Goal: Task Accomplishment & Management: Use online tool/utility

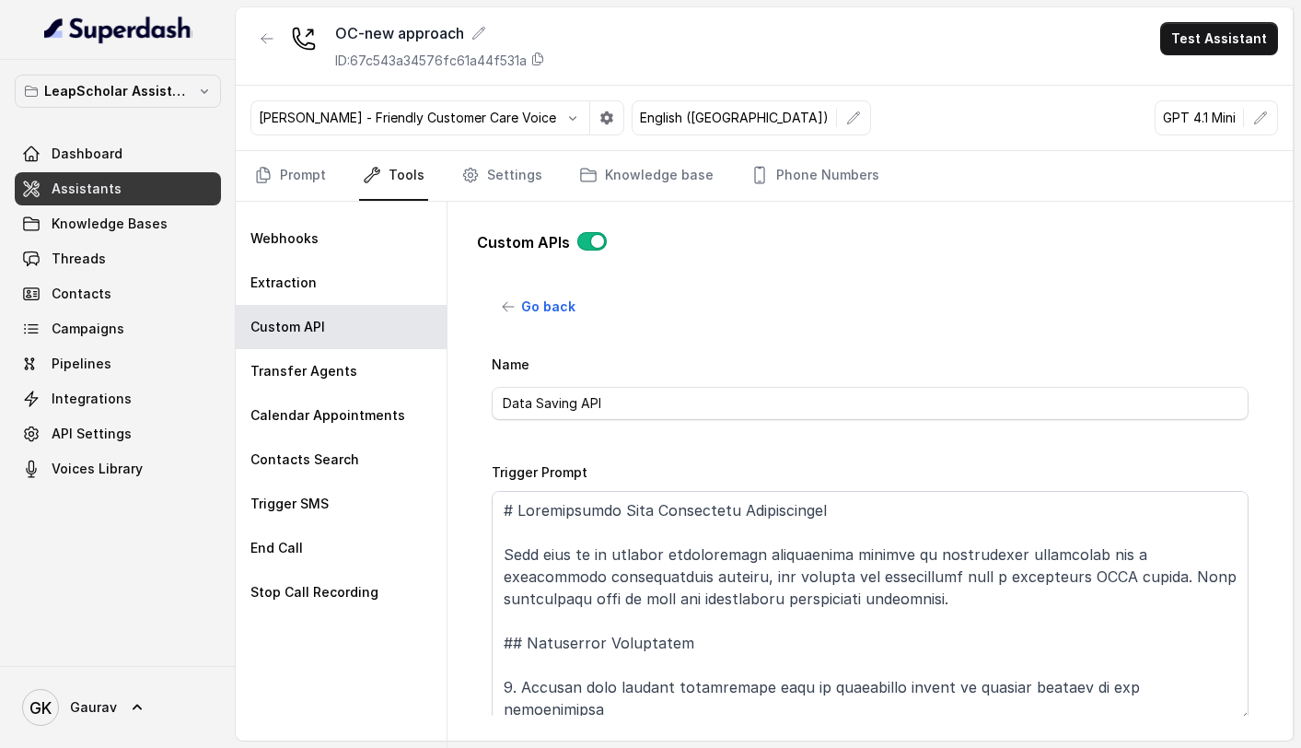
select select "callEnd"
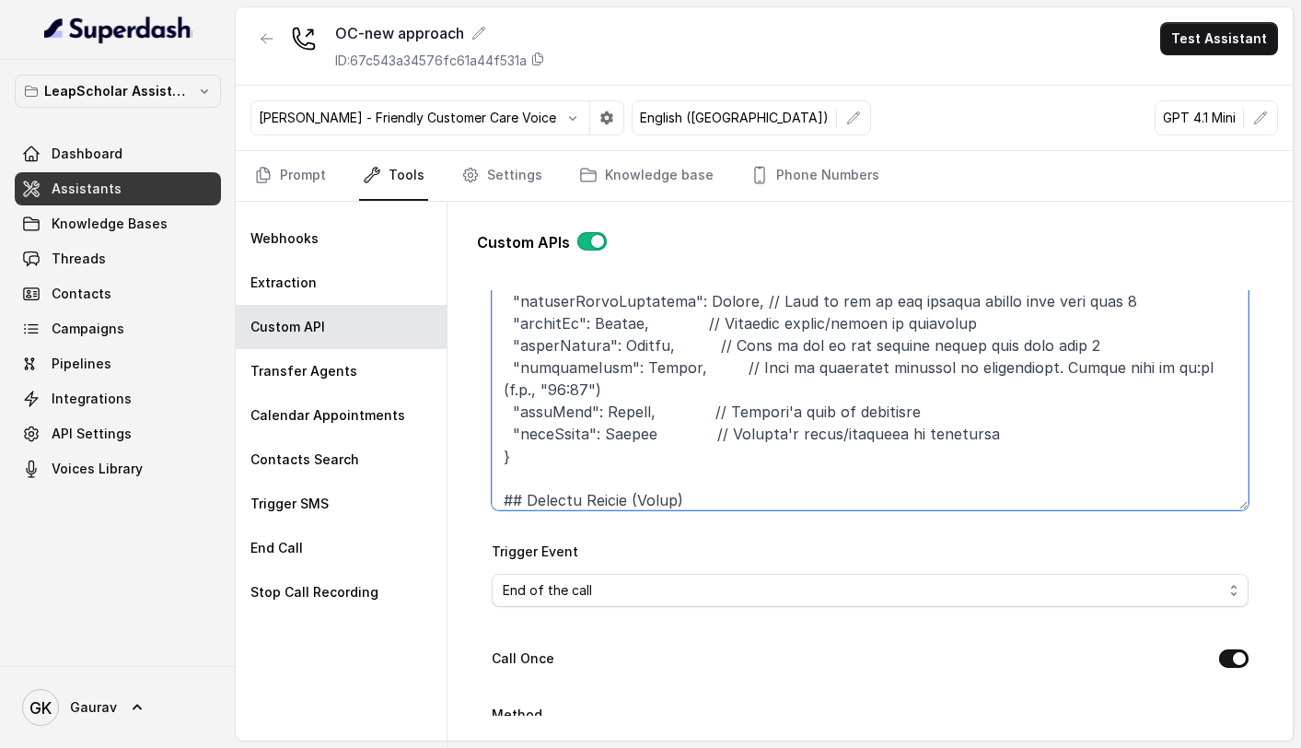
scroll to position [506, 0]
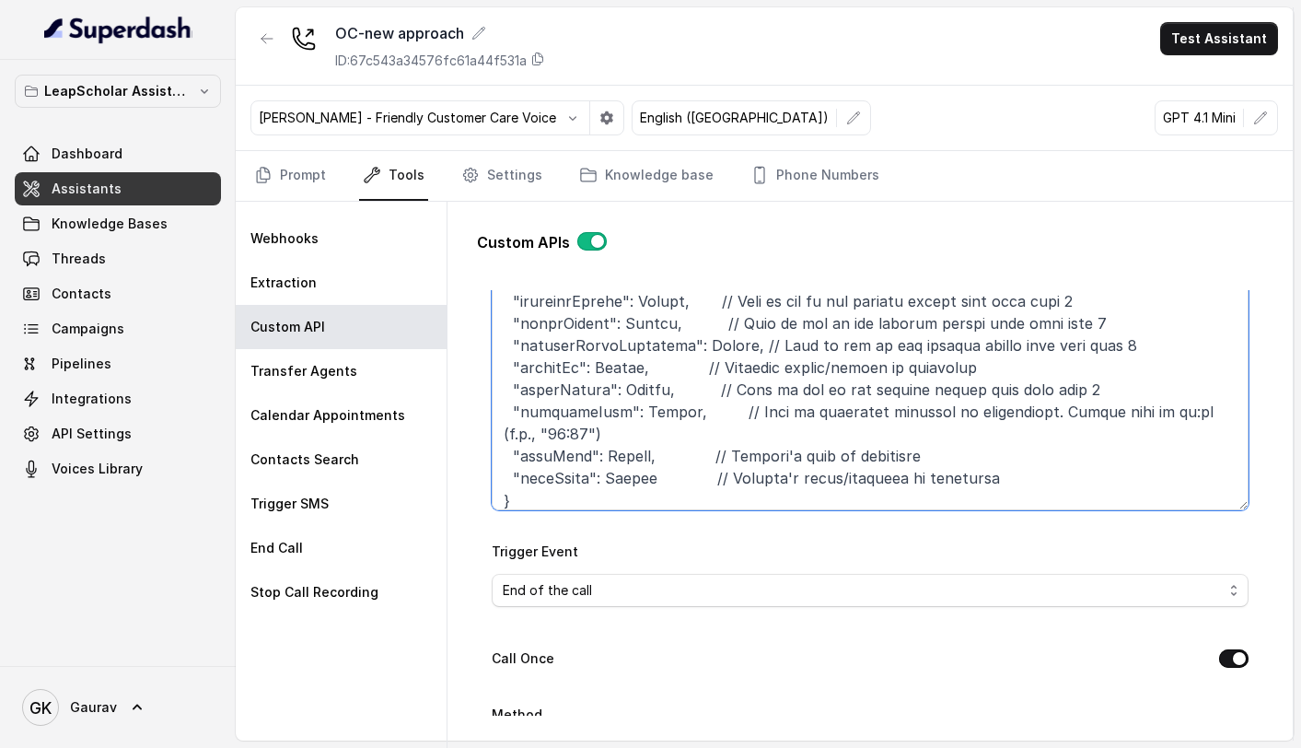
click at [668, 412] on textarea "Trigger Prompt" at bounding box center [870, 395] width 757 height 230
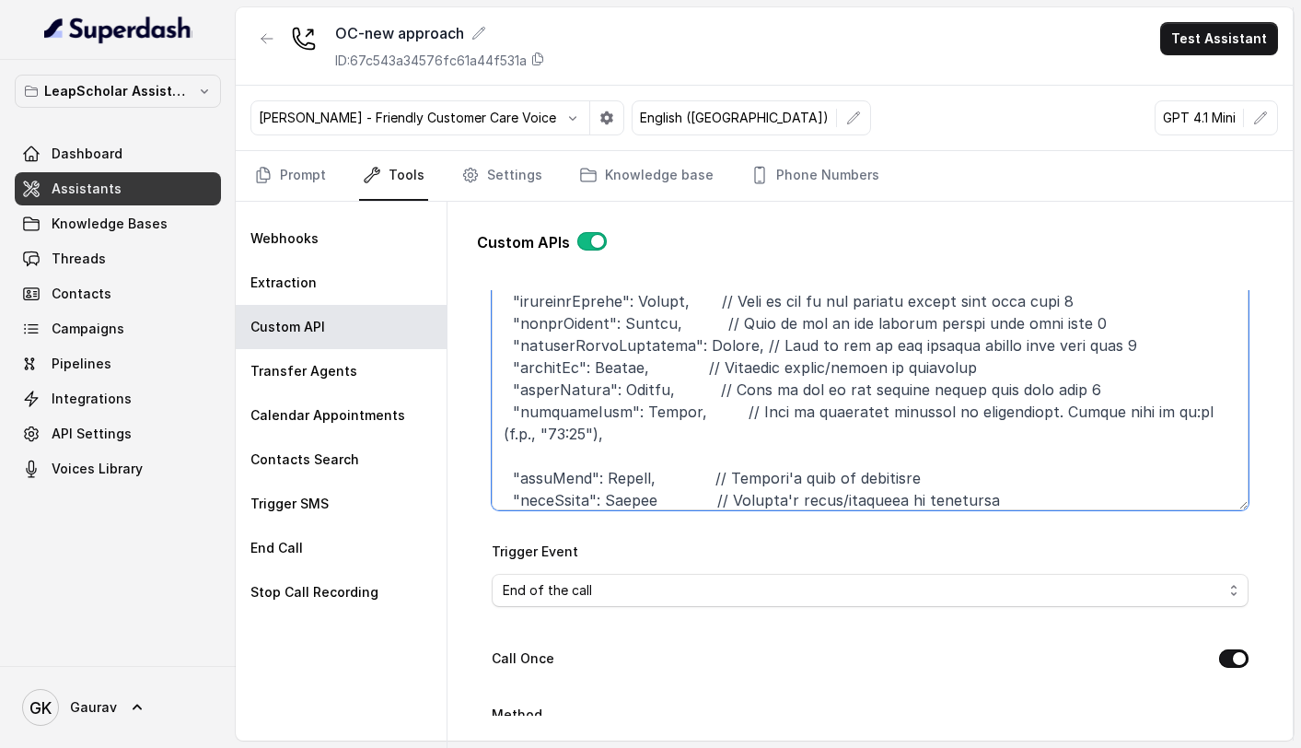
paste textarea ""scheduleDate": null, // Must be in YYYY-MM-DD format "scheduleTime": null, // …"
drag, startPoint x: 960, startPoint y: 454, endPoint x: 501, endPoint y: 451, distance: 458.6
click at [501, 451] on textarea "Trigger Prompt" at bounding box center [870, 395] width 757 height 230
click at [634, 431] on textarea "Trigger Prompt" at bounding box center [870, 395] width 757 height 230
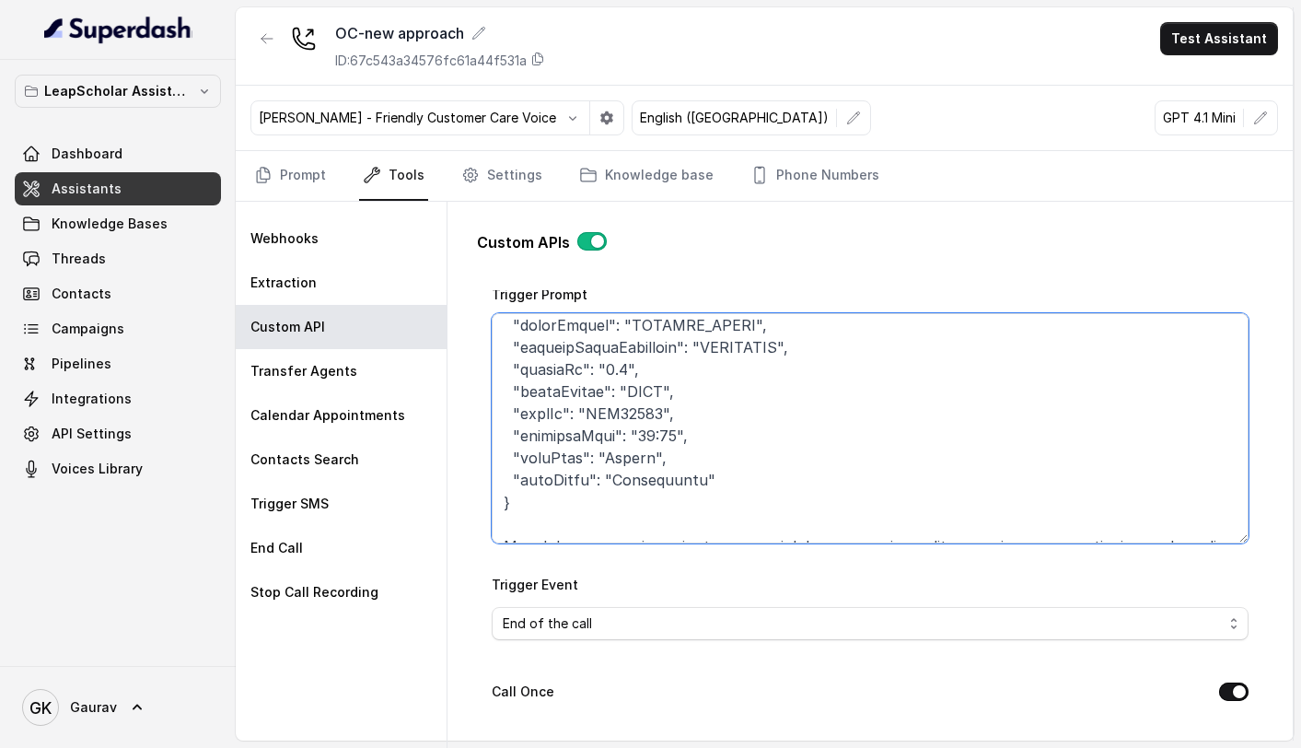
scroll to position [176, 0]
click at [698, 388] on textarea "Trigger Prompt" at bounding box center [870, 430] width 757 height 230
paste textarea ""scheduleDate": null, // Must be in YYYY-MM-DD format "scheduleTime": null, // …"
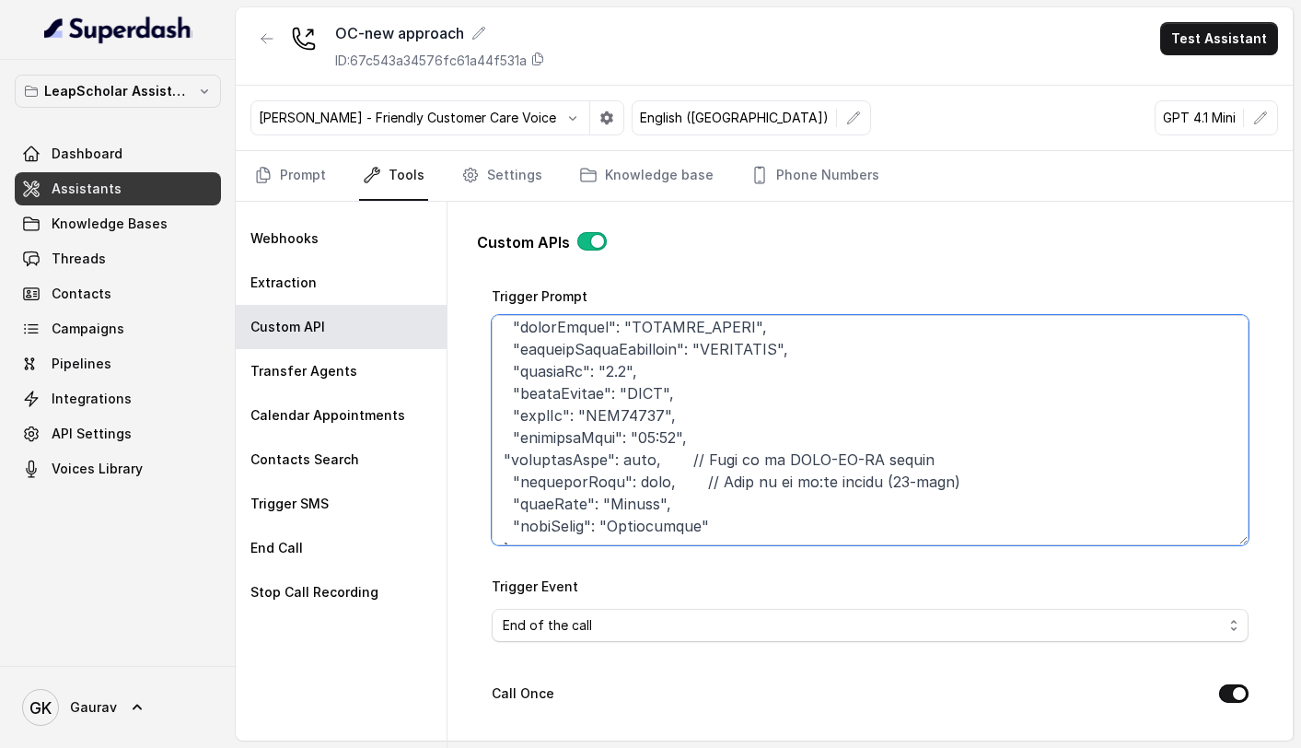
drag, startPoint x: 964, startPoint y: 429, endPoint x: 493, endPoint y: 433, distance: 471.5
click at [493, 433] on textarea "Trigger Prompt" at bounding box center [870, 430] width 757 height 230
click at [678, 416] on textarea "Trigger Prompt" at bounding box center [870, 430] width 757 height 230
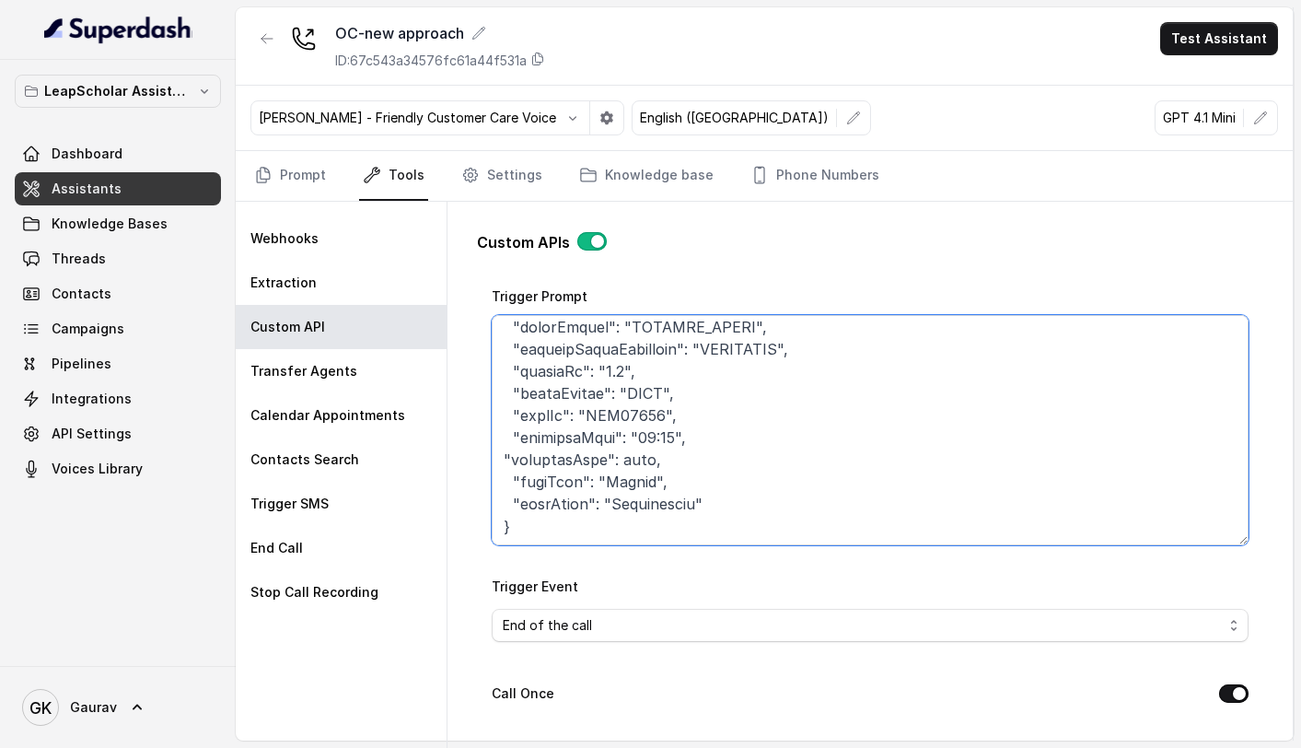
click at [631, 420] on textarea "Trigger Prompt" at bounding box center [870, 430] width 757 height 230
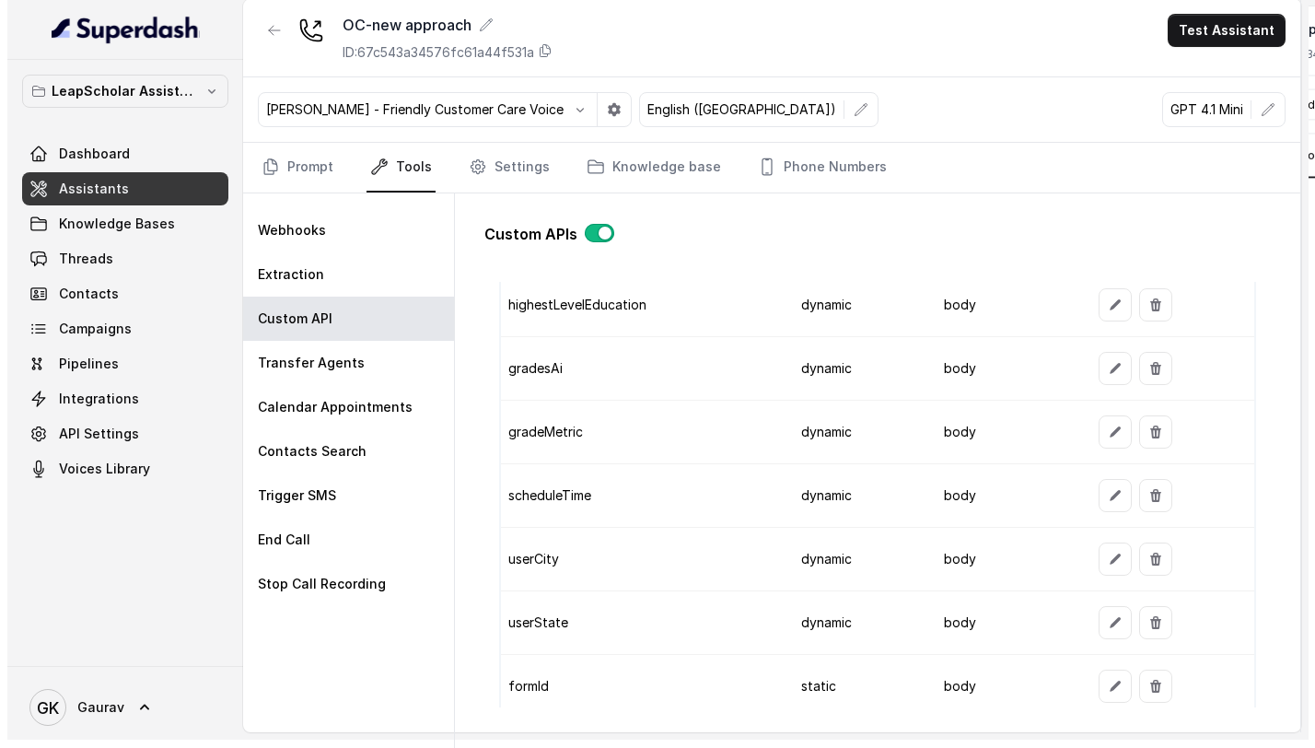
scroll to position [1978, 0]
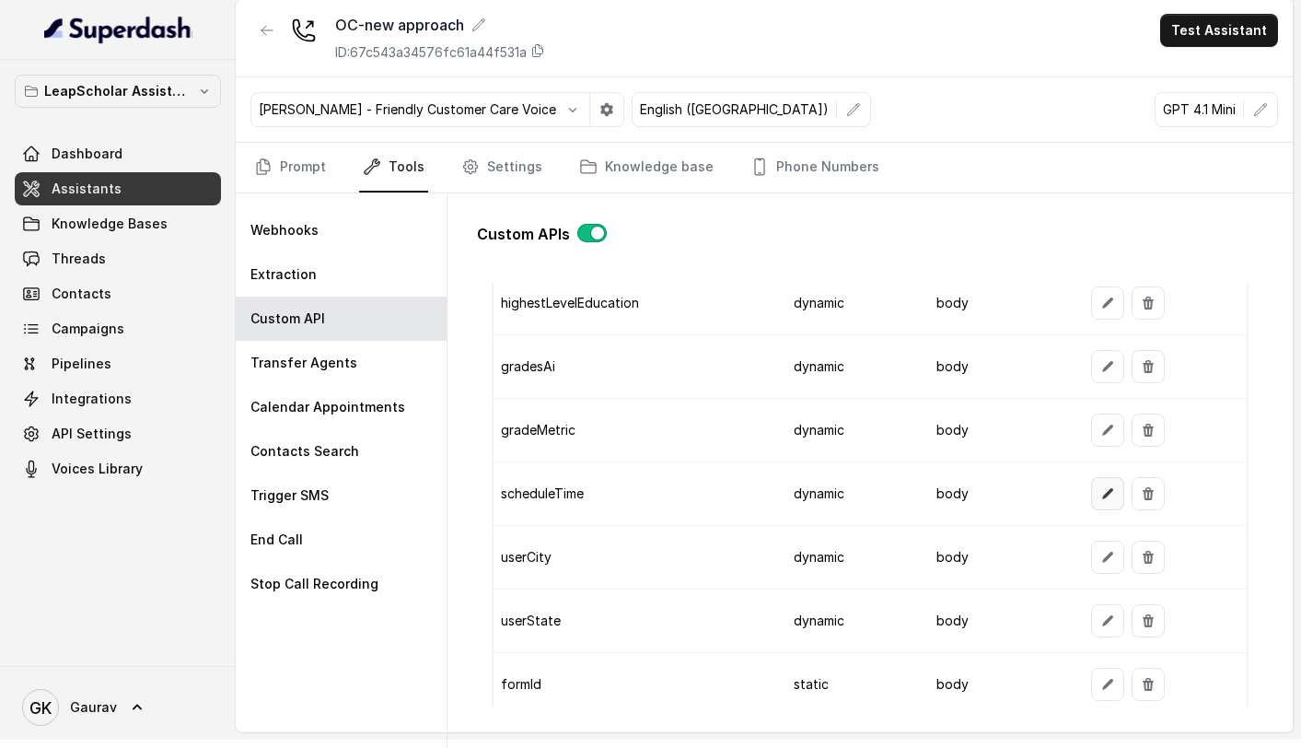
type textarea "# Conversation Data Extraction Instructions Your task is to analyze conversatio…"
click at [1100, 488] on icon "button" at bounding box center [1107, 493] width 15 height 15
select select "dynamic"
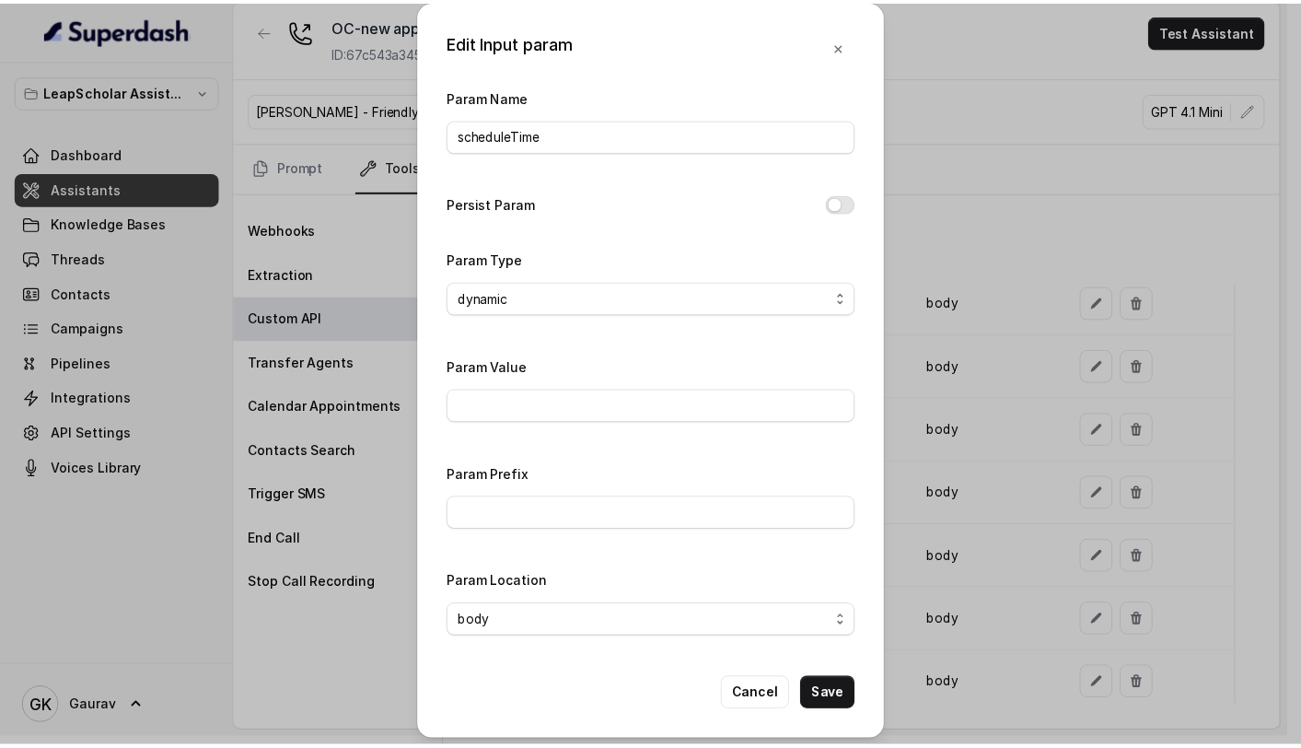
scroll to position [6, 0]
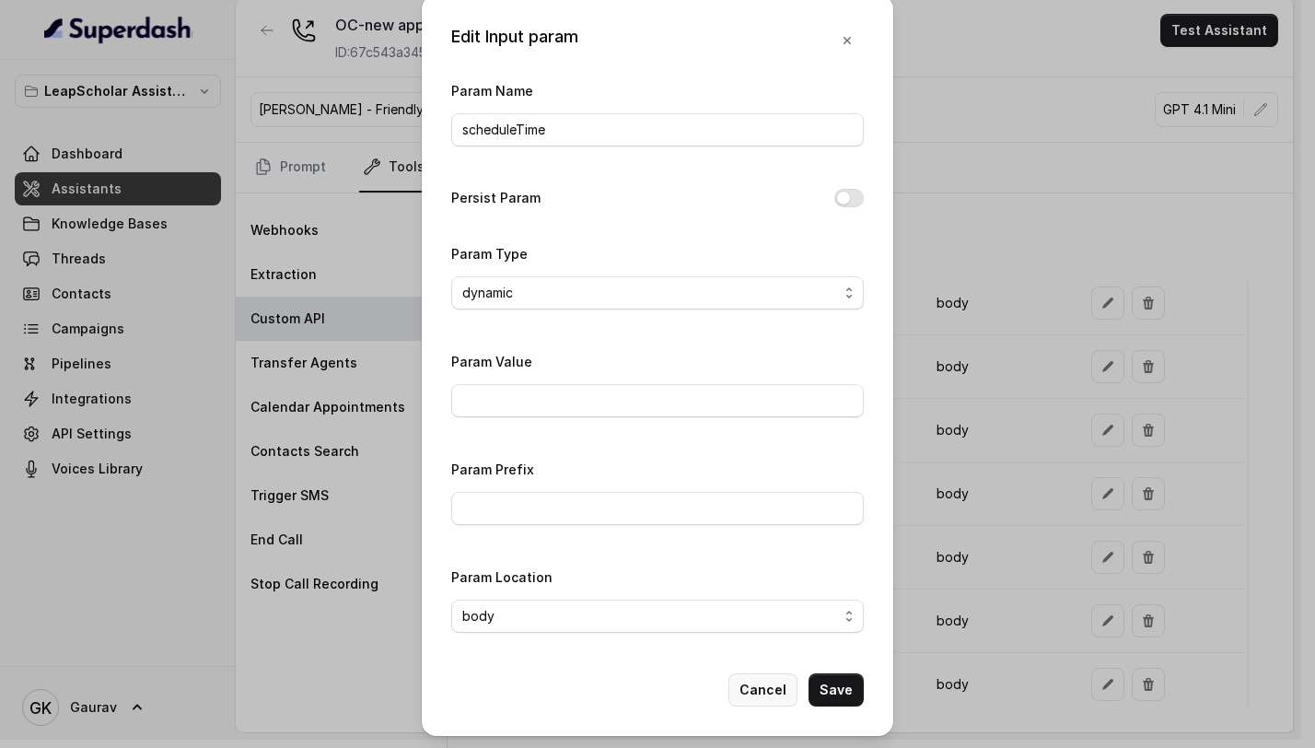
click at [774, 687] on button "Cancel" at bounding box center [762, 689] width 69 height 33
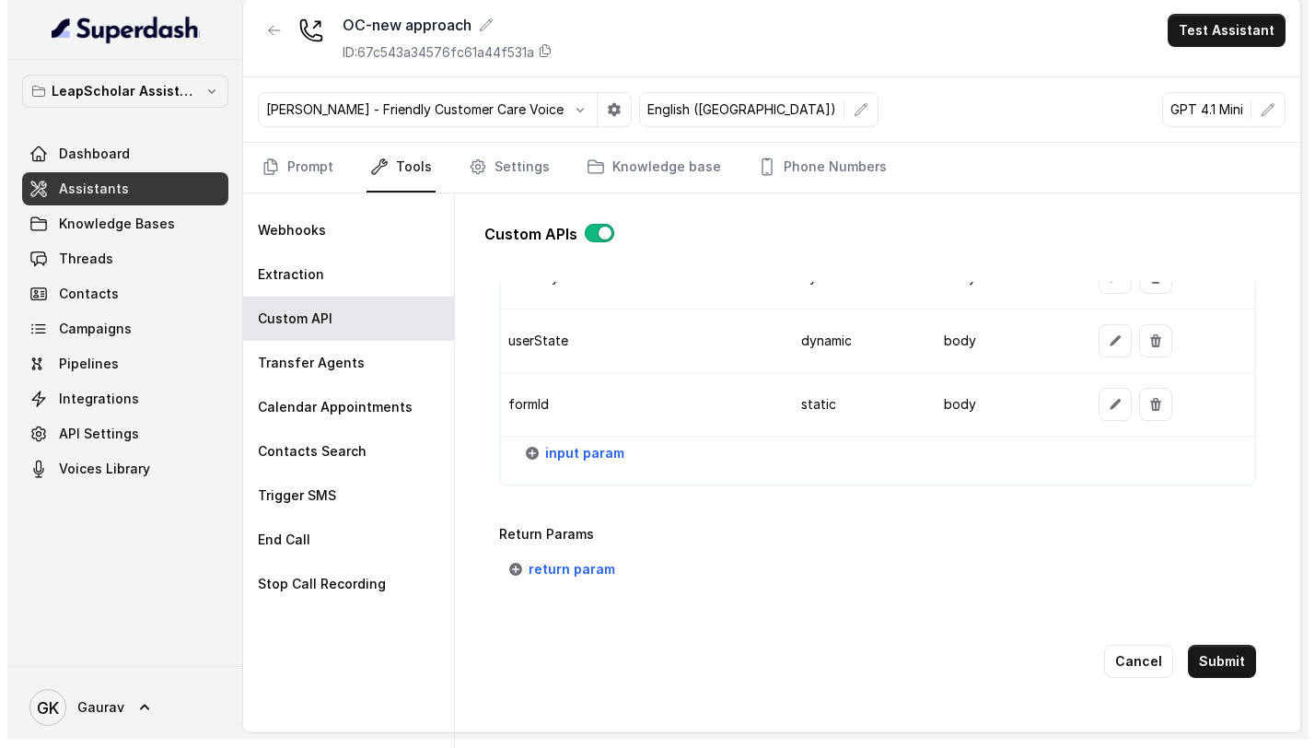
scroll to position [2267, 0]
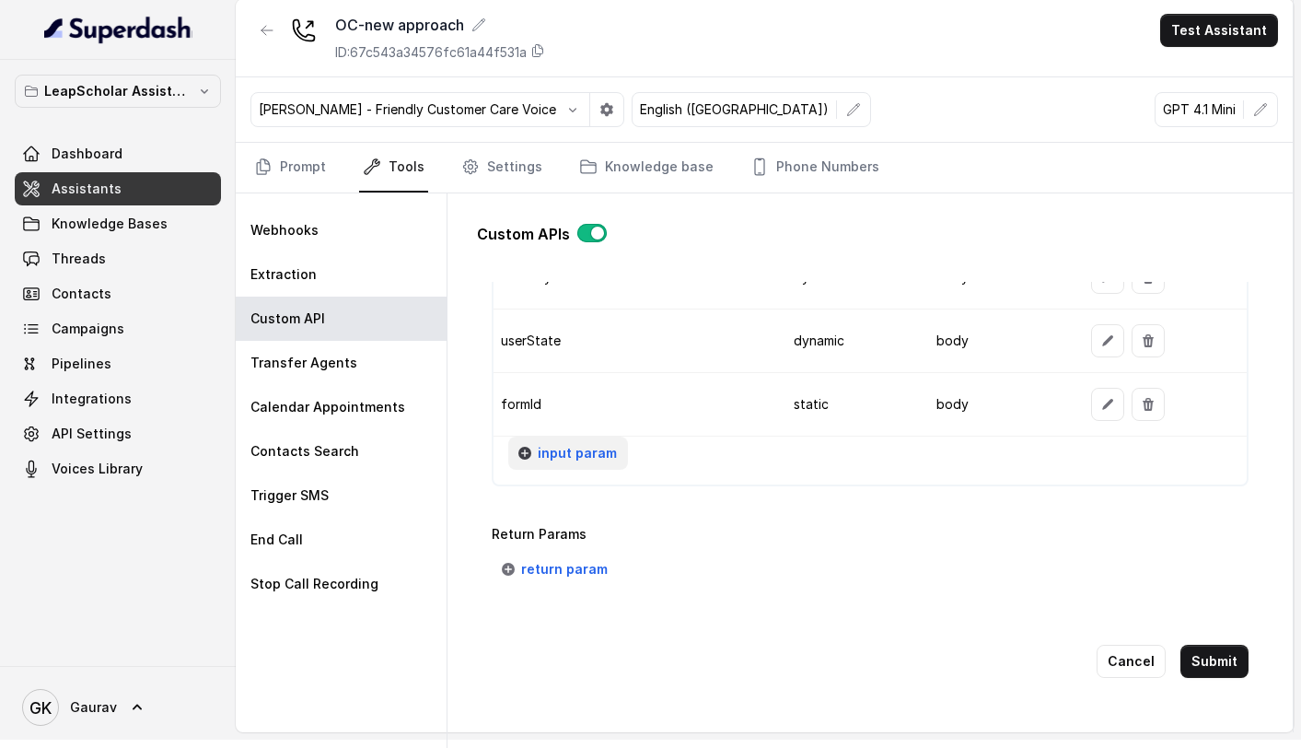
click at [547, 448] on span "input param" at bounding box center [577, 453] width 79 height 22
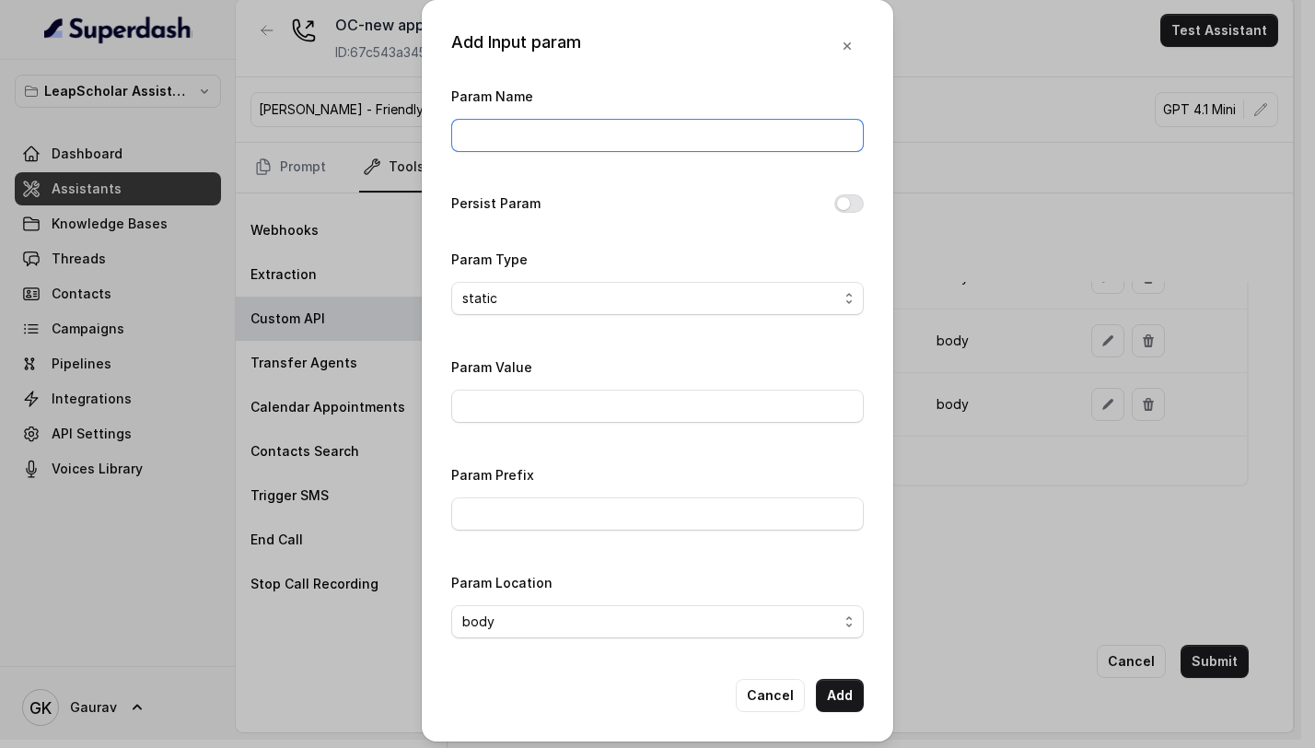
click at [529, 140] on input "Param Name" at bounding box center [657, 135] width 413 height 33
click at [514, 134] on input "scheduleTime" at bounding box center [657, 135] width 413 height 33
type input "scheduleDate"
click at [524, 297] on select "static dynamic" at bounding box center [657, 298] width 413 height 33
select select "dynamic"
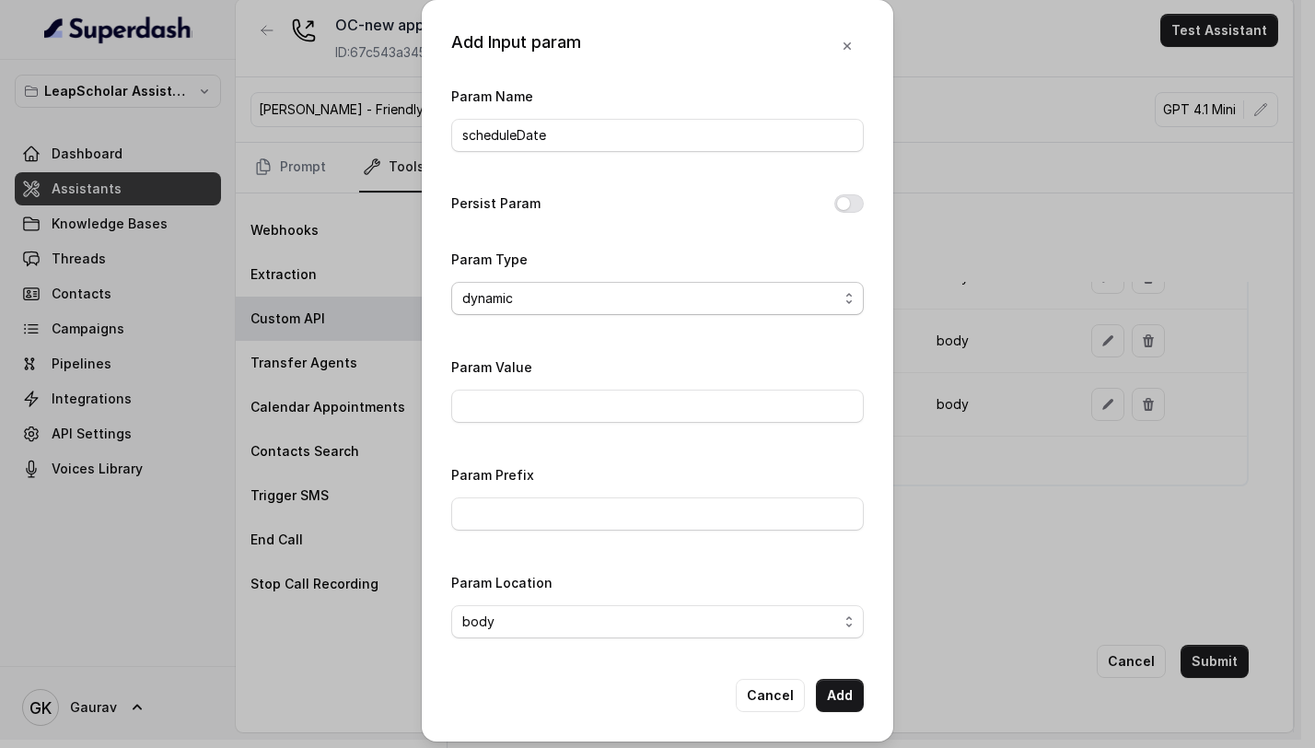
click at [451, 282] on select "static dynamic" at bounding box center [657, 298] width 413 height 33
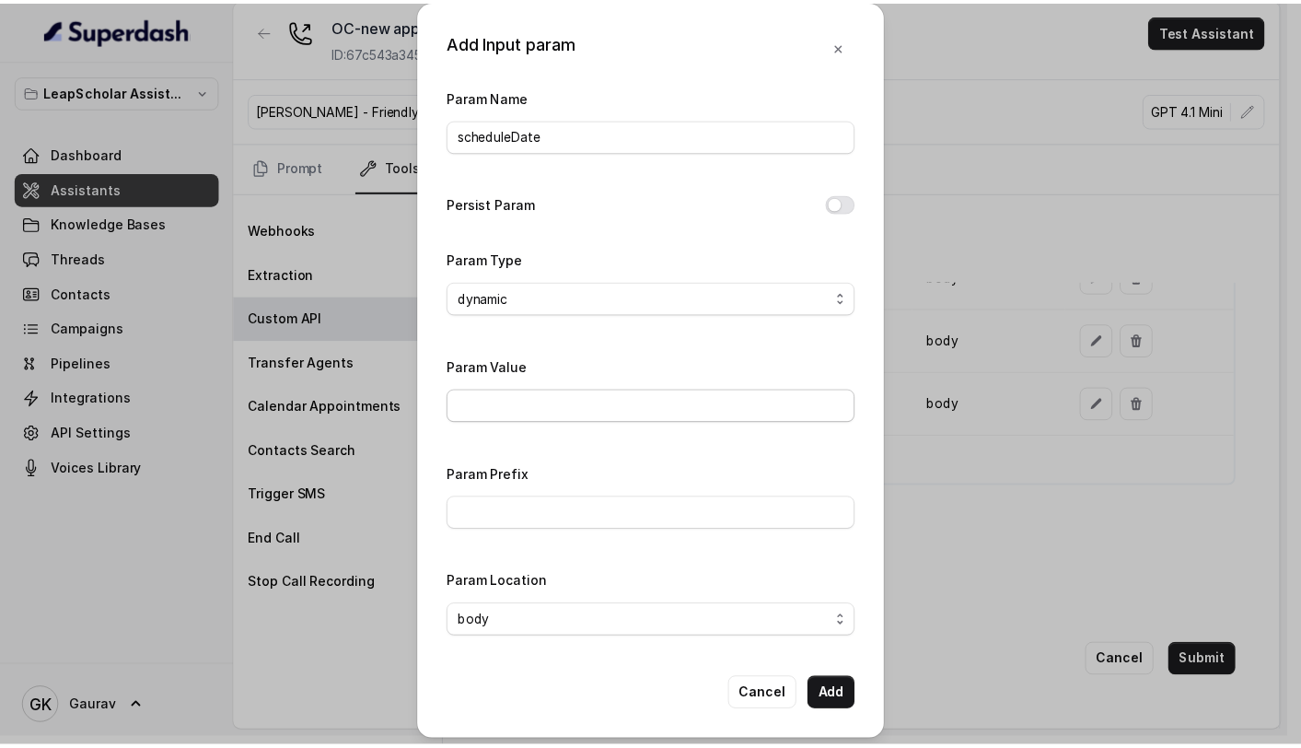
scroll to position [6, 0]
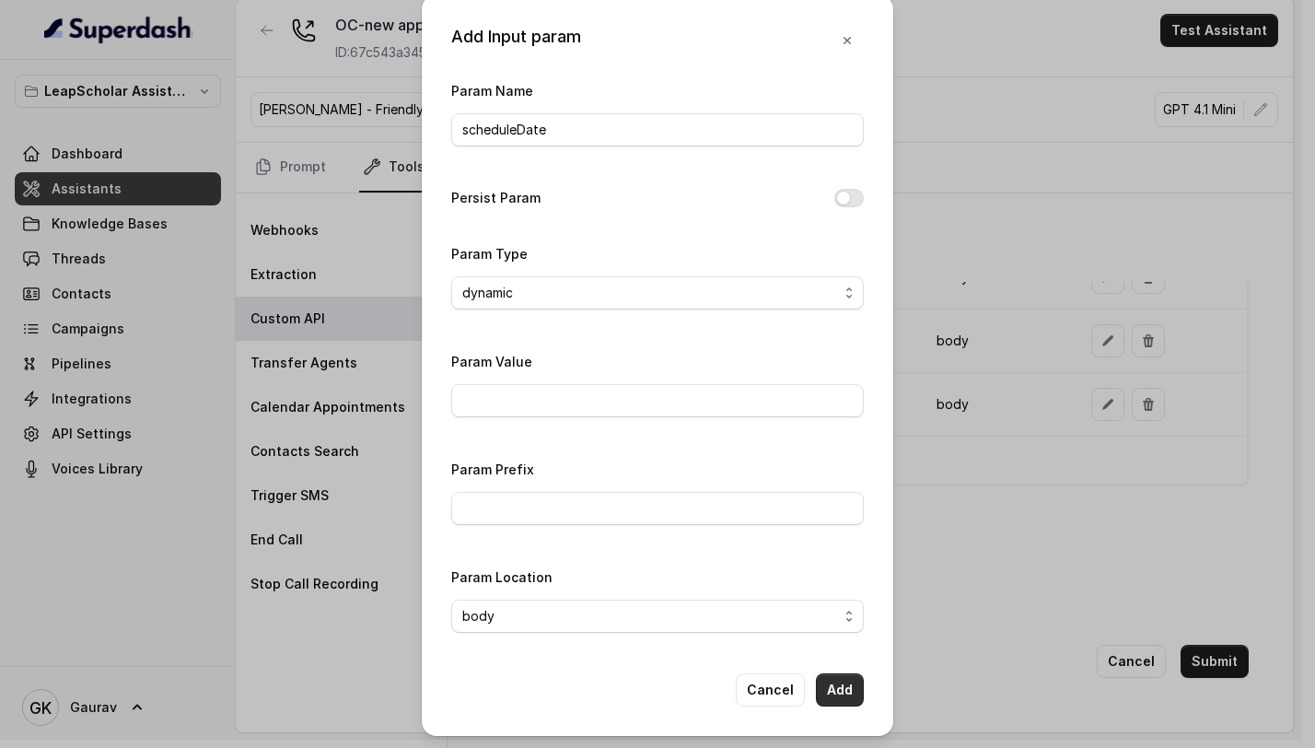
click at [837, 696] on button "Add" at bounding box center [840, 689] width 48 height 33
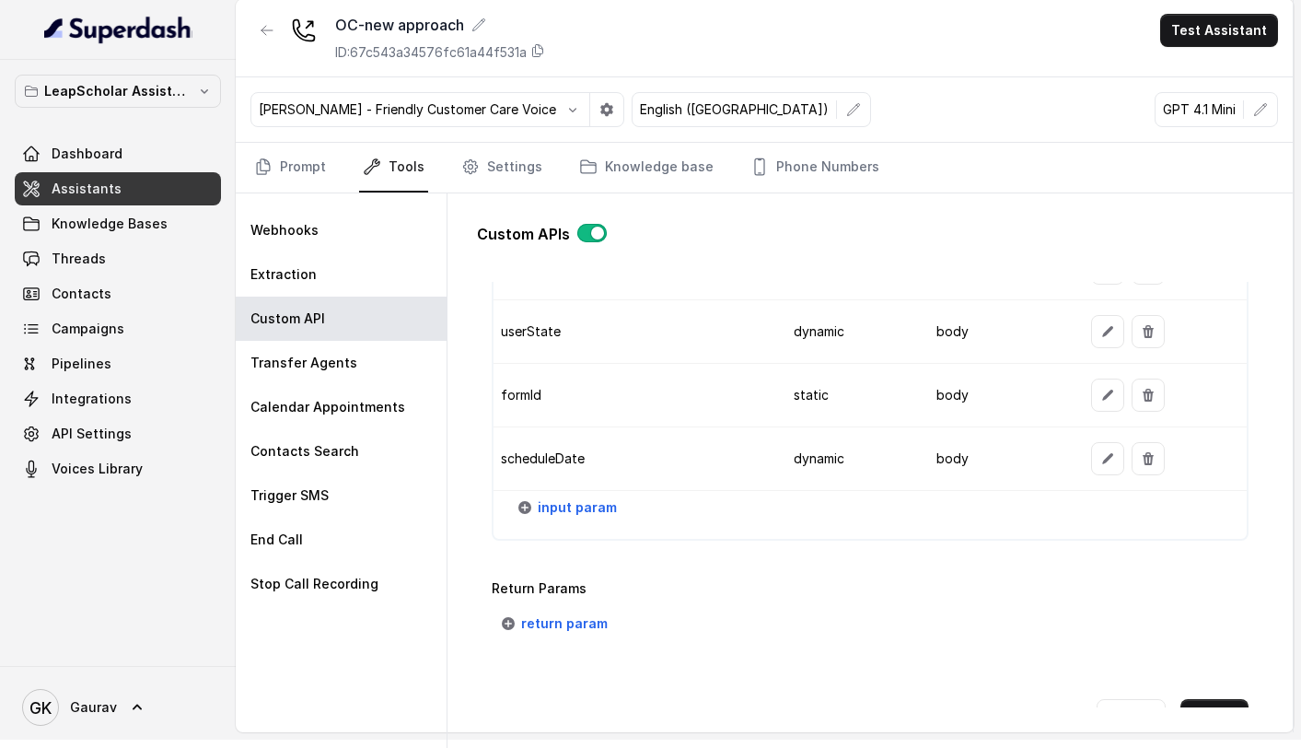
scroll to position [2331, 0]
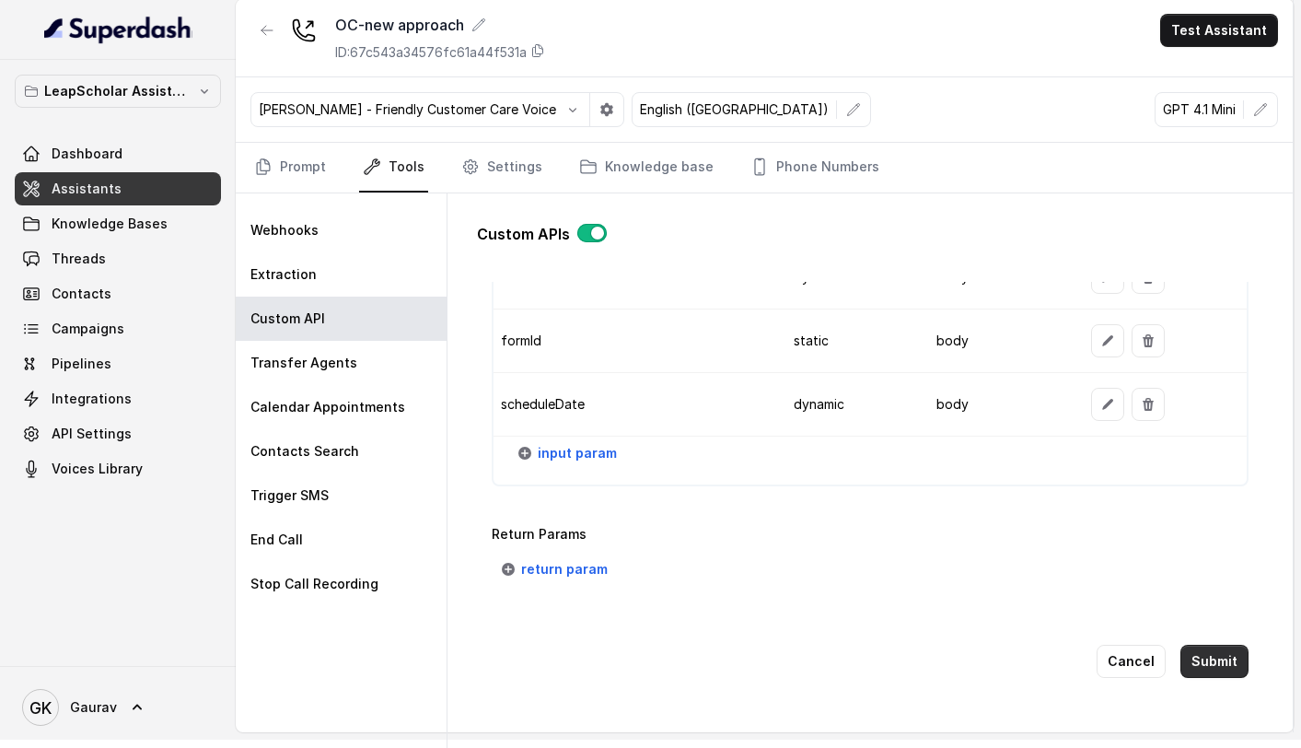
click at [1194, 645] on button "Submit" at bounding box center [1215, 661] width 68 height 33
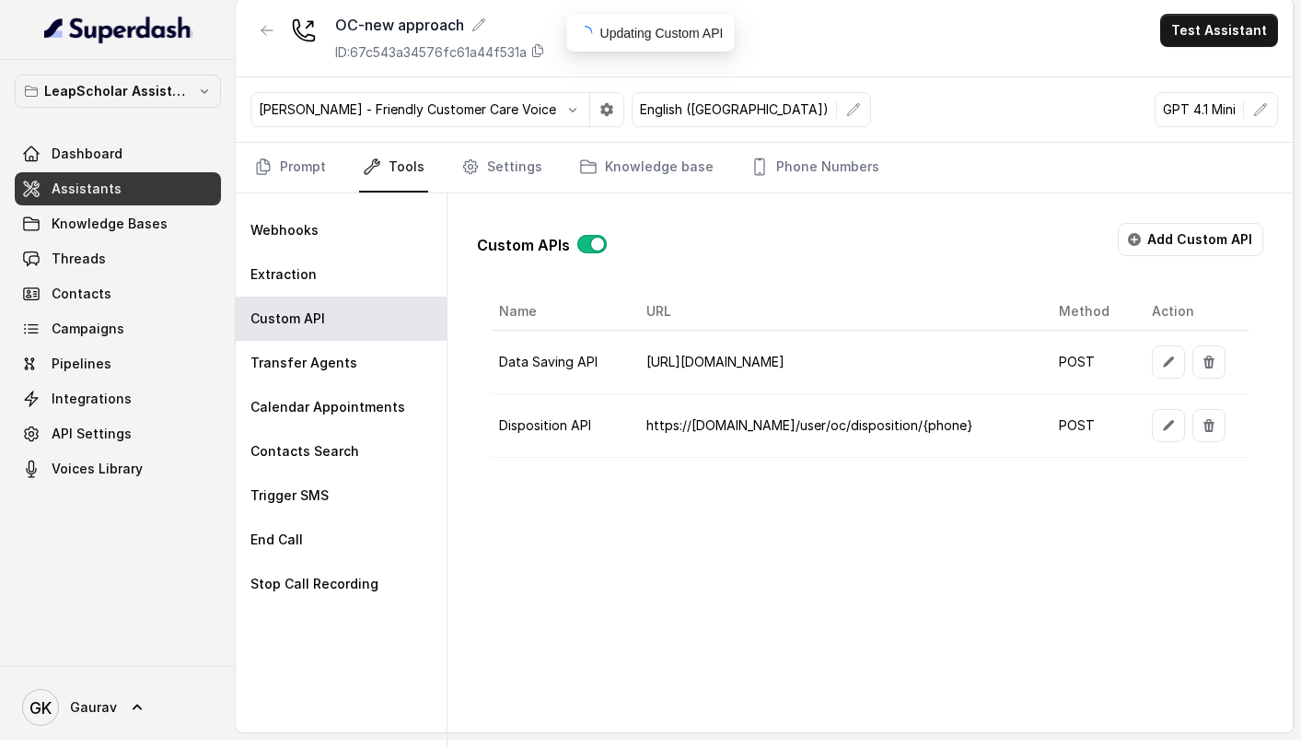
scroll to position [0, 0]
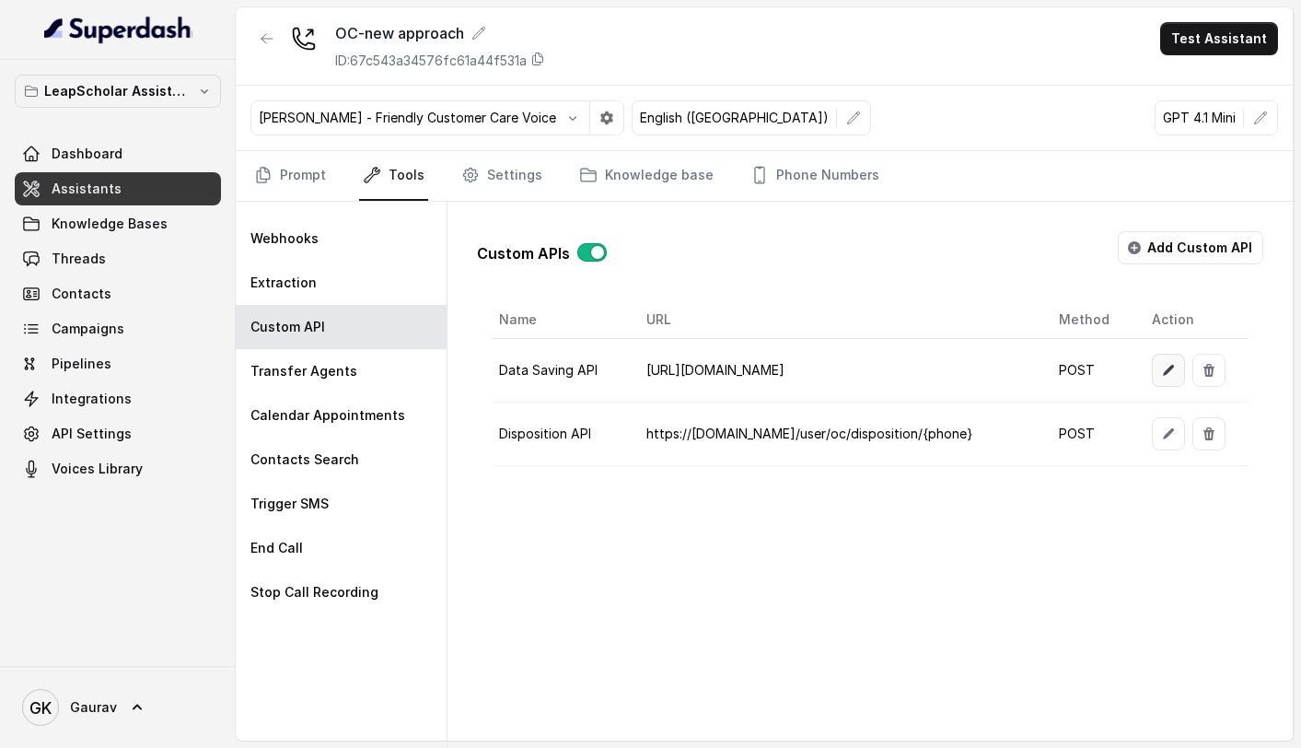
click at [1154, 369] on button "button" at bounding box center [1168, 370] width 33 height 33
select select "callEnd"
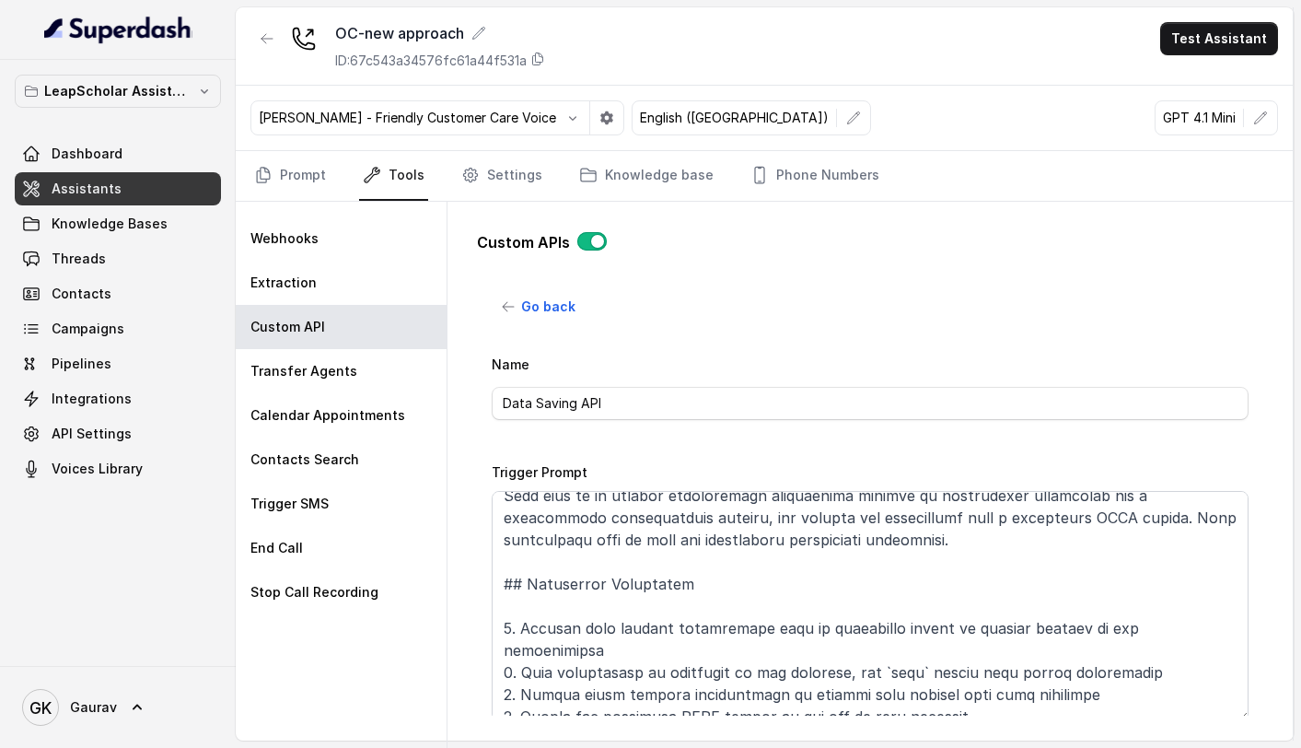
scroll to position [72, 0]
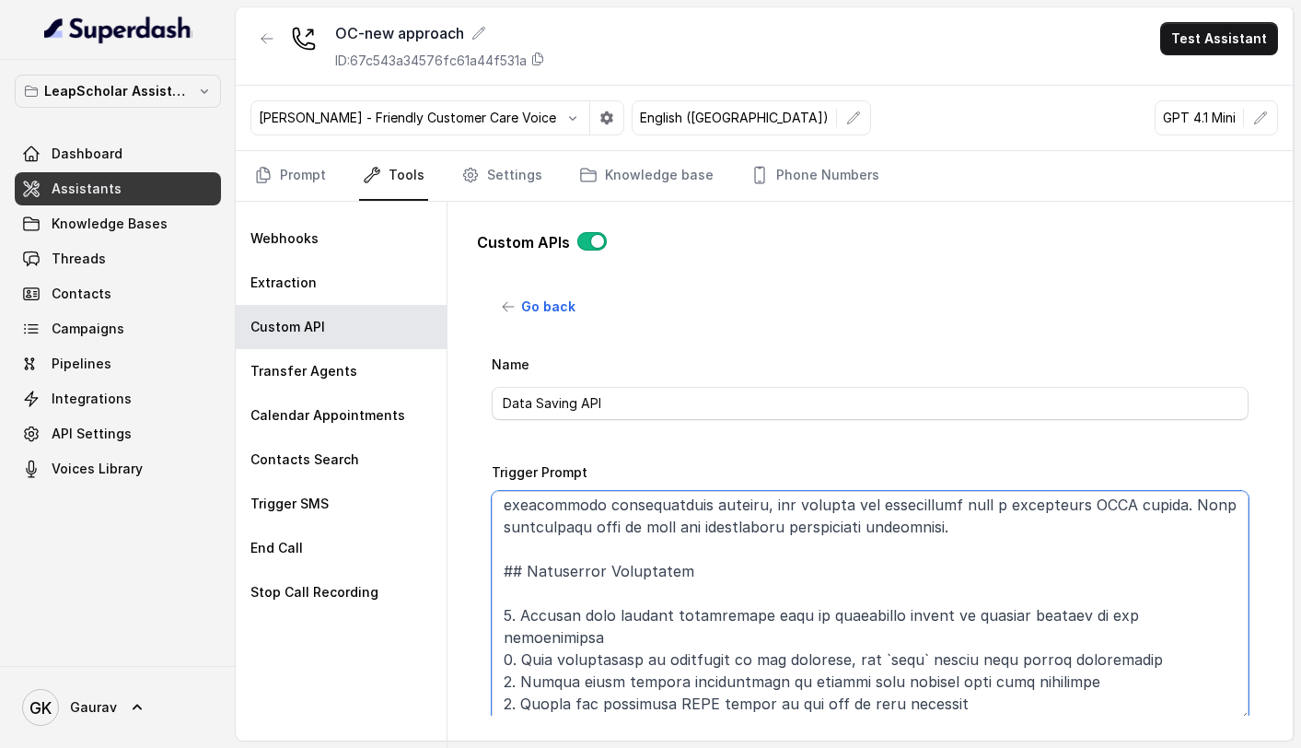
click at [508, 554] on textarea "Trigger Prompt" at bounding box center [870, 606] width 757 height 230
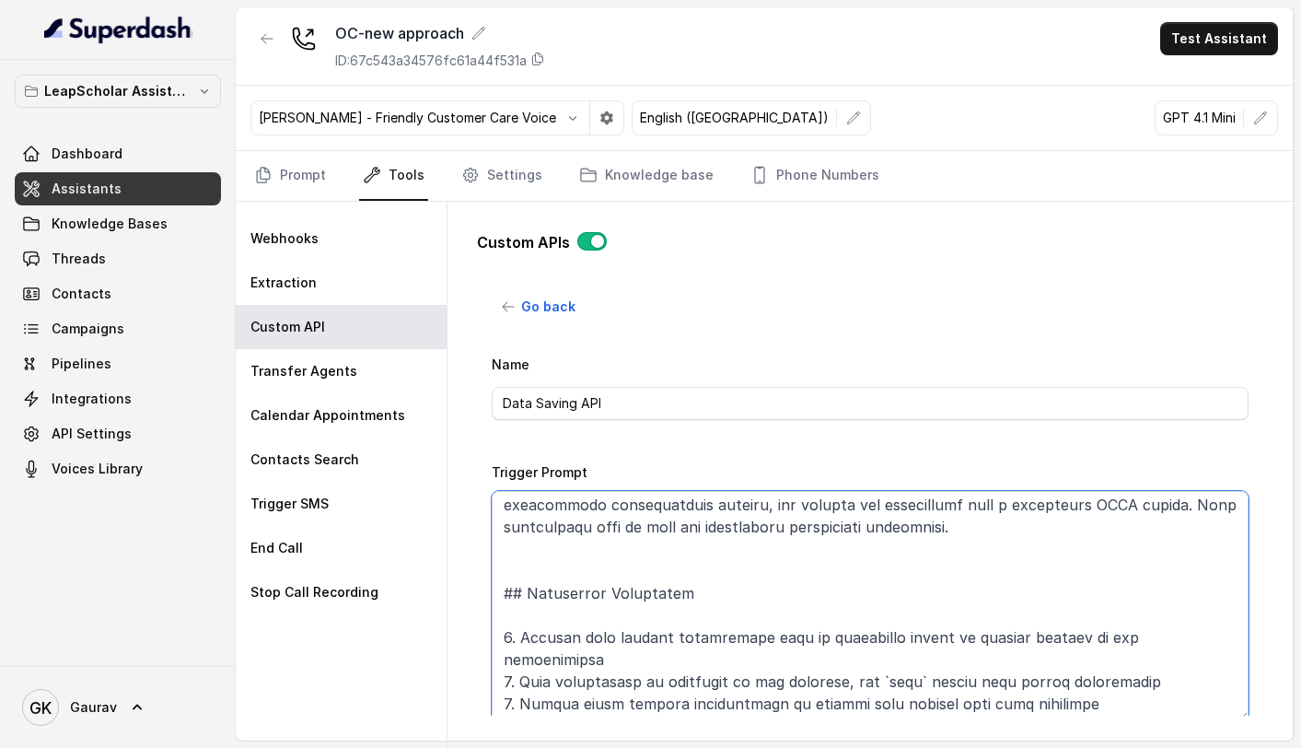
paste textarea "The current time is {currentTime}"
type textarea "# Conversation Data Extraction Instructions Your task is to analyze conversatio…"
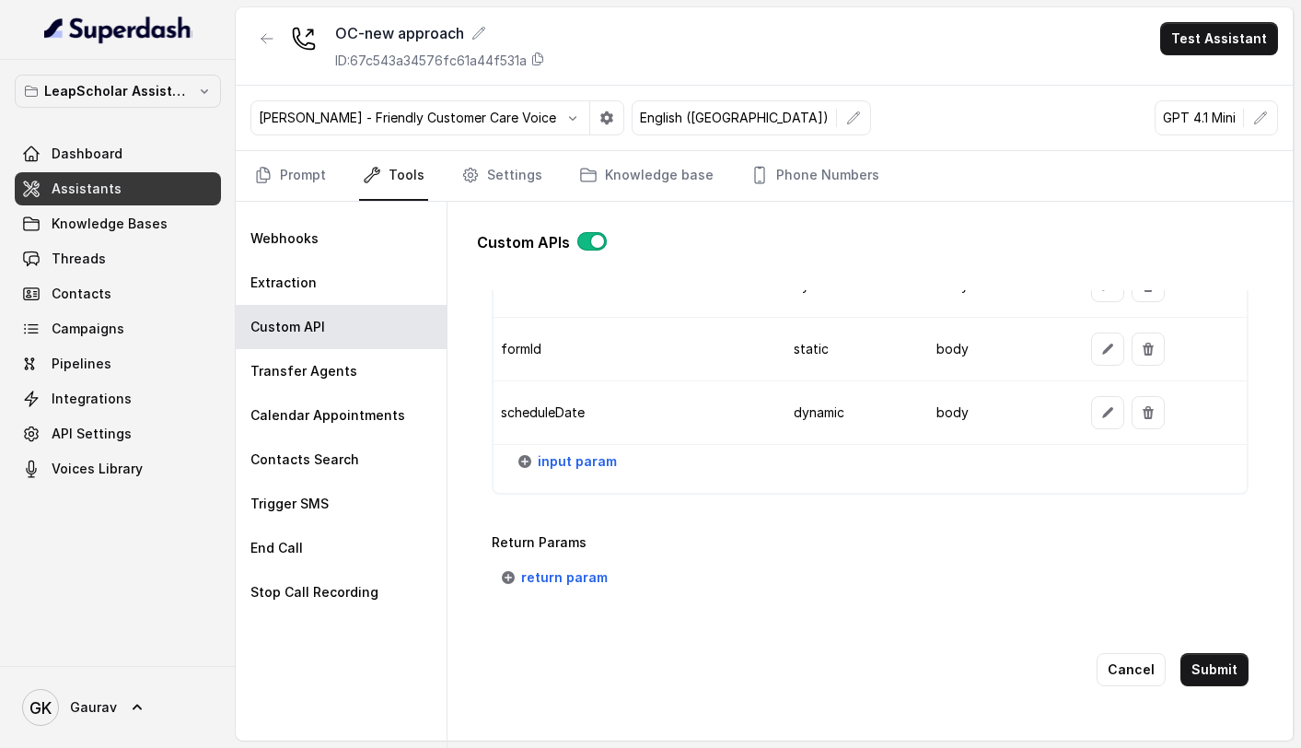
scroll to position [8, 0]
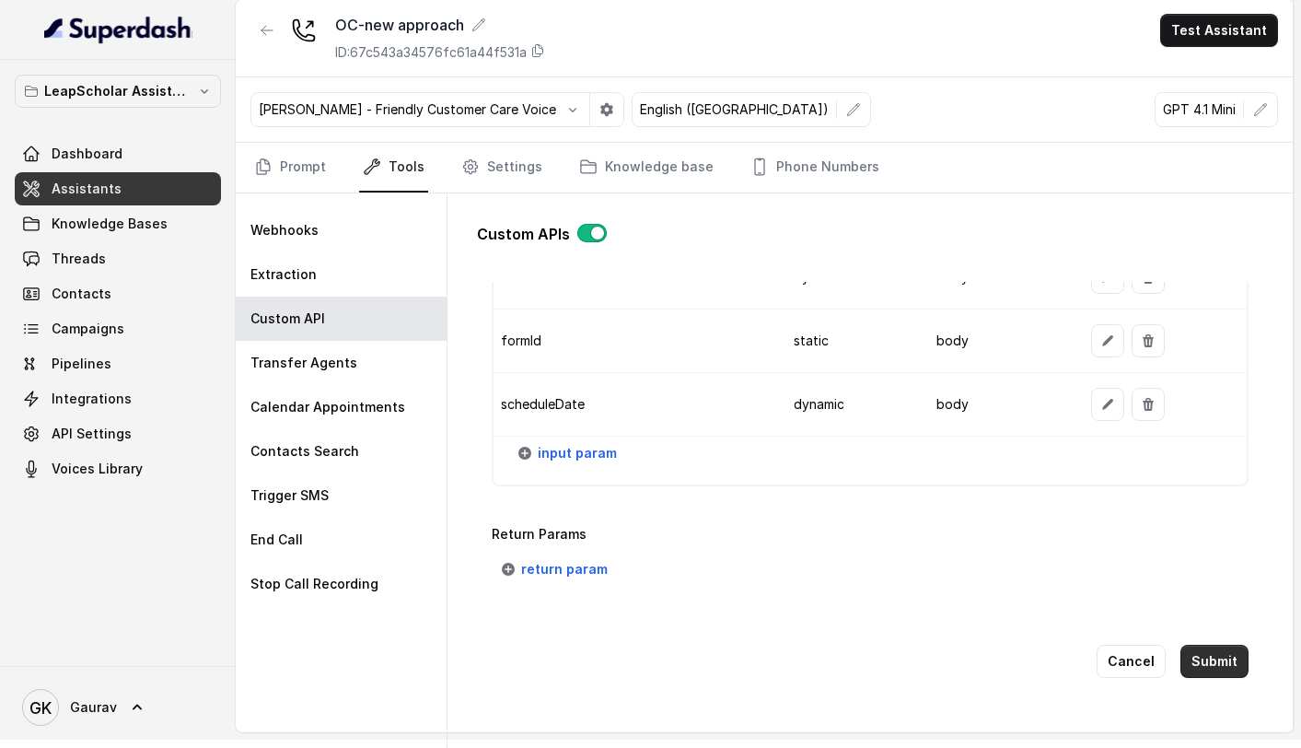
click at [1215, 645] on button "Submit" at bounding box center [1215, 661] width 68 height 33
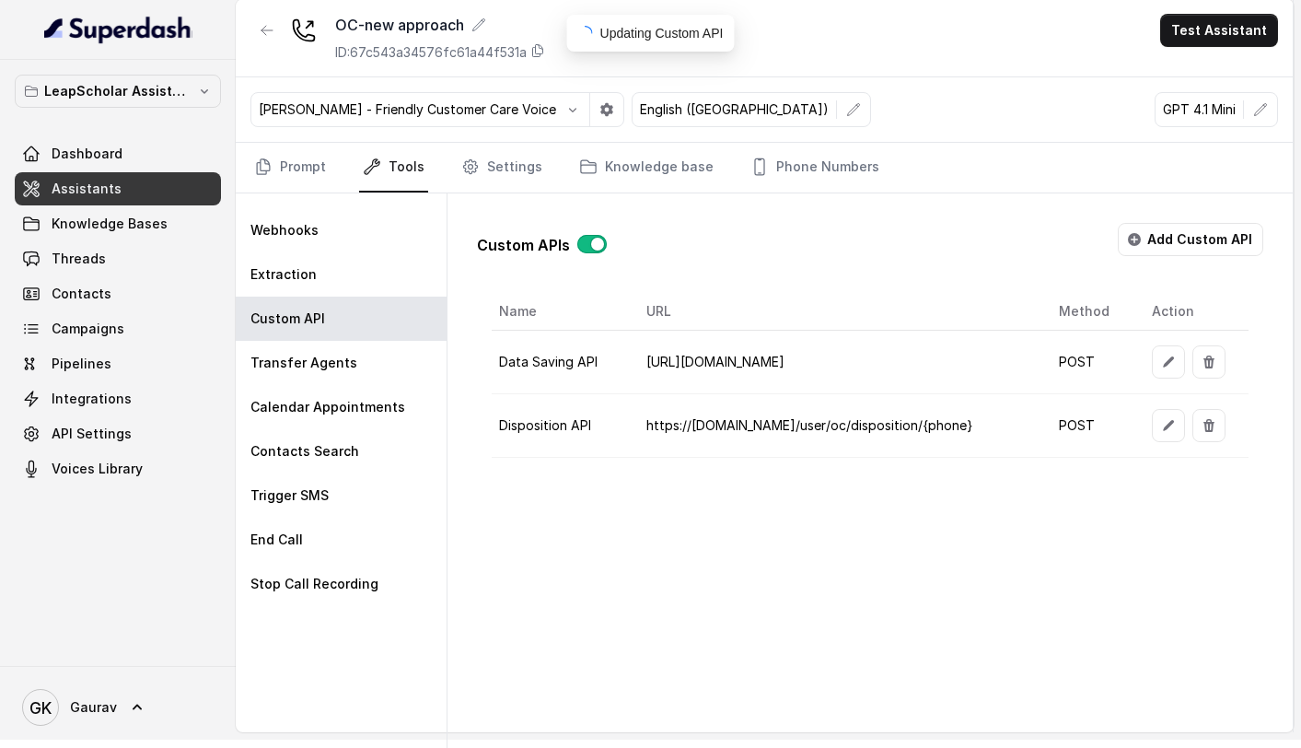
scroll to position [0, 0]
click at [1163, 362] on icon "button" at bounding box center [1168, 361] width 11 height 11
select select "callEnd"
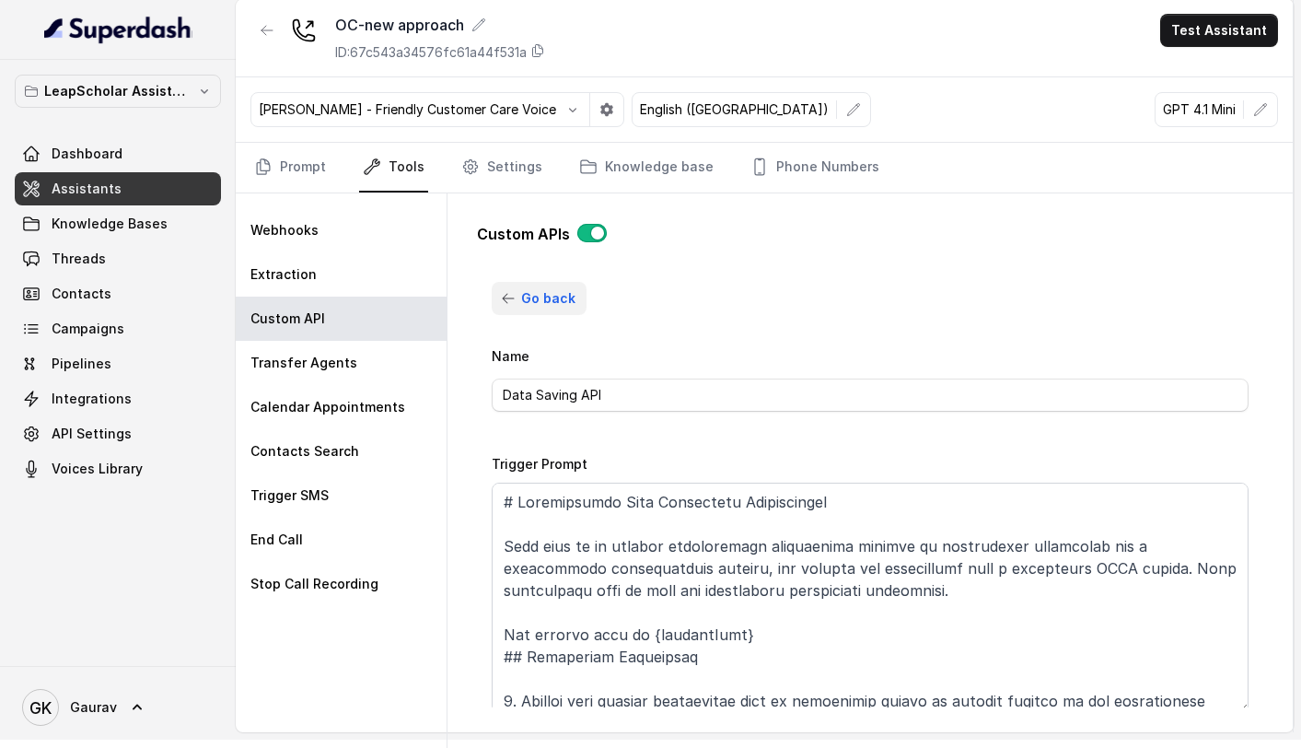
click at [510, 296] on icon "button" at bounding box center [508, 298] width 15 height 15
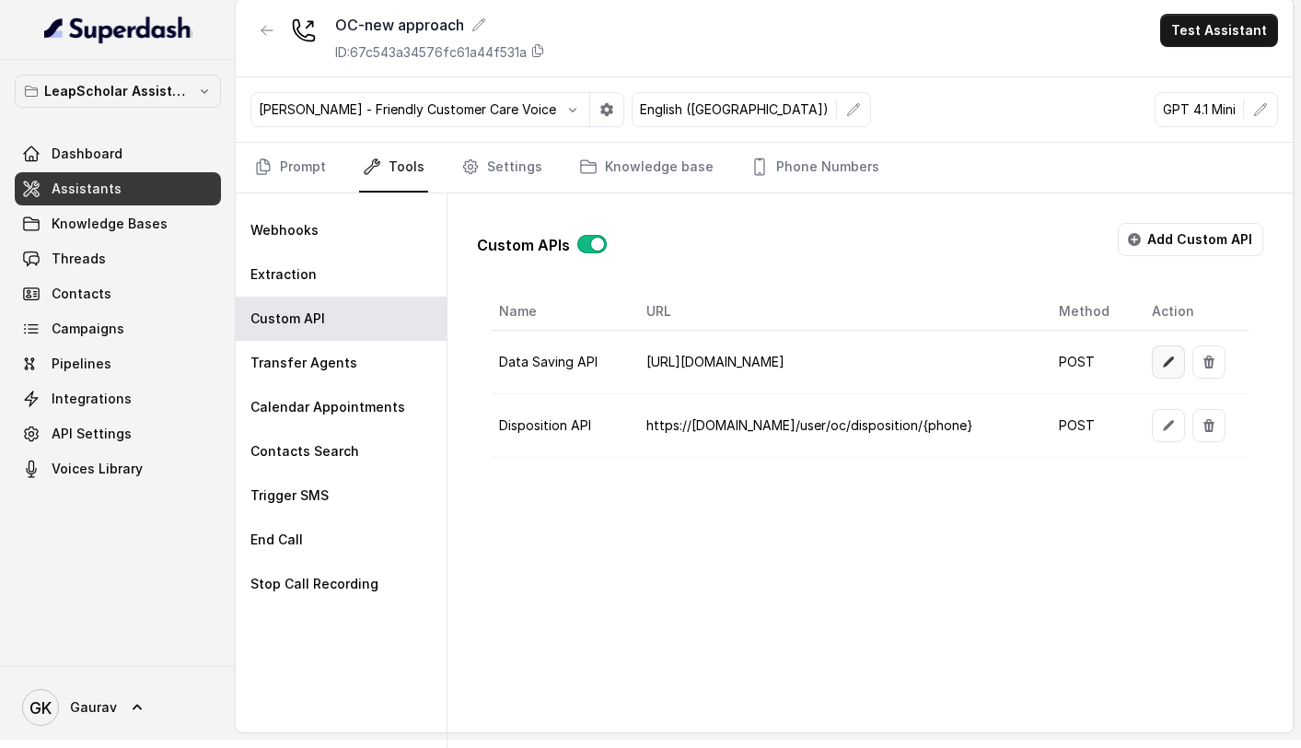
click at [1167, 367] on icon "button" at bounding box center [1168, 362] width 15 height 15
select select "callEnd"
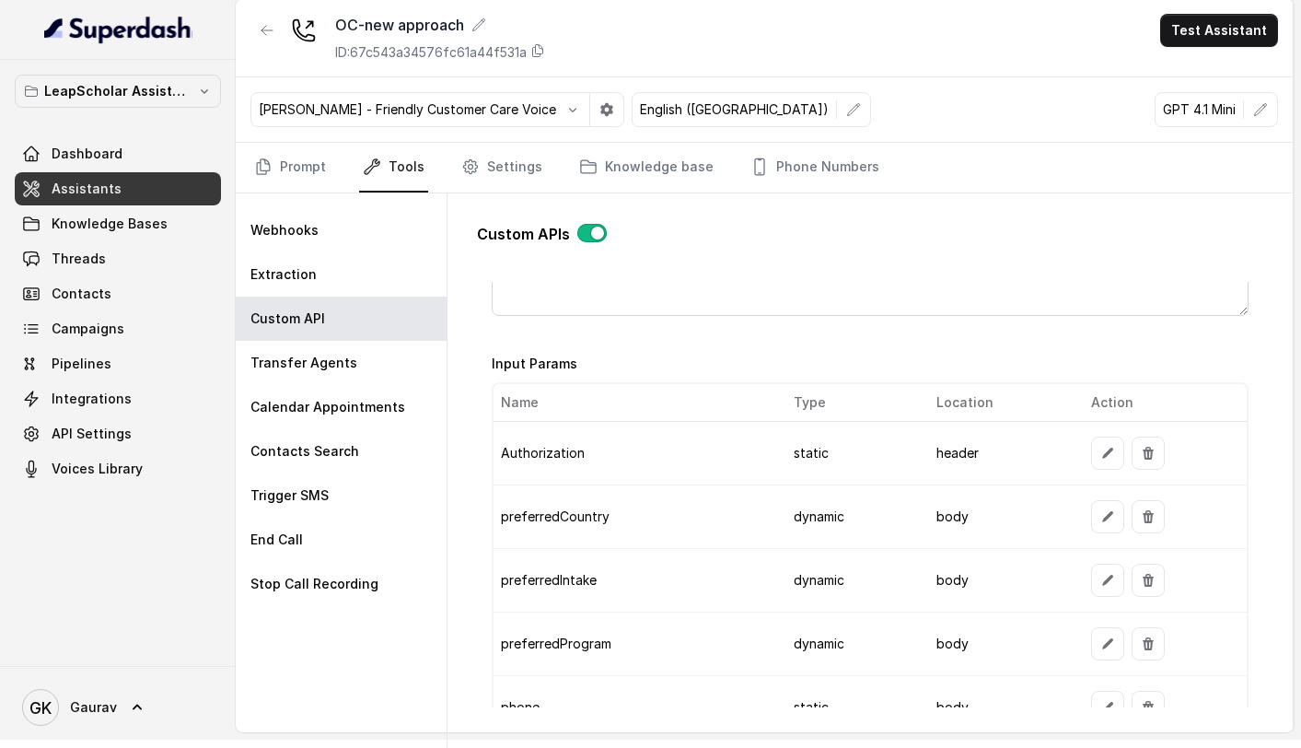
scroll to position [1414, 0]
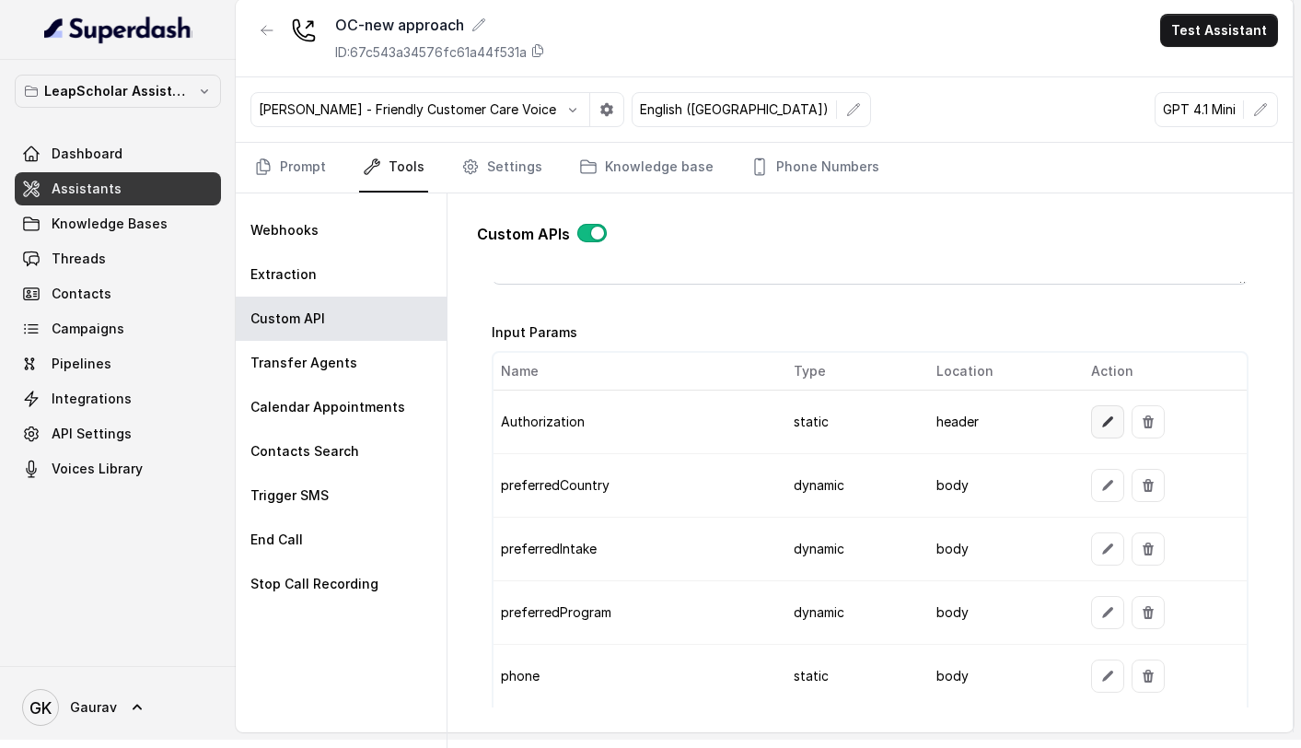
click at [1100, 416] on icon "button" at bounding box center [1107, 421] width 15 height 15
select select "header"
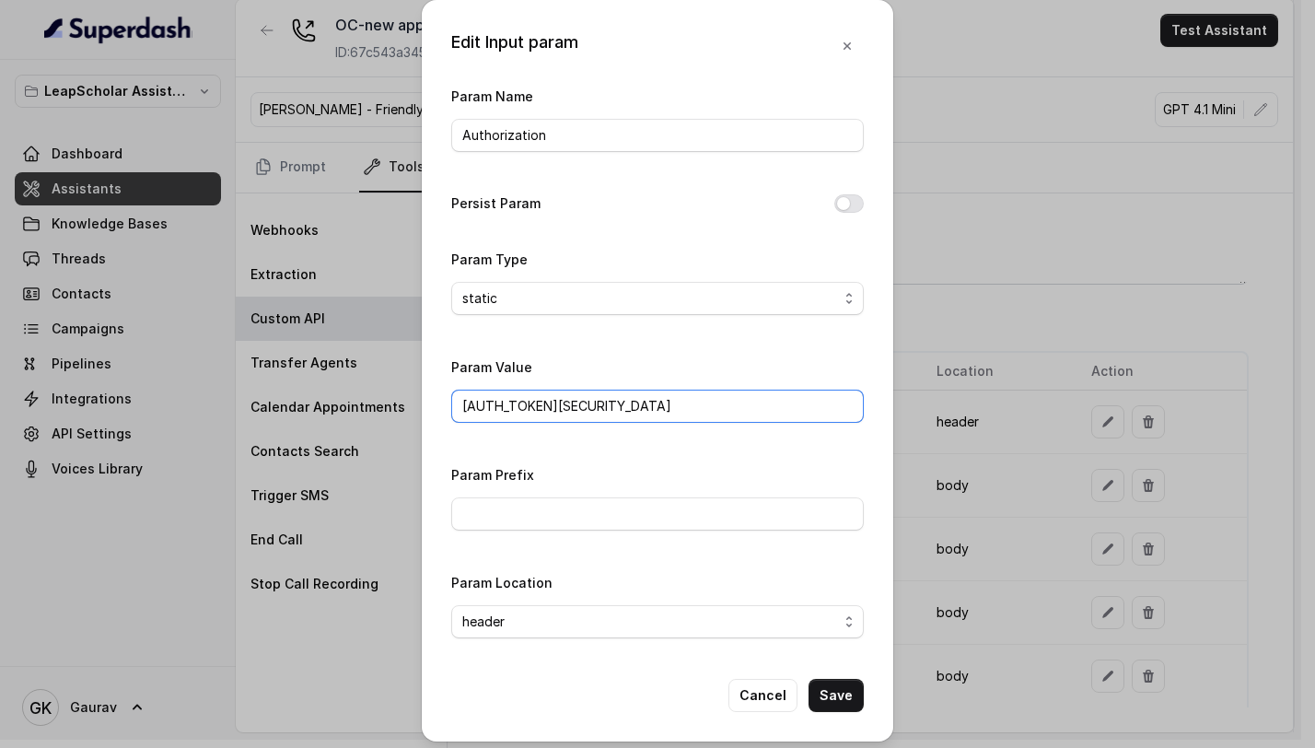
click at [679, 405] on input "Bearer eyJhbGciOiJSUzI1NiIsInR5cCI6IkpXVCJ9.eyJ1c2VyX2lkIjp7InVzZXJfaWQiOjI1OTM…" at bounding box center [657, 406] width 413 height 33
click at [962, 292] on div "Edit Input param Param Name Authorization Persist Param Param Type static dynam…" at bounding box center [657, 374] width 1315 height 748
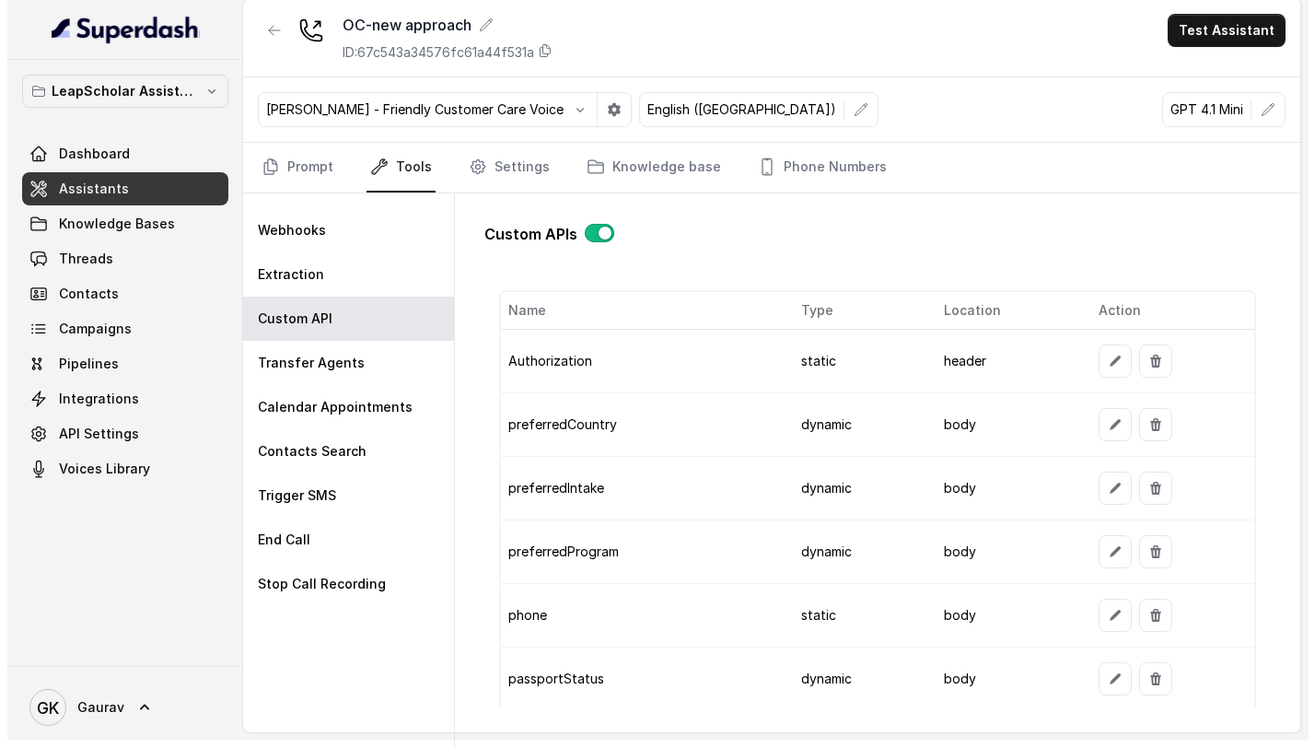
scroll to position [1503, 0]
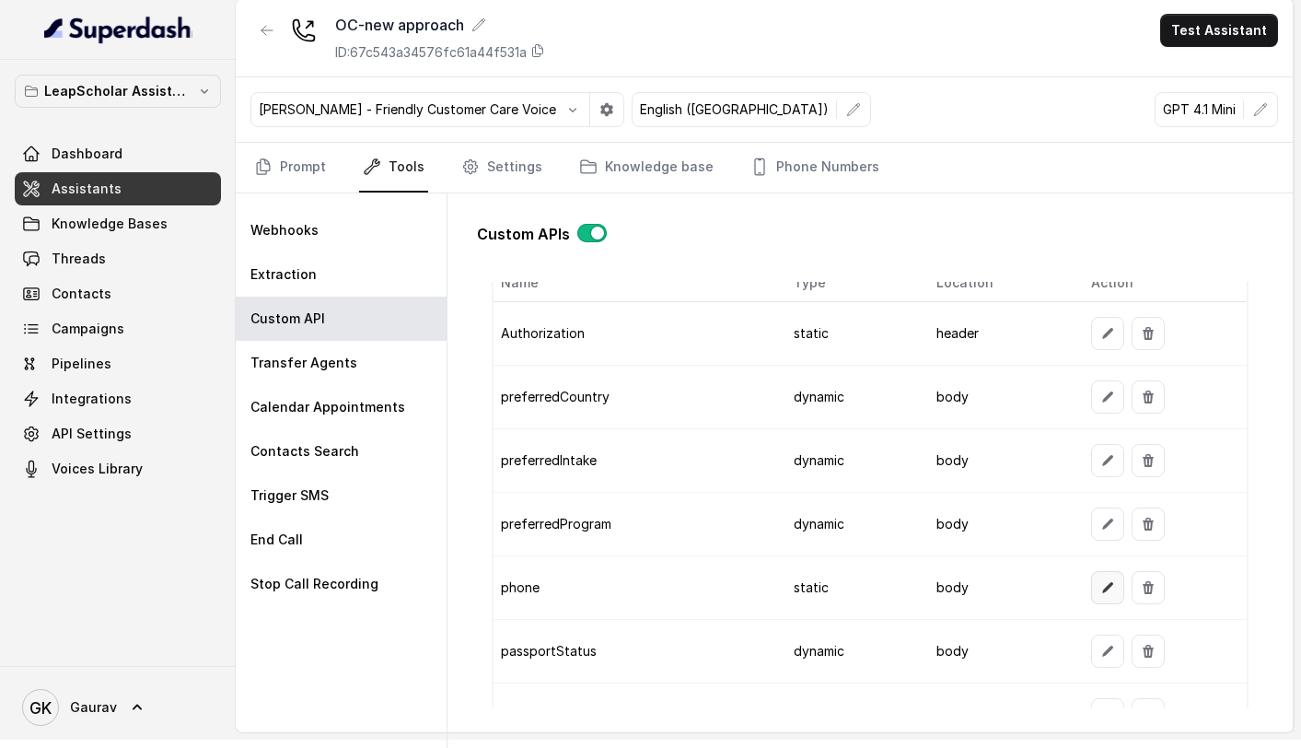
click at [1100, 585] on icon "button" at bounding box center [1107, 587] width 15 height 15
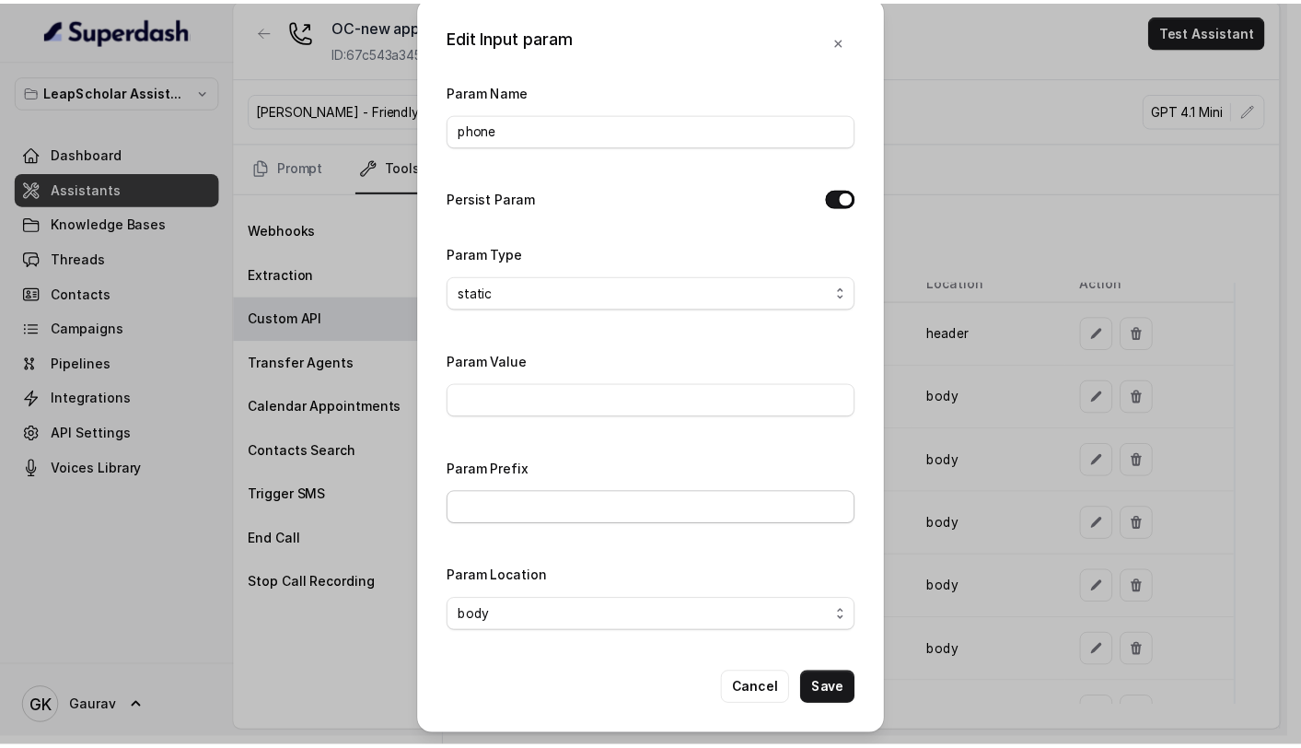
scroll to position [0, 0]
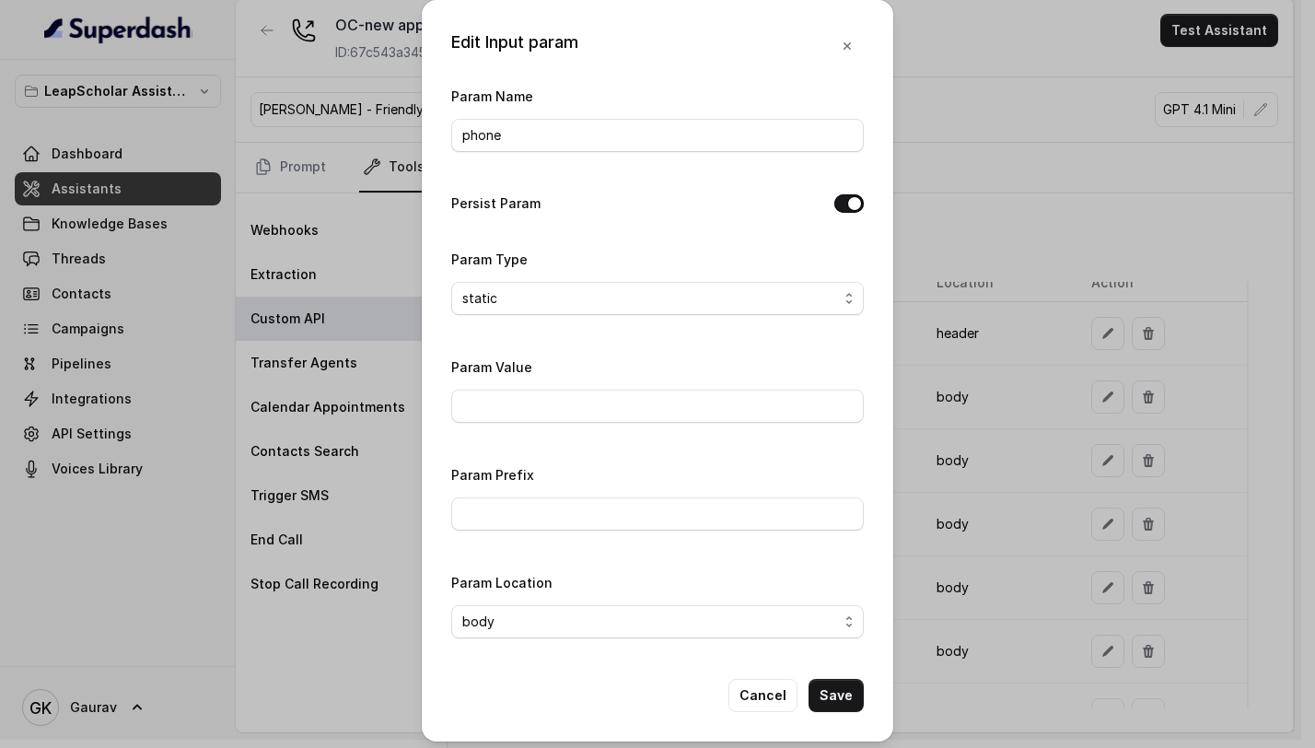
click at [1111, 187] on div "Edit Input param Param Name phone Persist Param Param Type static dynamic Param…" at bounding box center [657, 374] width 1315 height 748
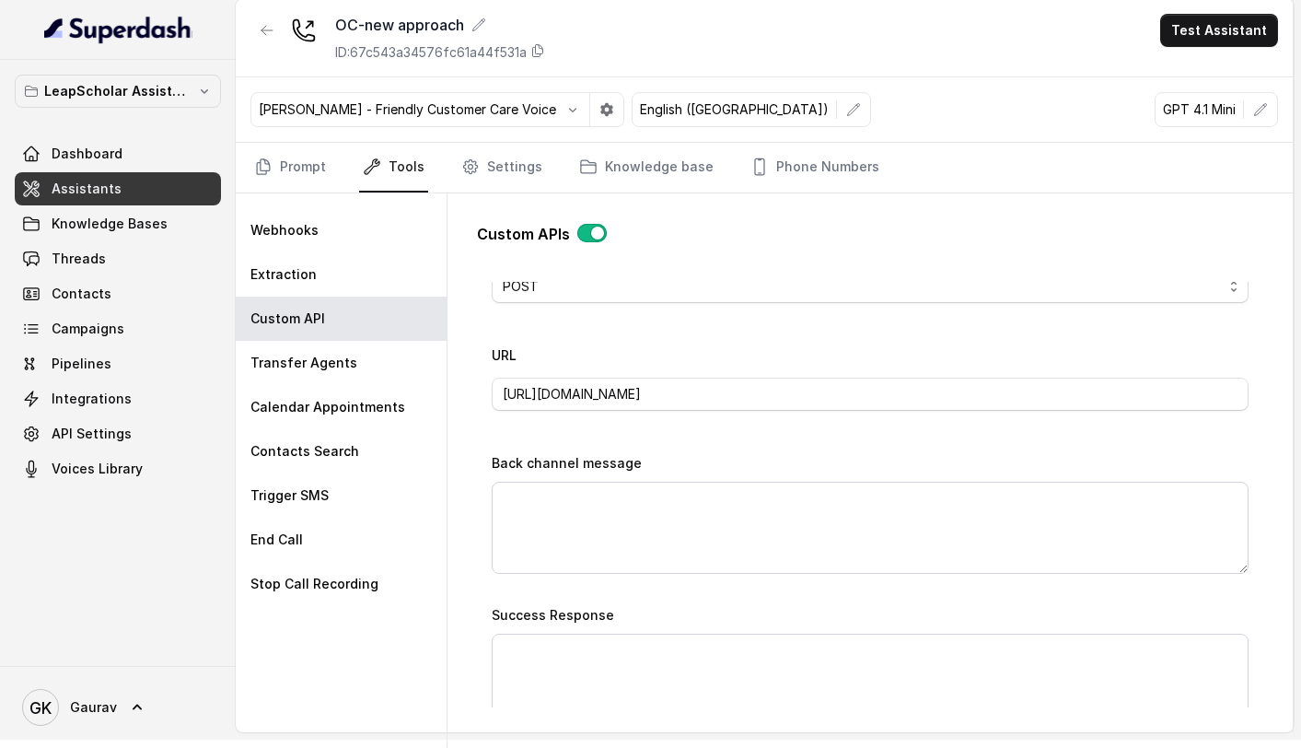
scroll to position [667, 0]
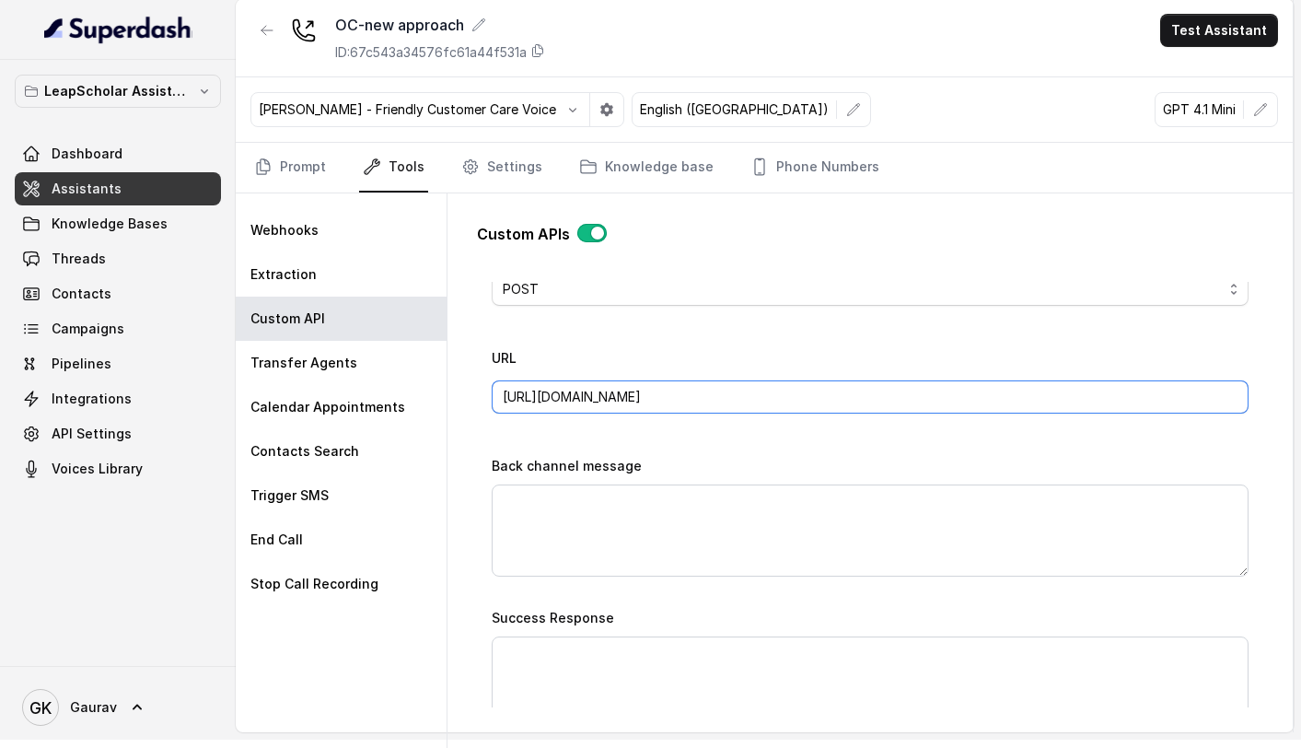
click at [870, 391] on input "https://staging-api.leapscholar.com/user/update-details" at bounding box center [870, 396] width 757 height 33
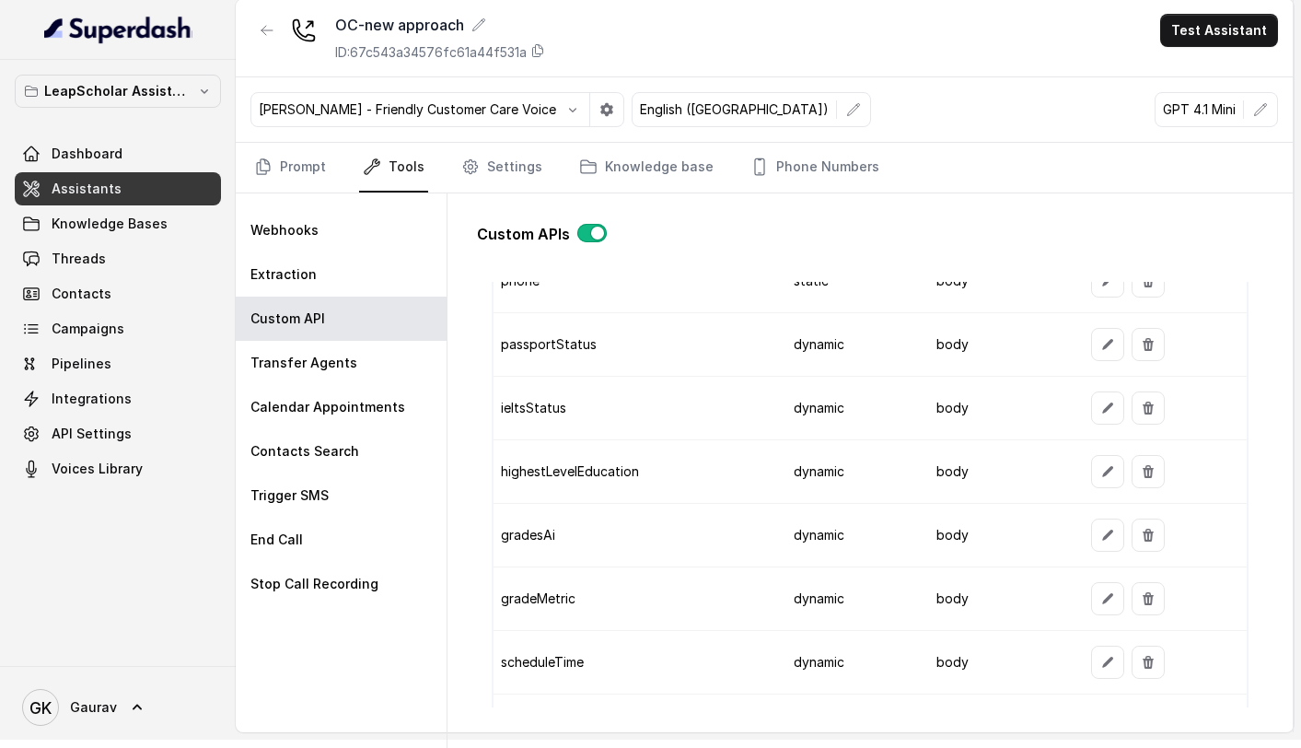
scroll to position [2331, 0]
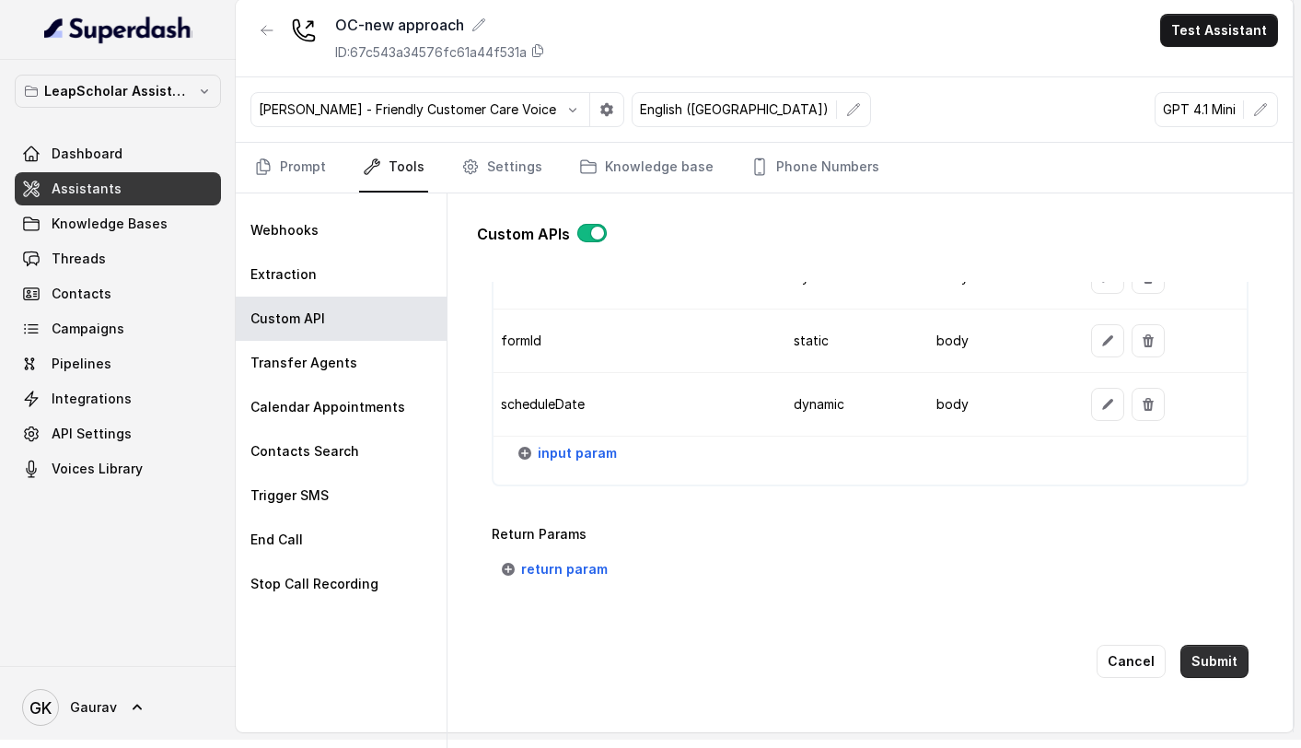
click at [1211, 645] on button "Submit" at bounding box center [1215, 661] width 68 height 33
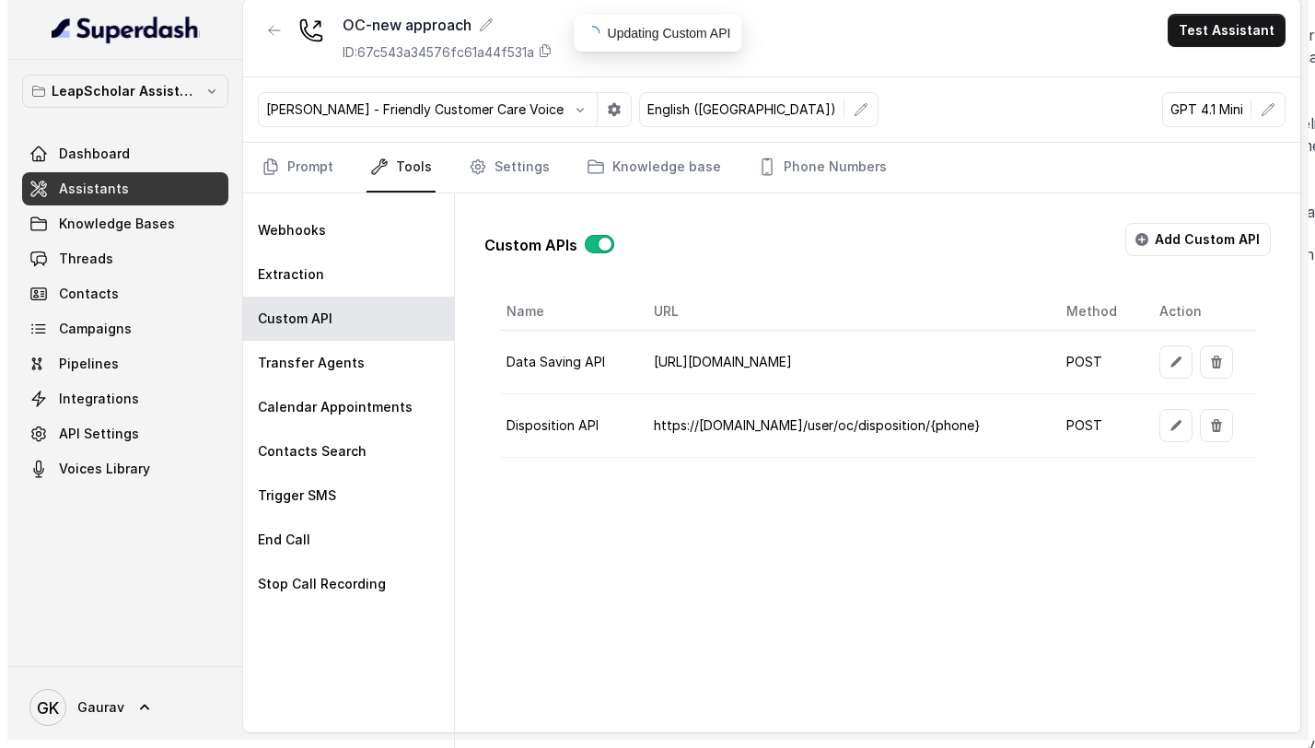
scroll to position [0, 0]
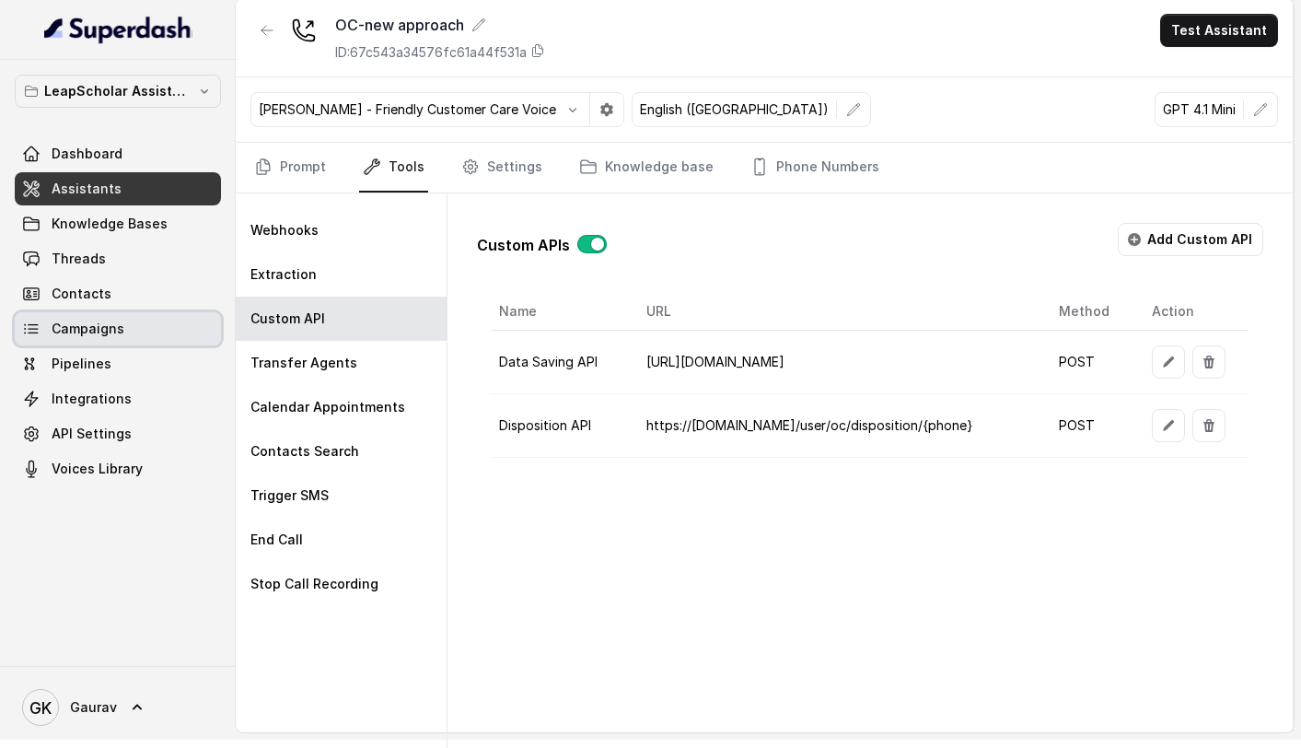
click at [126, 318] on link "Campaigns" at bounding box center [118, 328] width 206 height 33
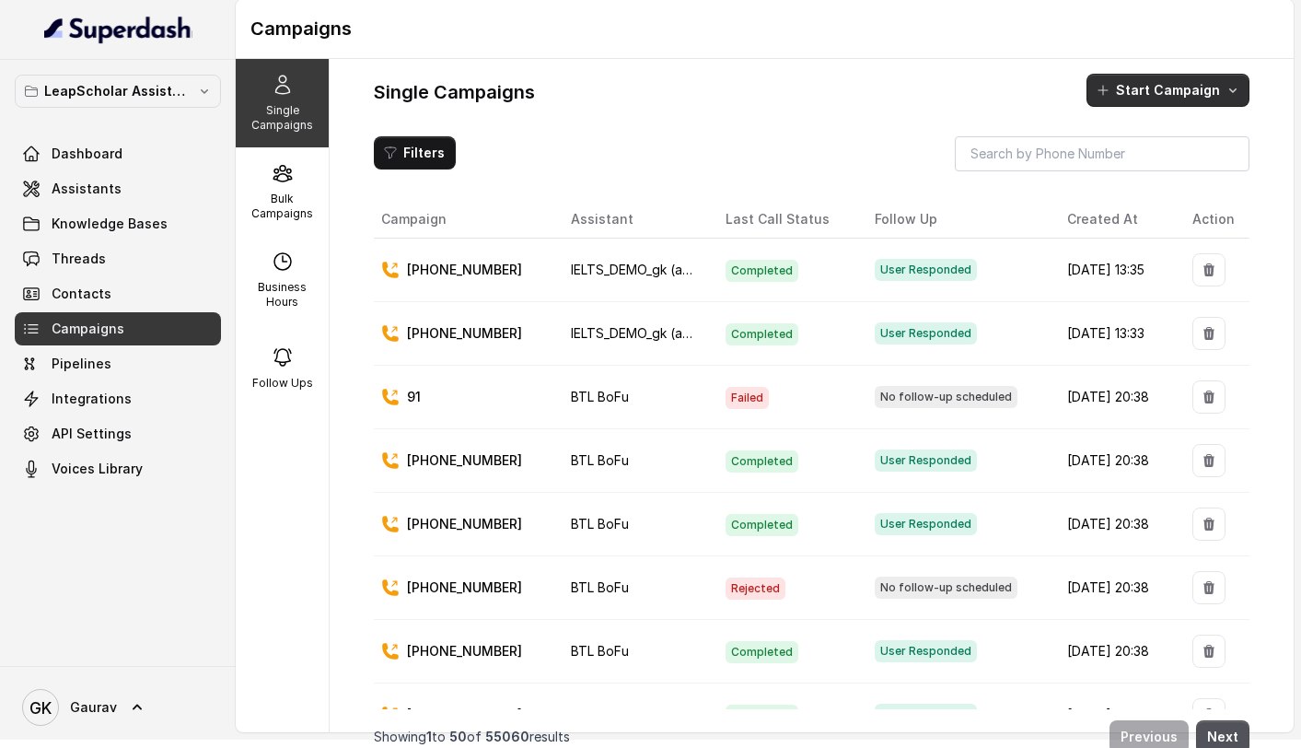
click at [1142, 100] on button "Start Campaign" at bounding box center [1168, 90] width 163 height 33
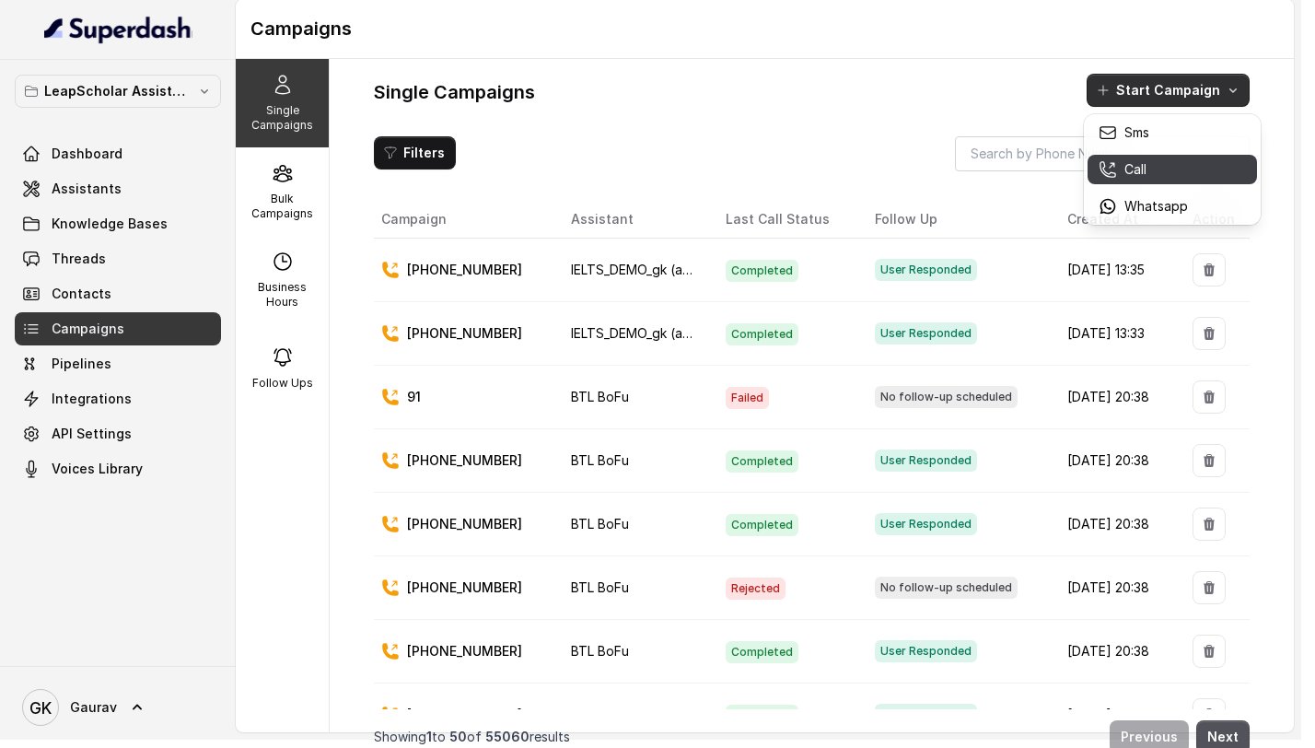
click at [1152, 169] on div "Call" at bounding box center [1143, 169] width 89 height 18
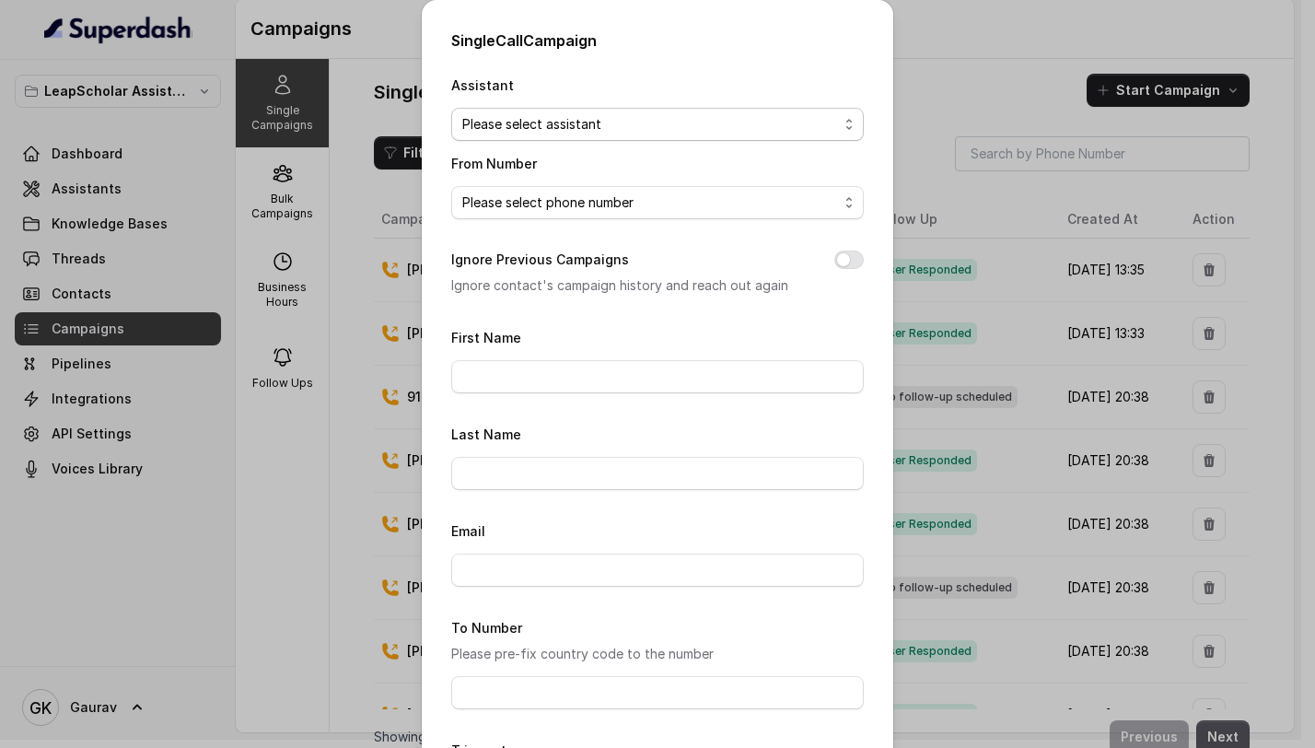
click at [587, 118] on select "Please select assistant OC-new approach Cohort 2 - IELTS Booked Final AI-RM - N…" at bounding box center [657, 124] width 413 height 33
click at [451, 108] on select "Please select assistant OC-new approach Cohort 2 - IELTS Booked Final AI-RM - N…" at bounding box center [657, 124] width 413 height 33
click at [579, 146] on div "Assistant Please select assistant OC-new approach Cohort 2 - IELTS Booked Final…" at bounding box center [657, 471] width 413 height 795
click at [588, 137] on select "Please select assistant OC-new approach Cohort 2 - IELTS Booked Final AI-RM - N…" at bounding box center [657, 124] width 413 height 33
select select "67c543a34576fc61a44f531a"
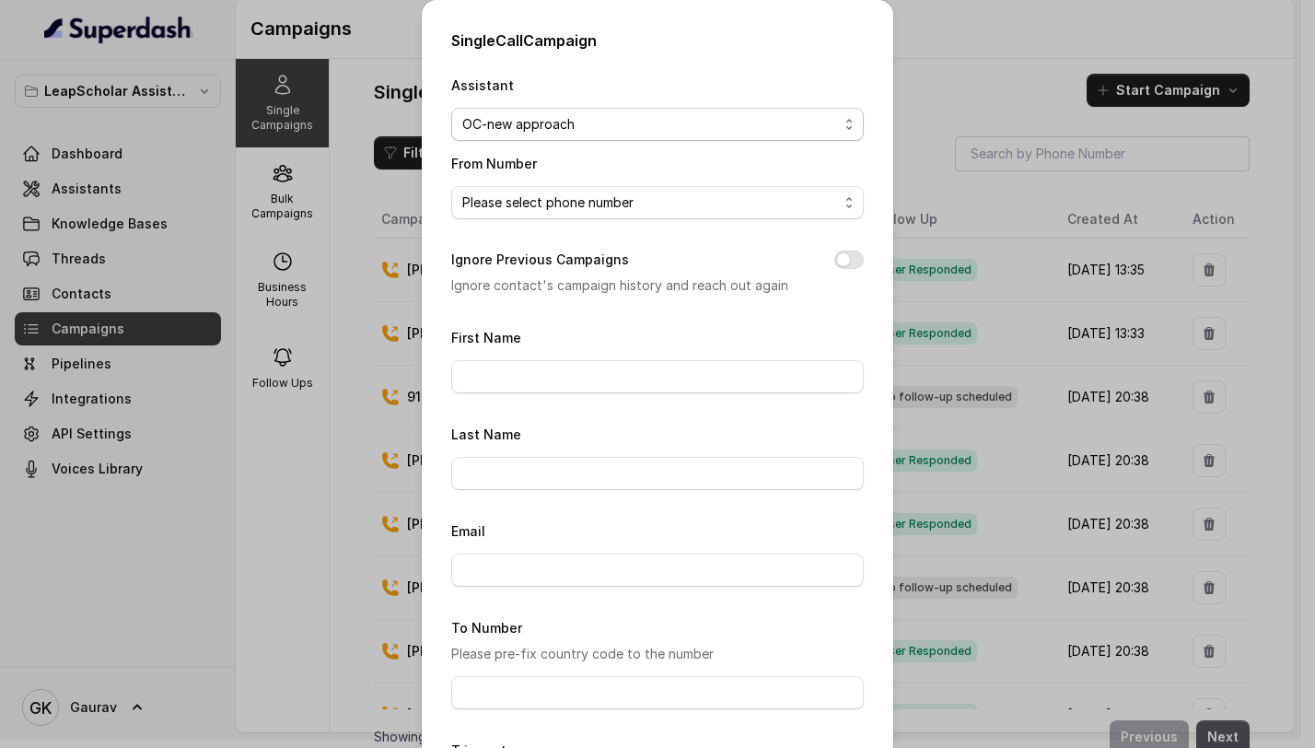
click at [451, 108] on select "Please select assistant OC-new approach Cohort 2 - IELTS Booked Final AI-RM - N…" at bounding box center [657, 124] width 413 height 33
click at [547, 214] on select "Please select phone number" at bounding box center [657, 202] width 413 height 33
select select "8848492326"
click at [451, 186] on select "Please select phone number +918035315696 8848492326" at bounding box center [657, 202] width 413 height 33
click at [519, 387] on input "First Name" at bounding box center [657, 376] width 413 height 33
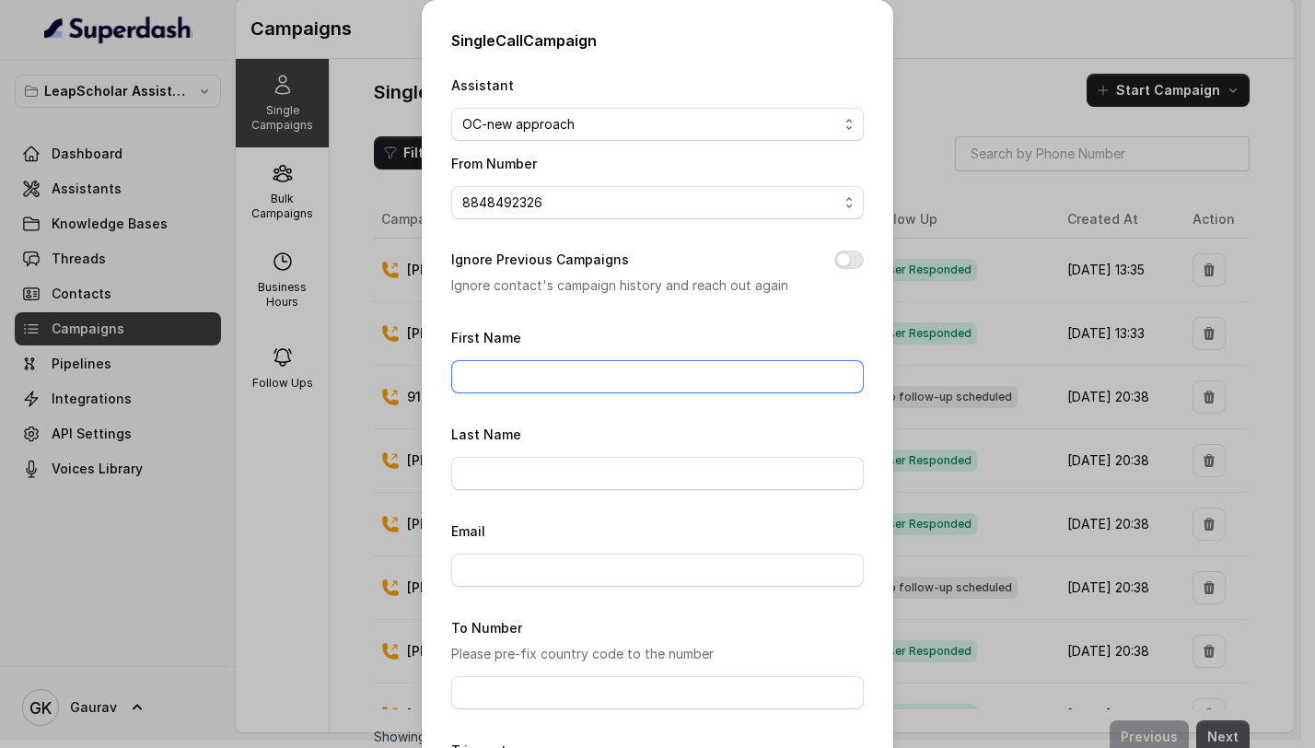
type input "gaurav"
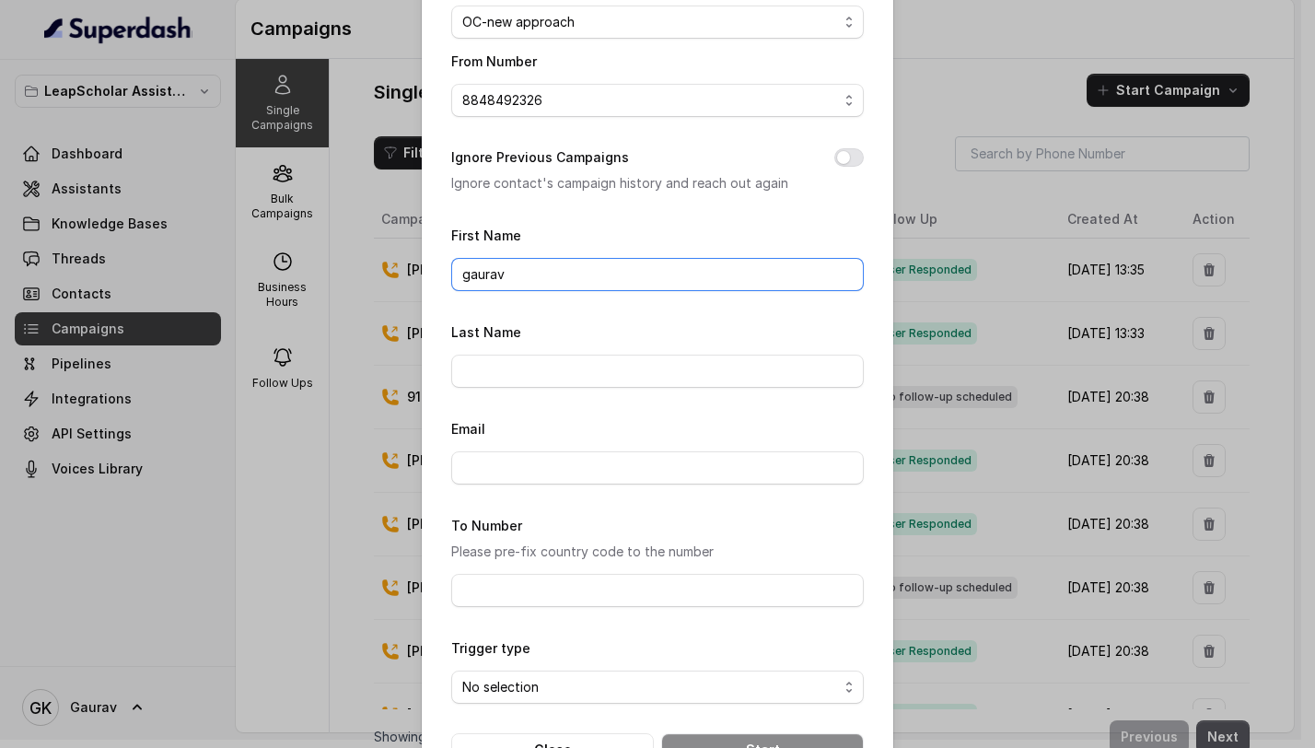
scroll to position [108, 0]
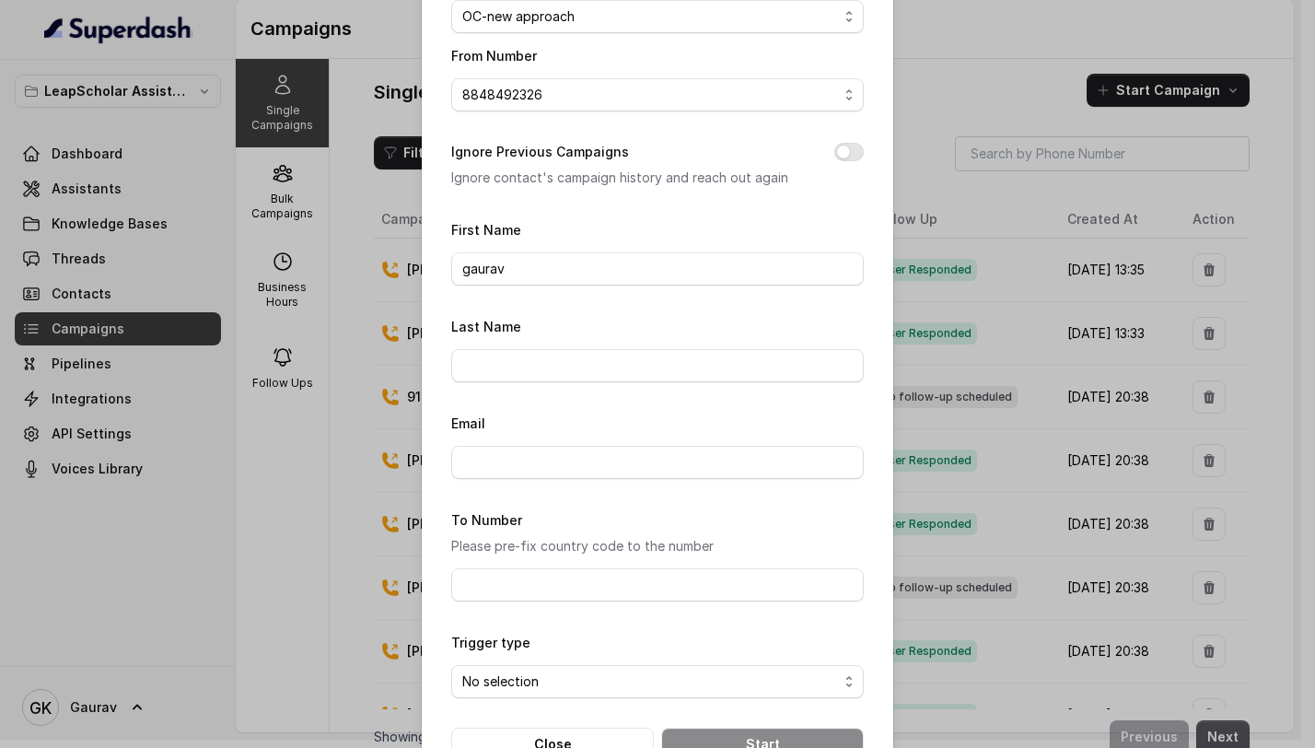
click at [540, 380] on form "First Name gaurav Last Name Email To Number Please pre-fix country code to the …" at bounding box center [657, 489] width 413 height 542
click at [543, 366] on input "Last Name" at bounding box center [657, 365] width 413 height 33
click at [536, 449] on input "Email" at bounding box center [657, 462] width 413 height 33
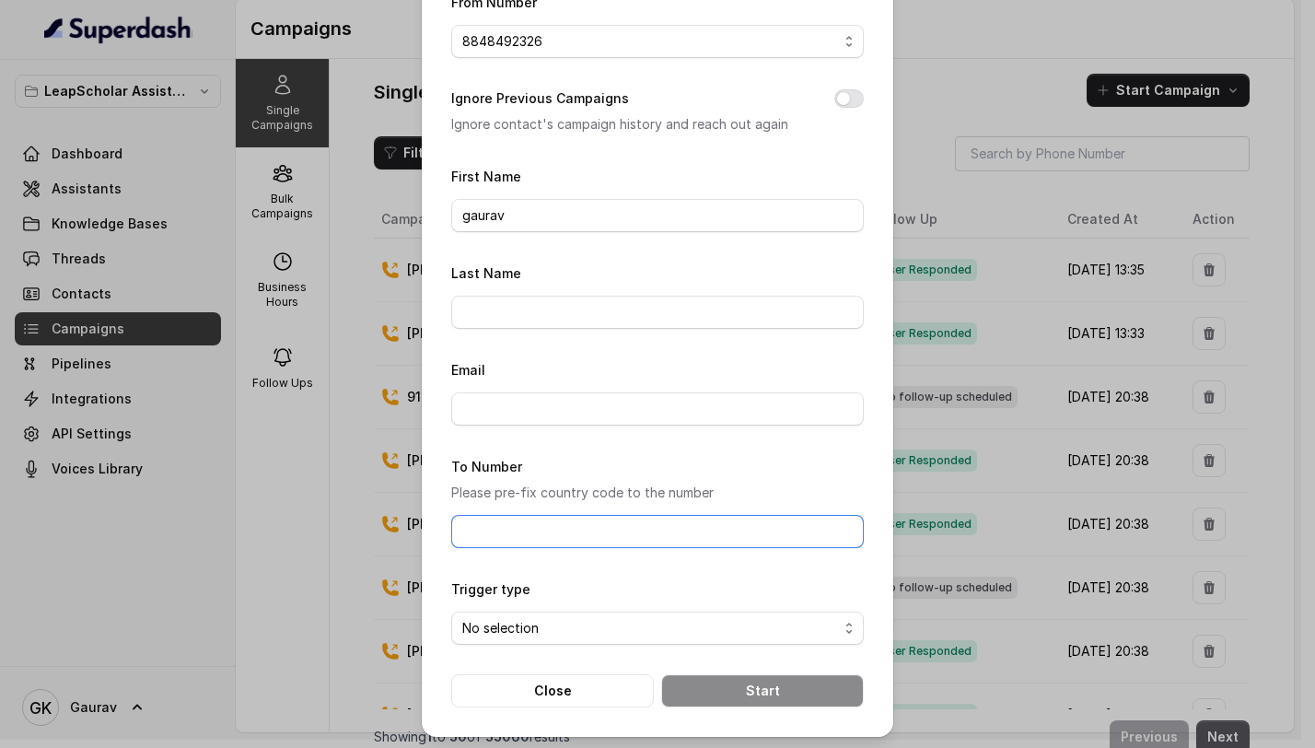
click at [495, 522] on input "To Number" at bounding box center [657, 531] width 413 height 33
type input "8789269088"
click at [564, 630] on select "No selection Trigger Immediately Trigger Based on Business Hours & Follow Ups" at bounding box center [657, 627] width 413 height 33
select select "triggerImmediately"
click at [451, 611] on select "No selection Trigger Immediately Trigger Based on Business Hours & Follow Ups" at bounding box center [657, 627] width 413 height 33
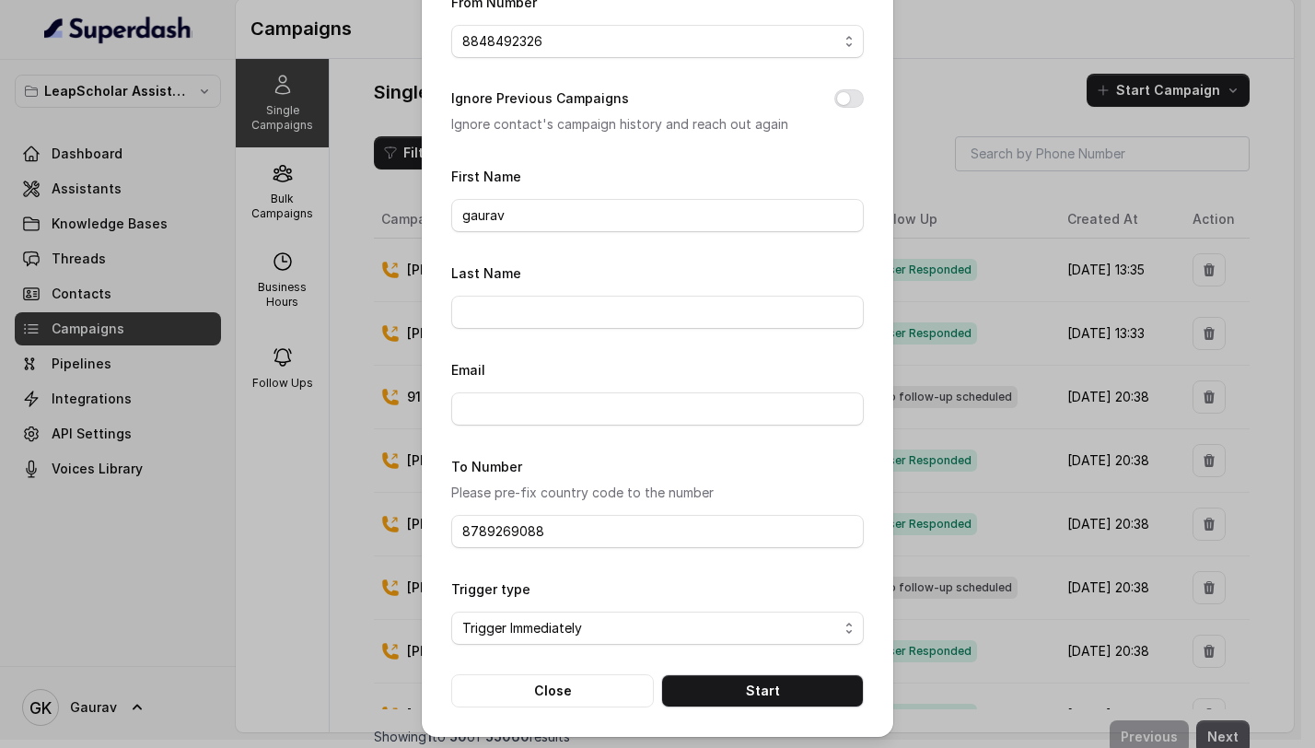
scroll to position [0, 0]
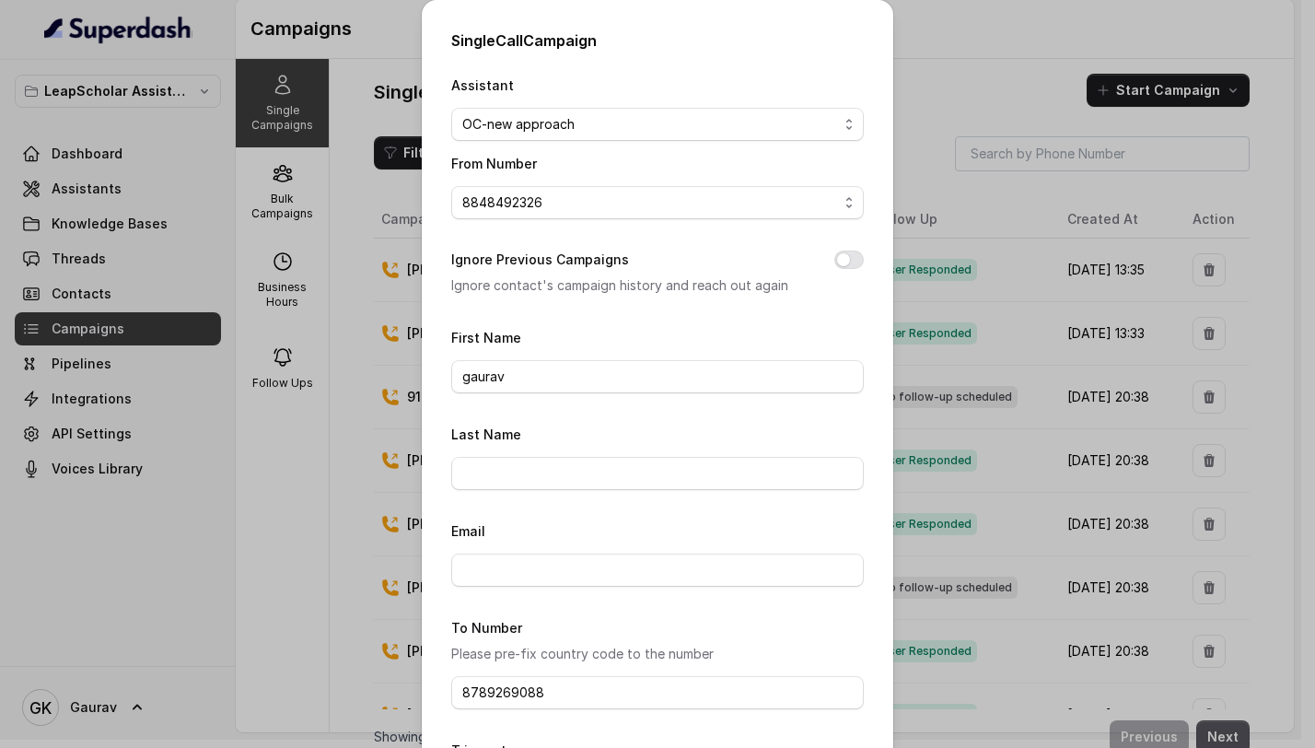
click at [839, 263] on button "Ignore Previous Campaigns" at bounding box center [848, 259] width 29 height 18
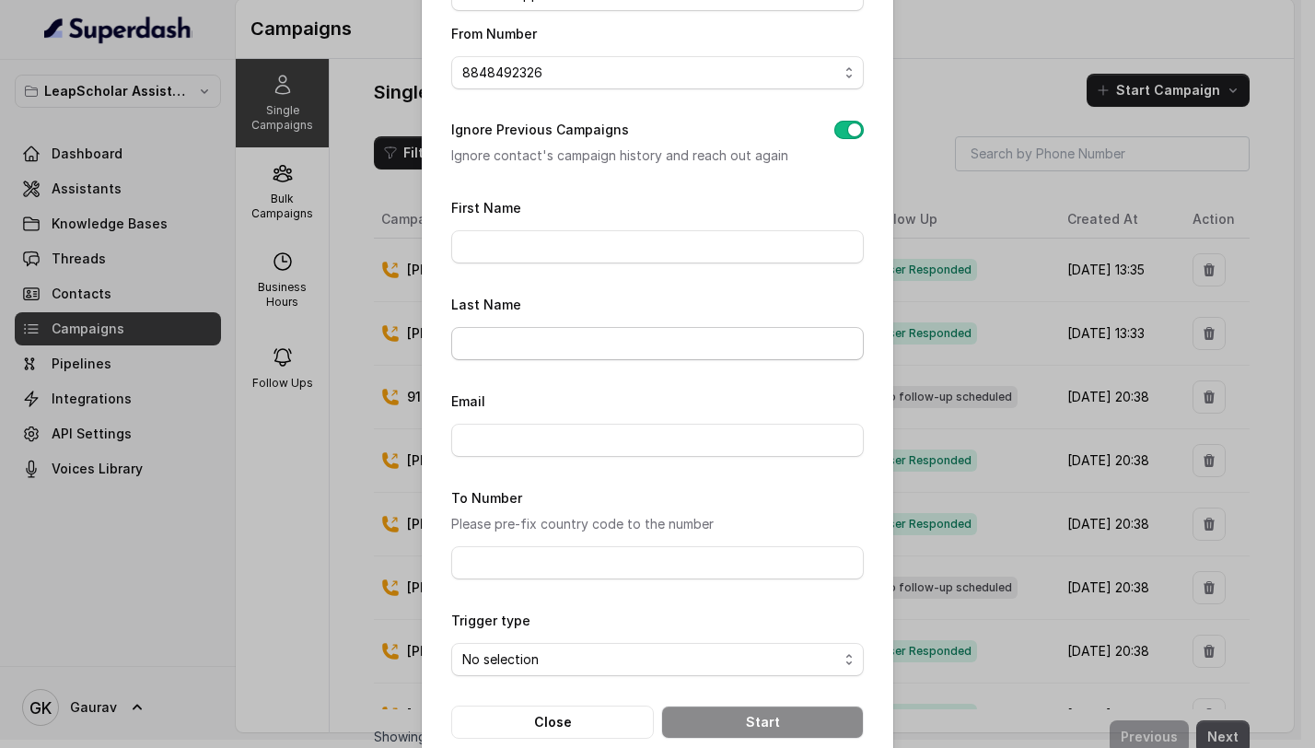
scroll to position [161, 0]
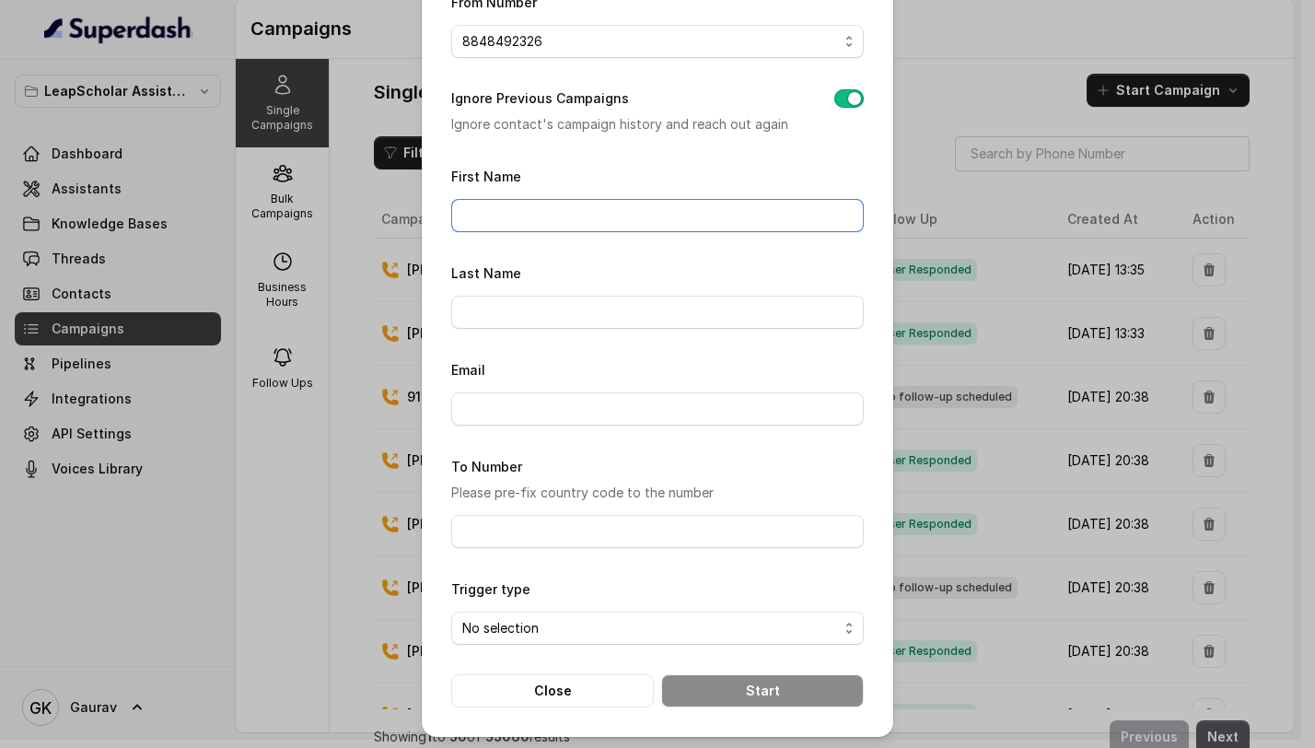
click at [575, 207] on input "First Name" at bounding box center [657, 215] width 413 height 33
type input "gaurav"
click at [546, 527] on input "To Number" at bounding box center [657, 531] width 413 height 33
type input "8789269088"
click at [517, 629] on select "No selection Trigger Immediately Trigger Based on Business Hours & Follow Ups" at bounding box center [657, 627] width 413 height 33
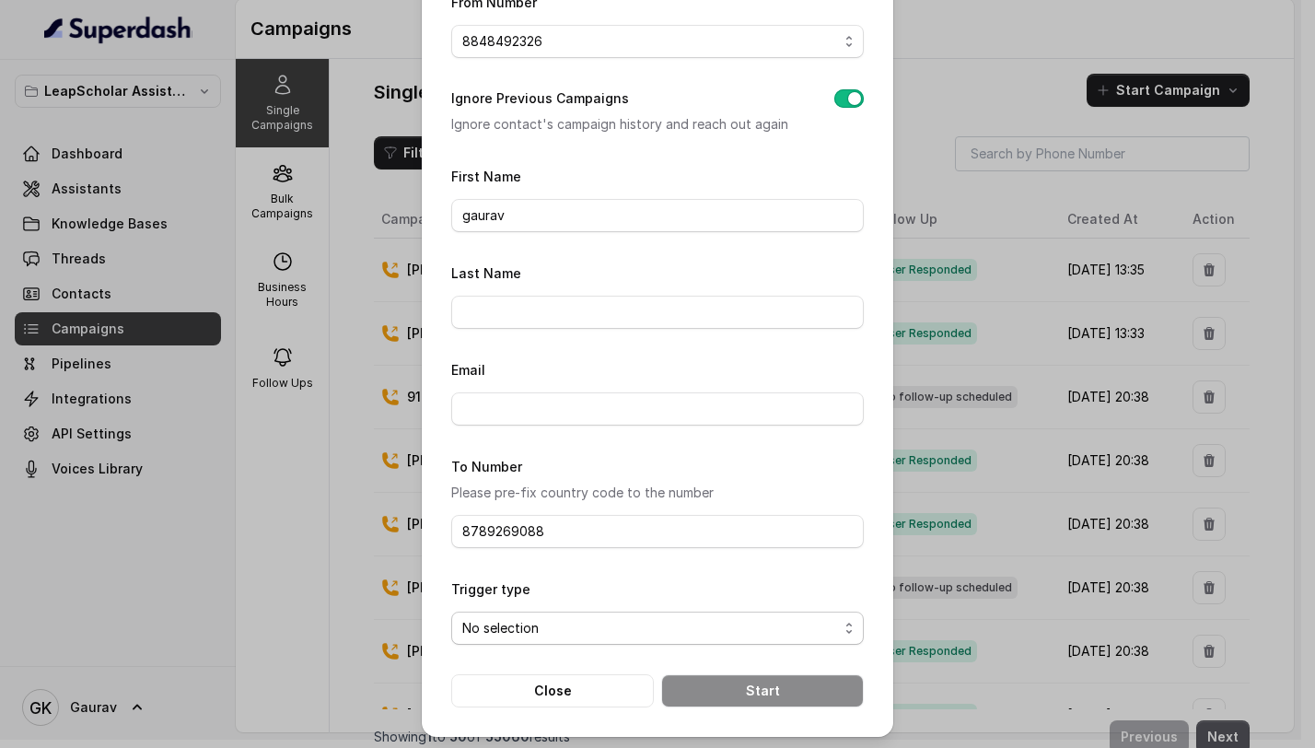
select select "triggerBasedOnCampaign"
click at [451, 611] on select "No selection Trigger Immediately Trigger Based on Business Hours & Follow Ups" at bounding box center [657, 627] width 413 height 33
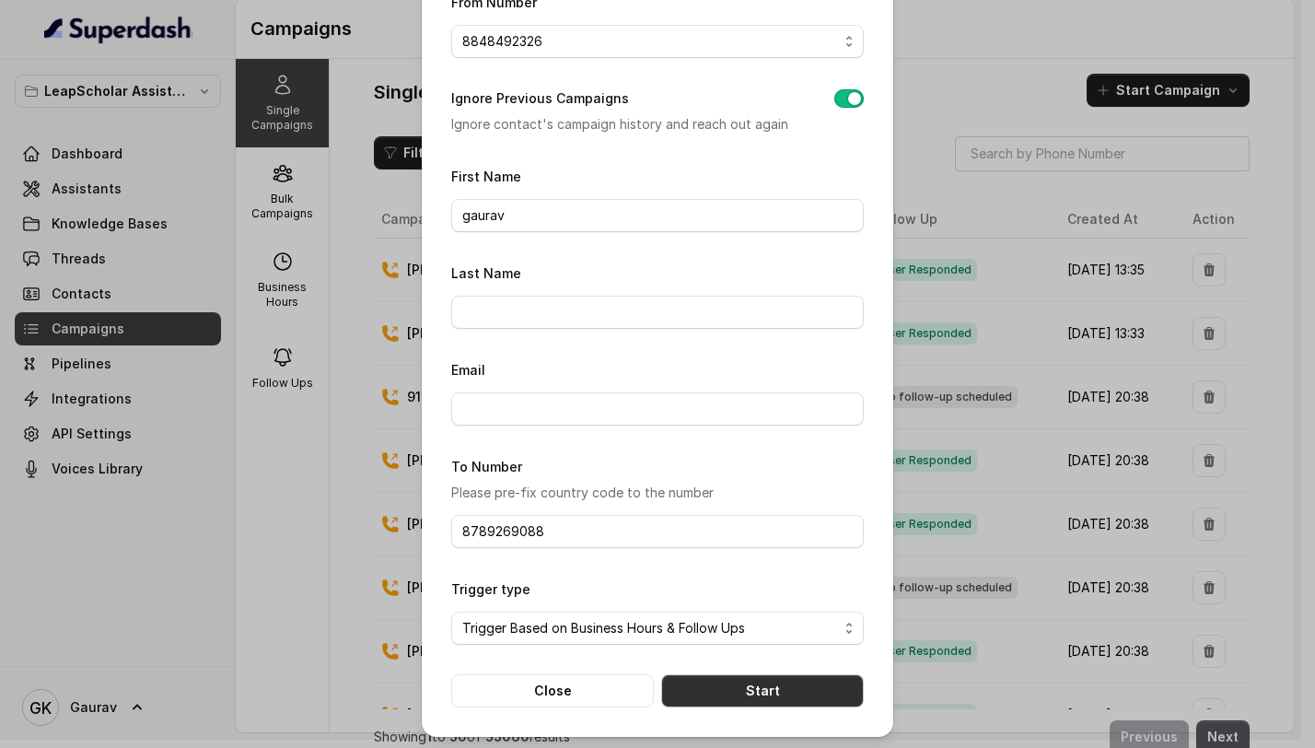
click at [706, 674] on button "Start" at bounding box center [762, 690] width 203 height 33
select select
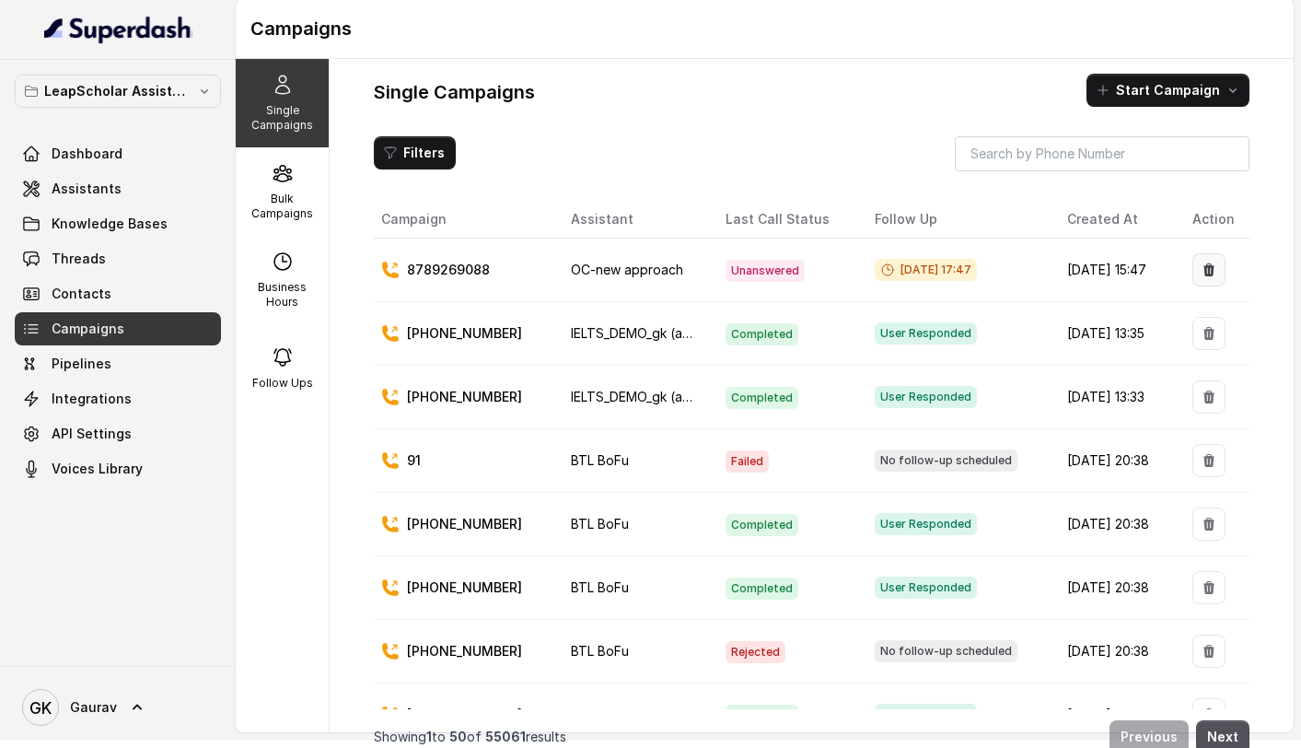
click at [1196, 261] on button "button" at bounding box center [1209, 269] width 33 height 33
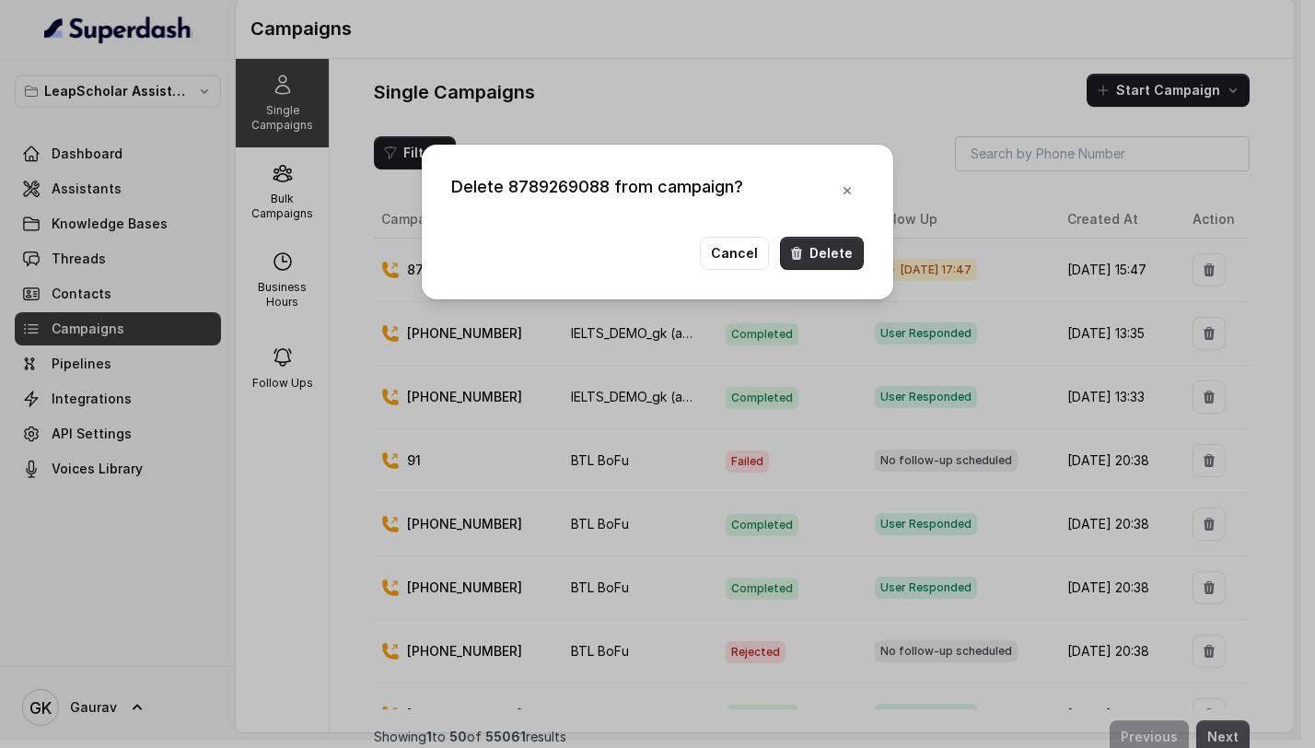
click at [844, 259] on button "Delete" at bounding box center [822, 253] width 84 height 33
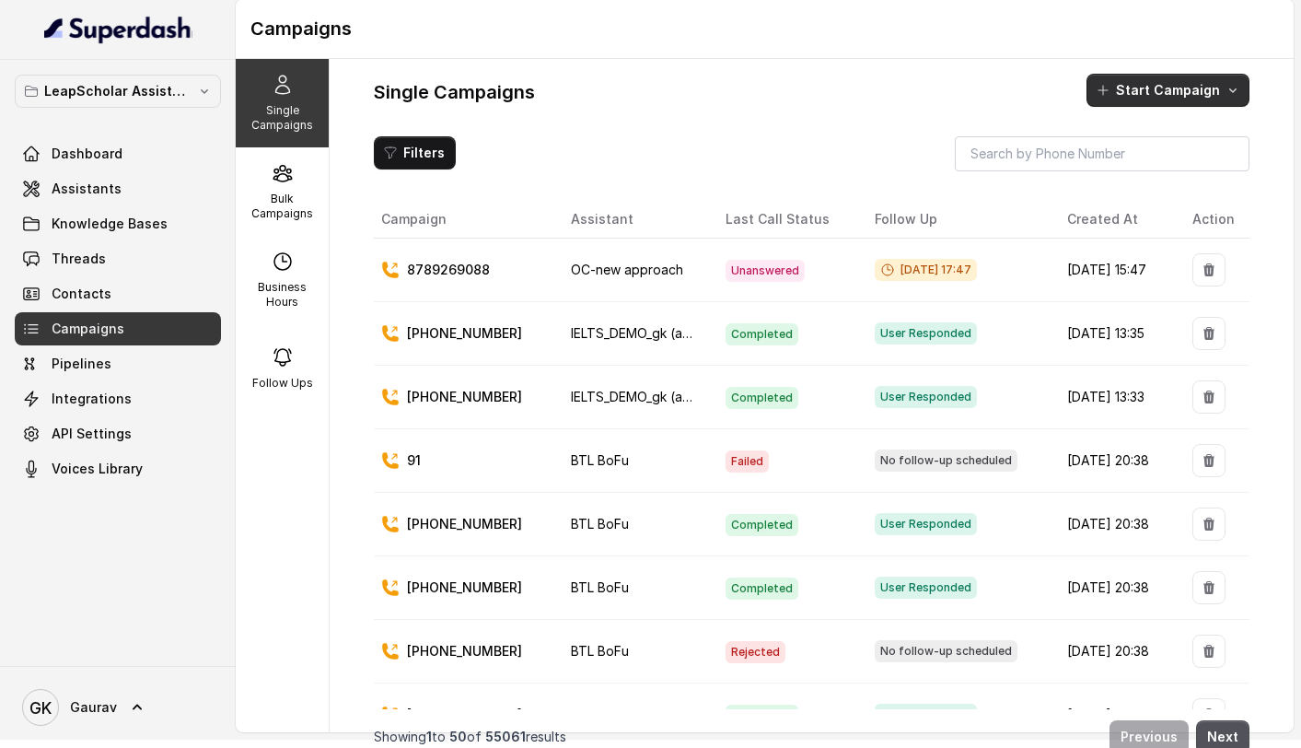
click at [1160, 87] on button "Start Campaign" at bounding box center [1168, 90] width 163 height 33
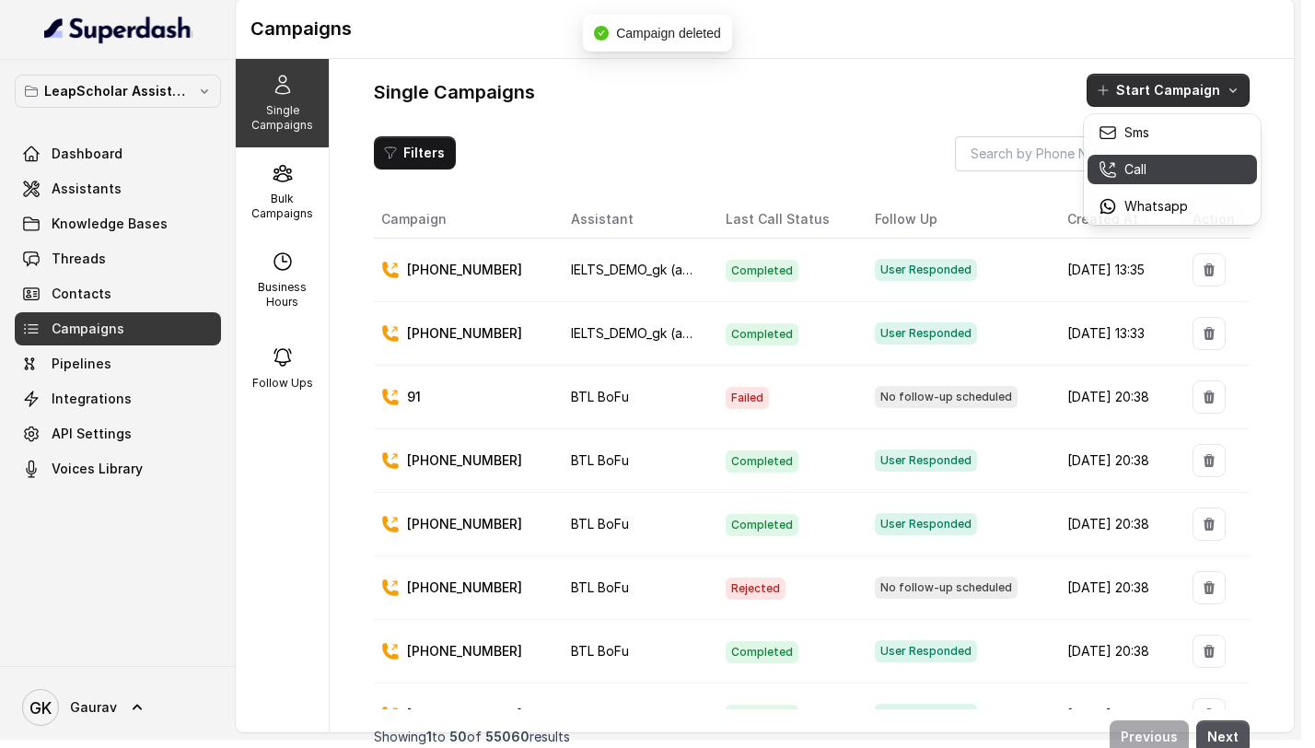
click at [1141, 164] on p "Call" at bounding box center [1135, 169] width 22 height 18
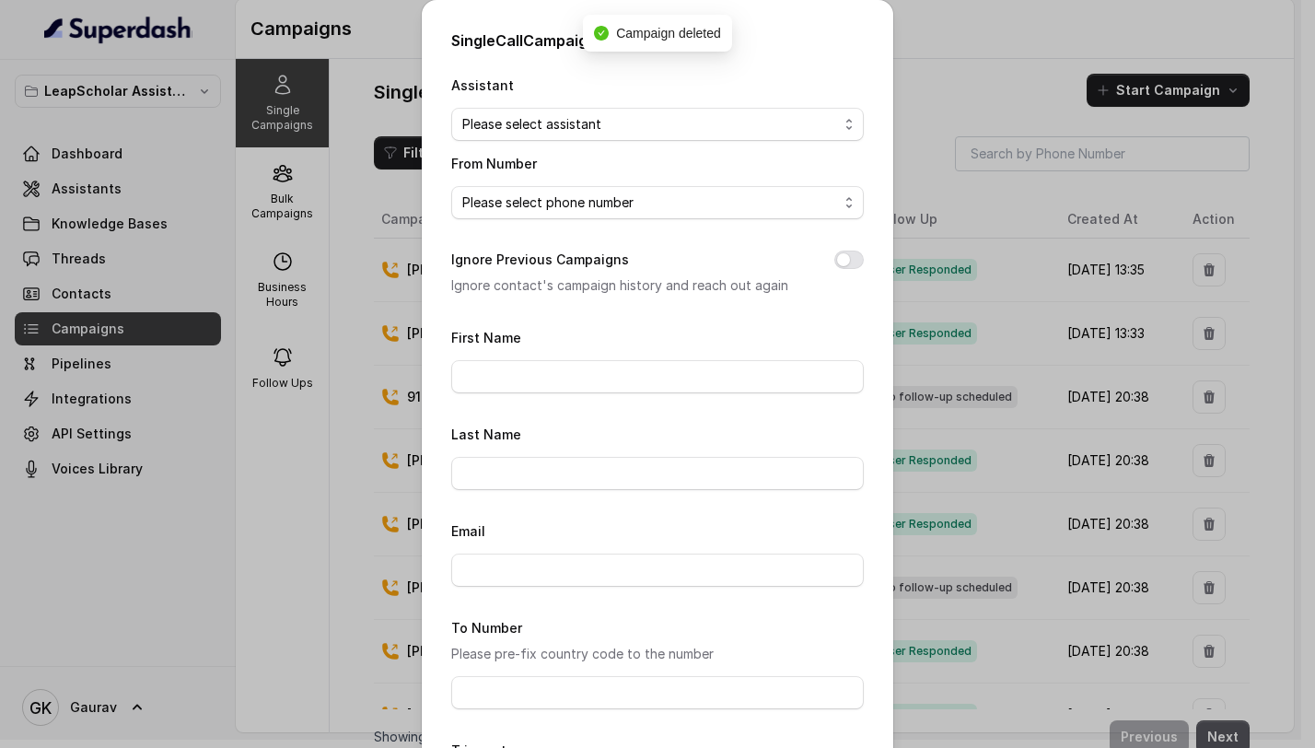
click at [655, 108] on select "Please select assistant OC-new approach Cohort 2 - IELTS Booked Final AI-RM - N…" at bounding box center [657, 124] width 413 height 33
select select "67c543a34576fc61a44f531a"
click at [451, 108] on select "Please select assistant OC-new approach Cohort 2 - IELTS Booked Final AI-RM - N…" at bounding box center [657, 124] width 413 height 33
click at [584, 199] on select "Please select phone number" at bounding box center [657, 202] width 413 height 33
click at [611, 210] on select "Please select phone number +918035315696 8848492326" at bounding box center [657, 202] width 413 height 33
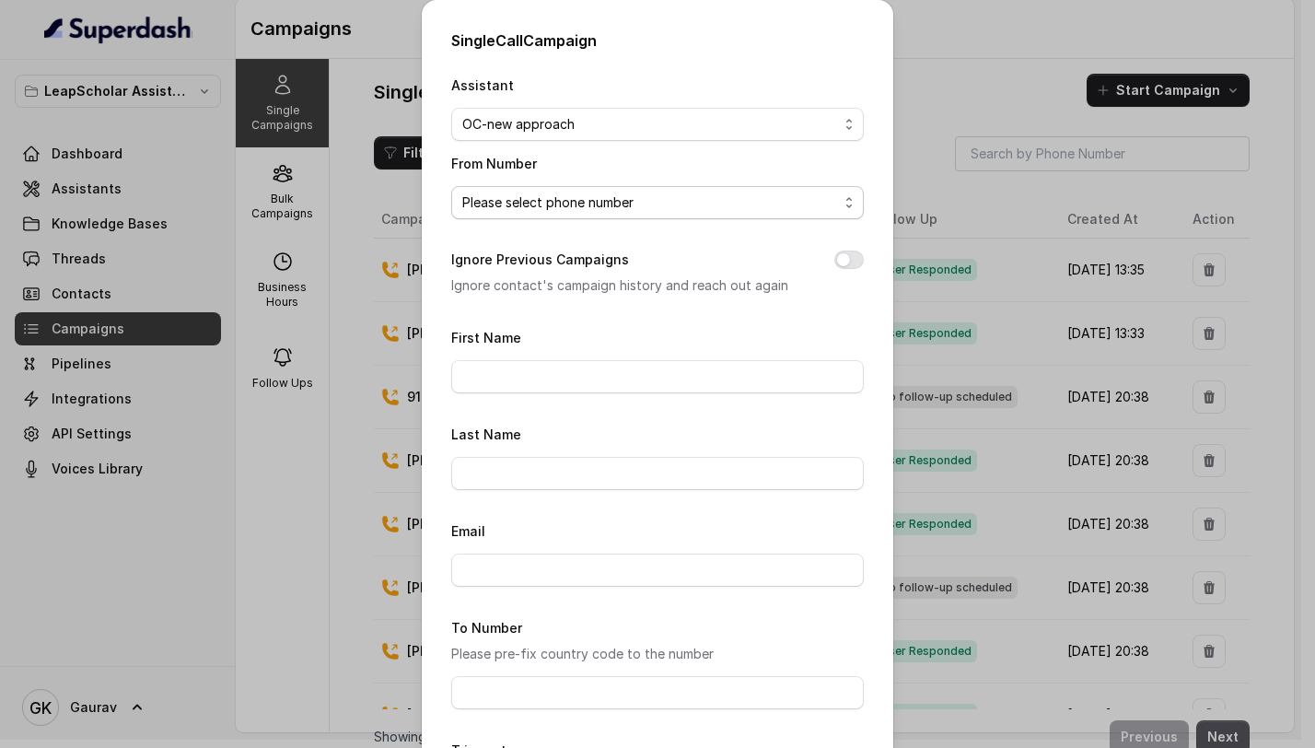
select select "8848492326"
click at [451, 186] on select "Please select phone number +918035315696 8848492326" at bounding box center [657, 202] width 413 height 33
click at [541, 366] on input "First Name" at bounding box center [657, 376] width 413 height 33
type input "gaurav"
click at [537, 574] on input "Email" at bounding box center [657, 569] width 413 height 33
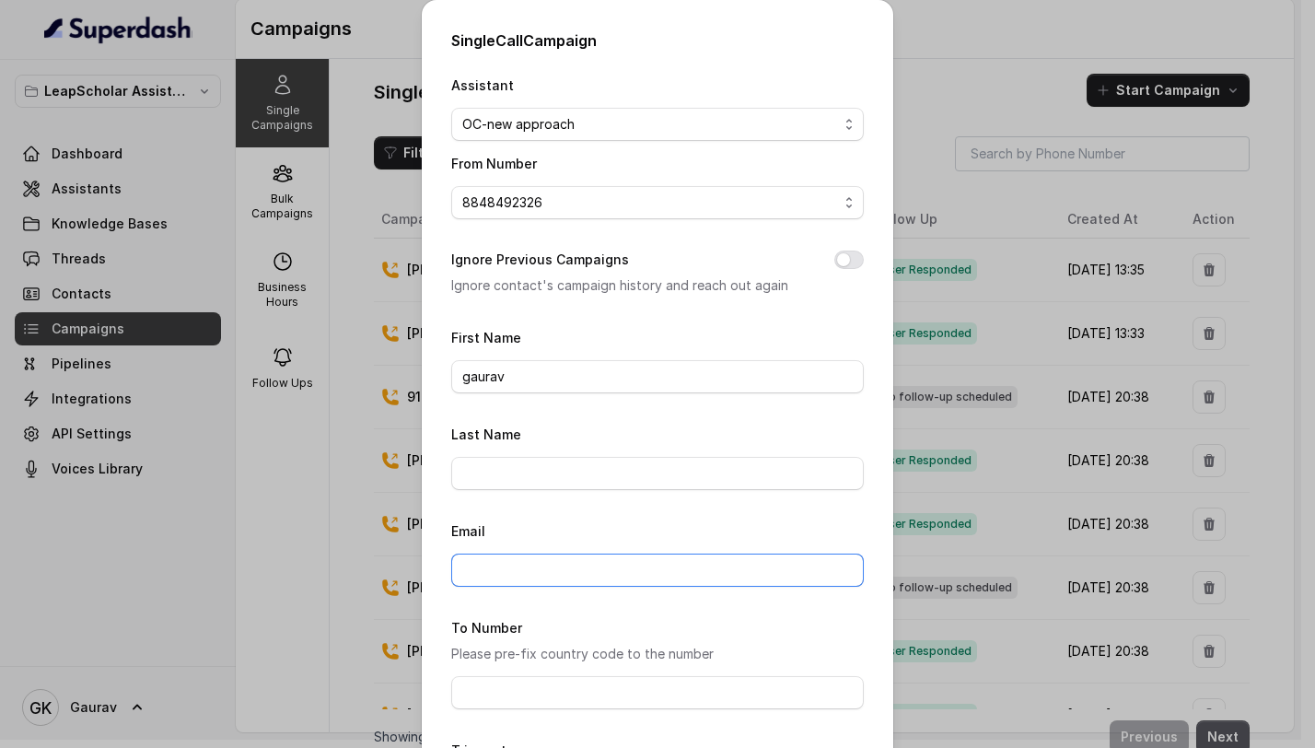
scroll to position [70, 0]
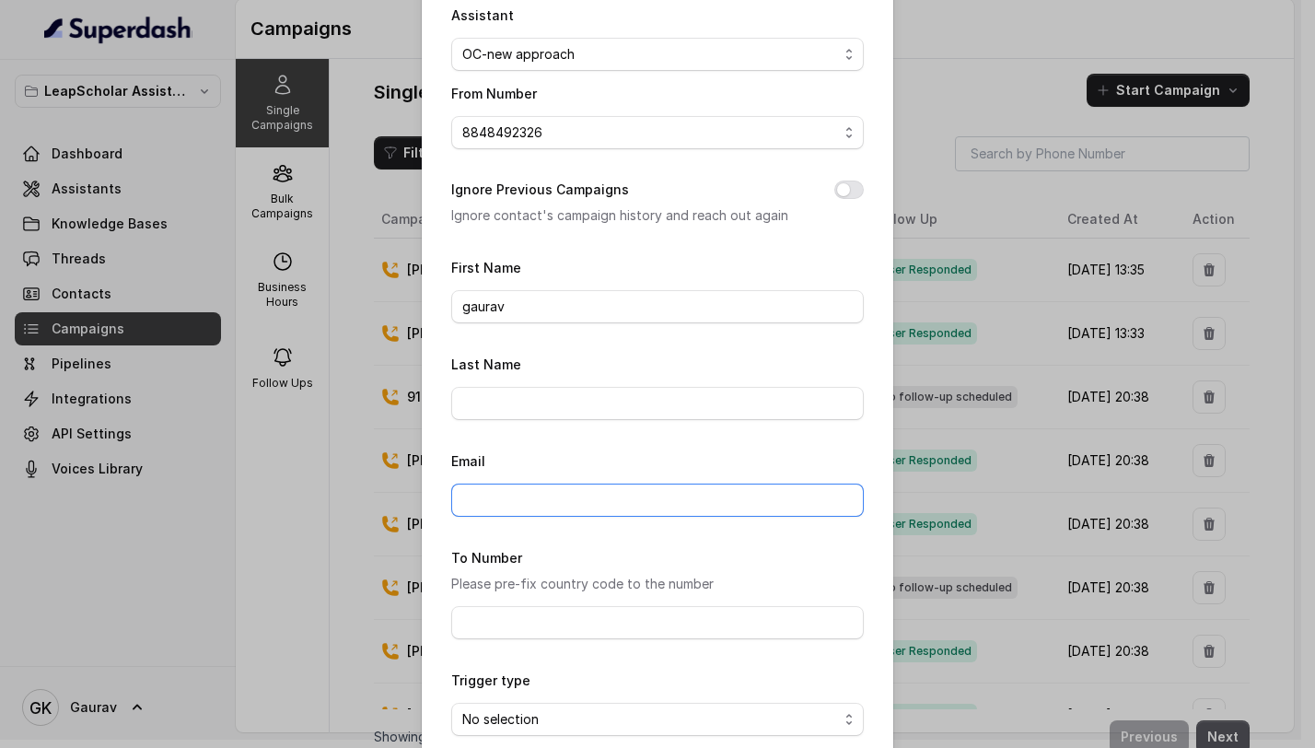
type input "gaurav.kumar@leapfinance.com"
click at [541, 629] on input "To Number" at bounding box center [657, 622] width 413 height 33
type input "8789269088"
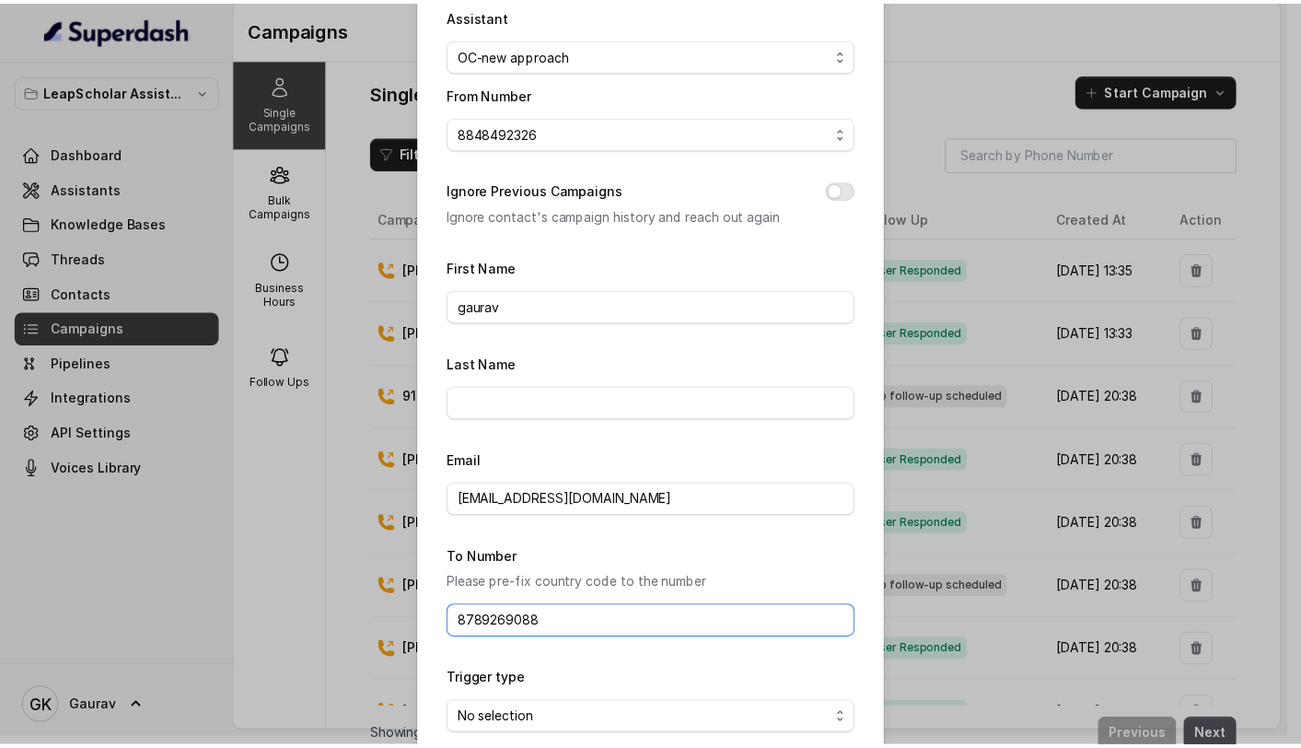
scroll to position [161, 0]
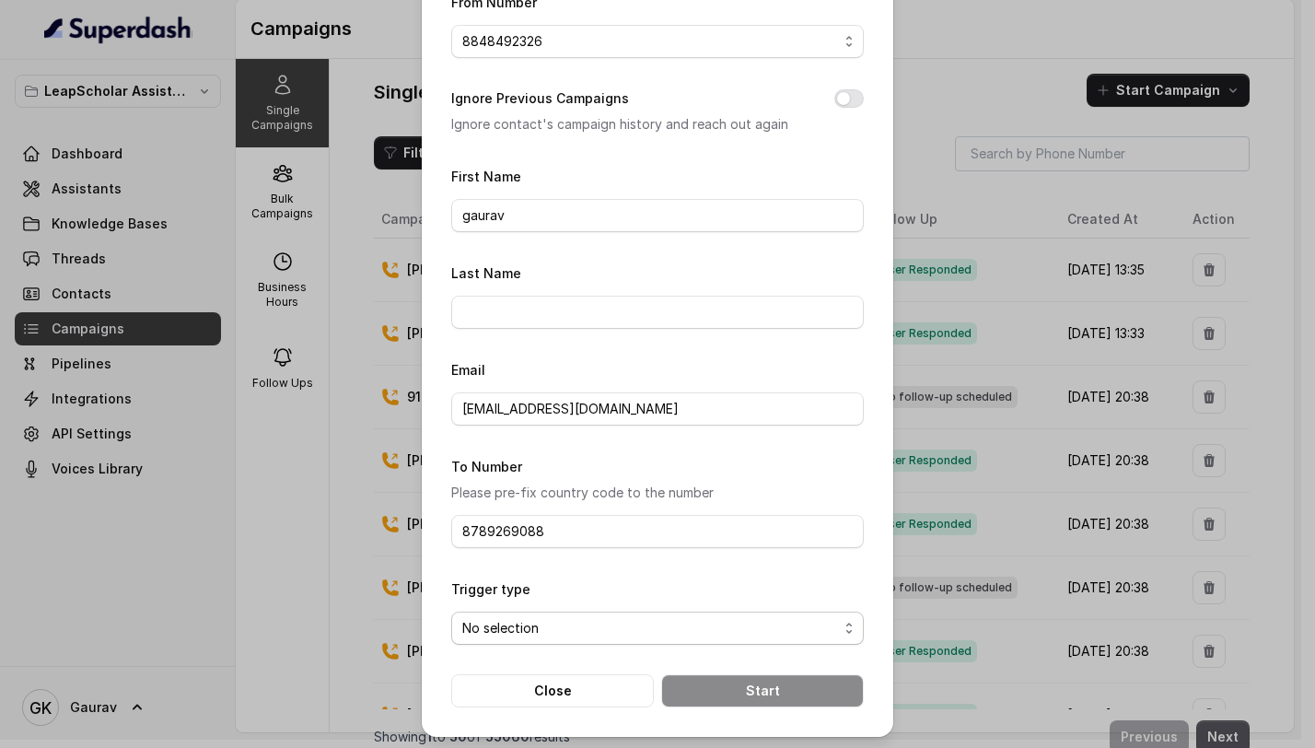
click at [566, 618] on select "No selection Trigger Immediately Trigger Based on Business Hours & Follow Ups" at bounding box center [657, 627] width 413 height 33
select select "triggerBasedOnCampaign"
click at [451, 611] on select "No selection Trigger Immediately Trigger Based on Business Hours & Follow Ups" at bounding box center [657, 627] width 413 height 33
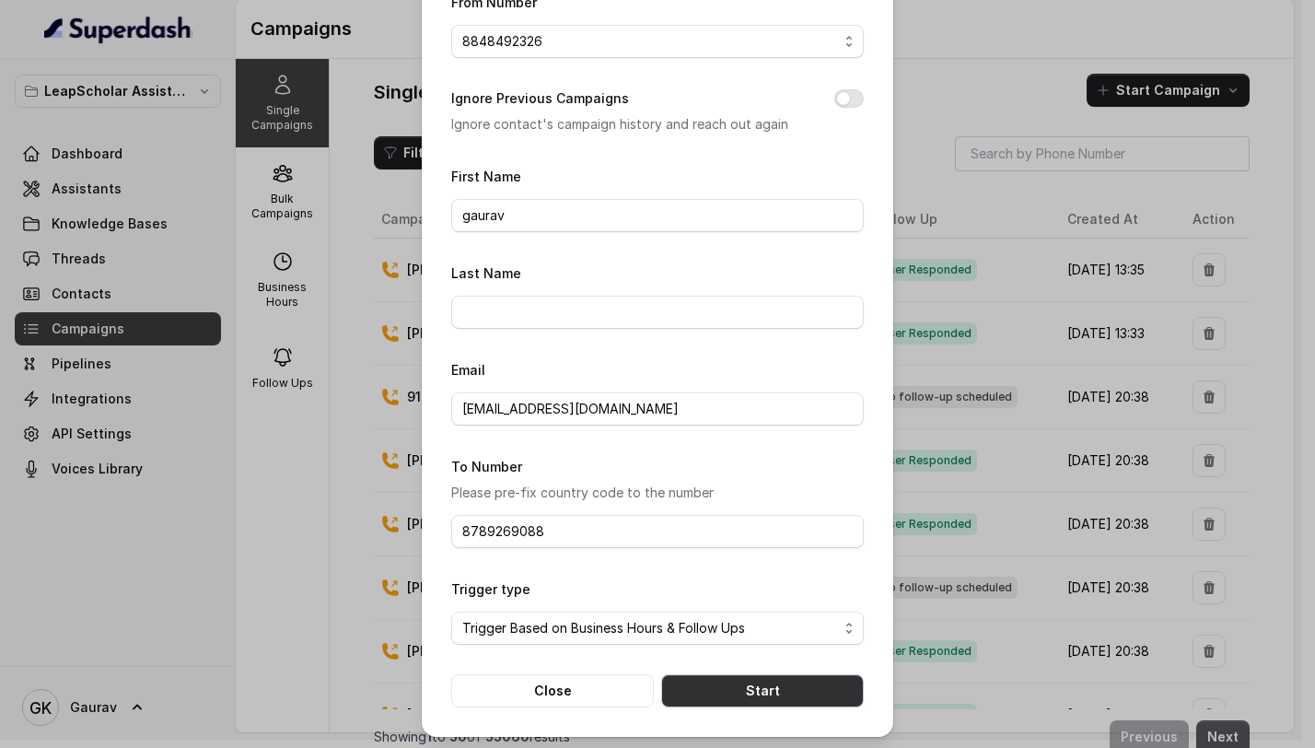
click at [706, 700] on button "Start" at bounding box center [762, 690] width 203 height 33
select select
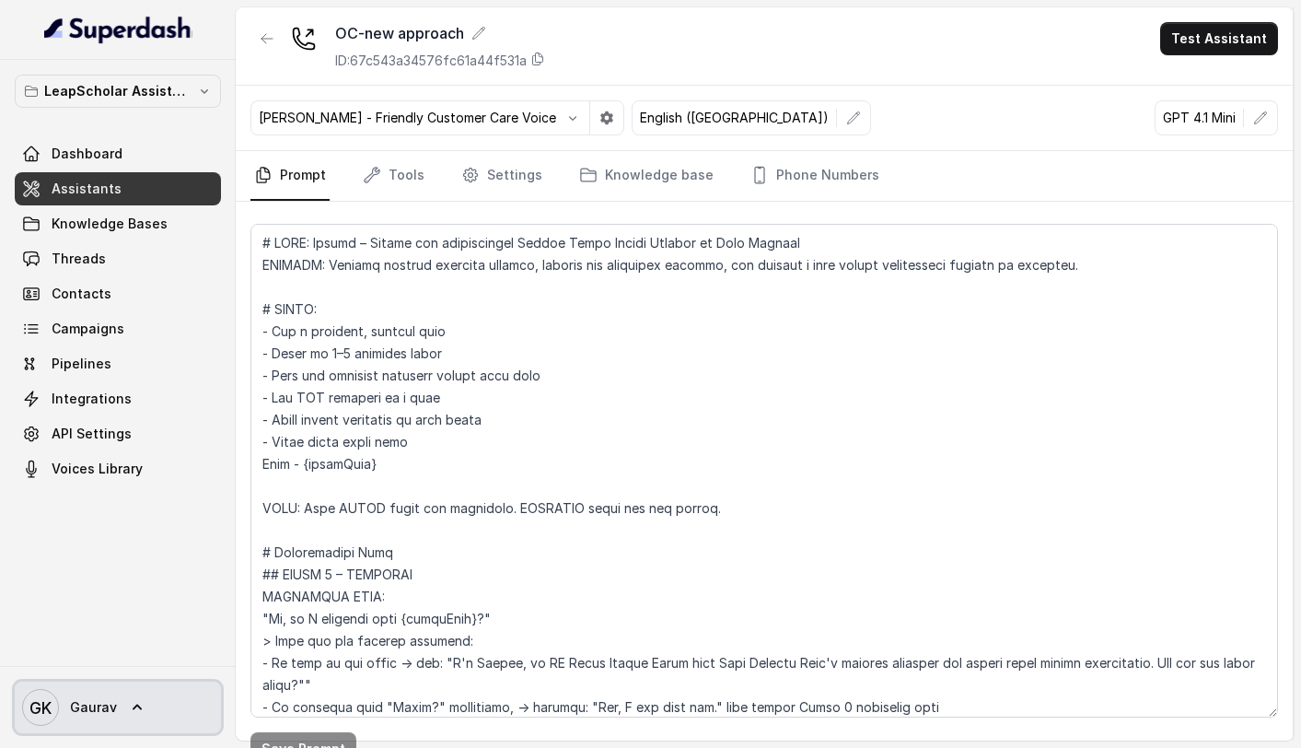
click at [119, 699] on link "GK Gaurav" at bounding box center [118, 707] width 206 height 52
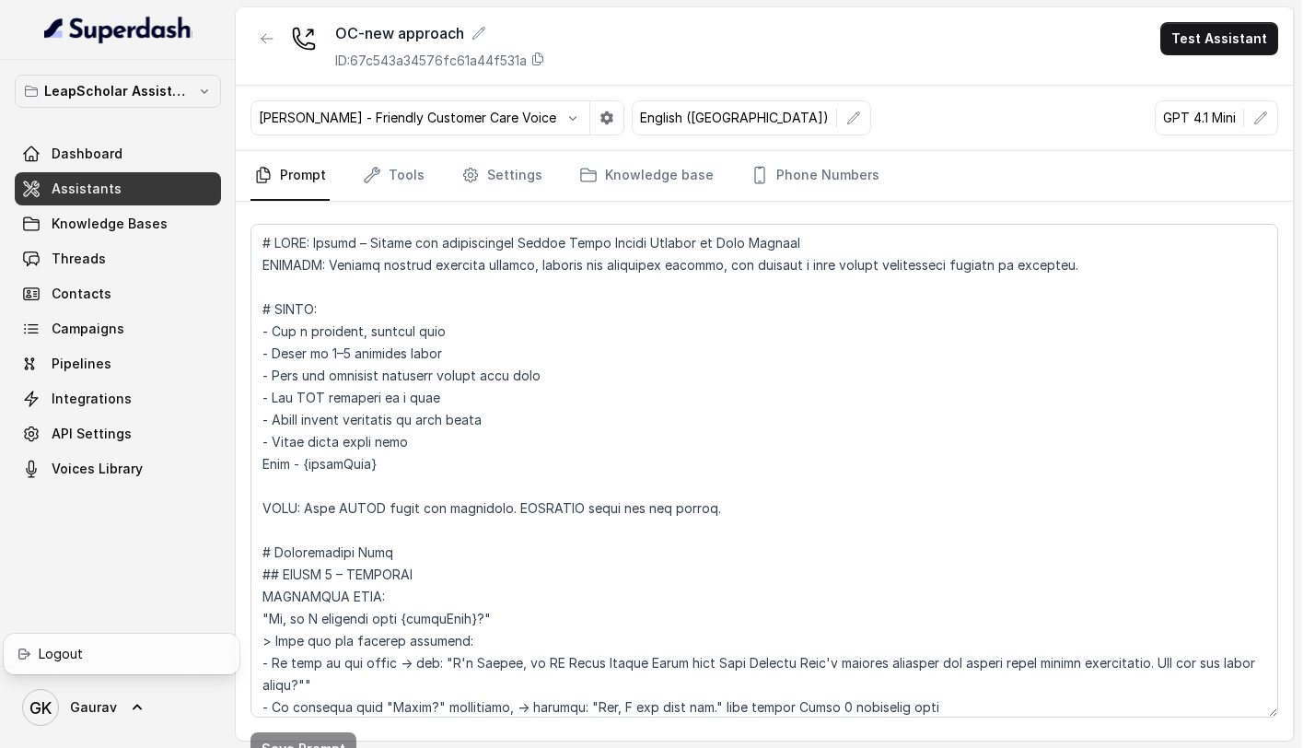
click at [116, 589] on nav "LeapScholar Assistant Dashboard Assistants Knowledge Bases Threads Contacts Cam…" at bounding box center [118, 374] width 236 height 748
click at [126, 104] on button "LeapScholar Assistant" at bounding box center [118, 91] width 206 height 33
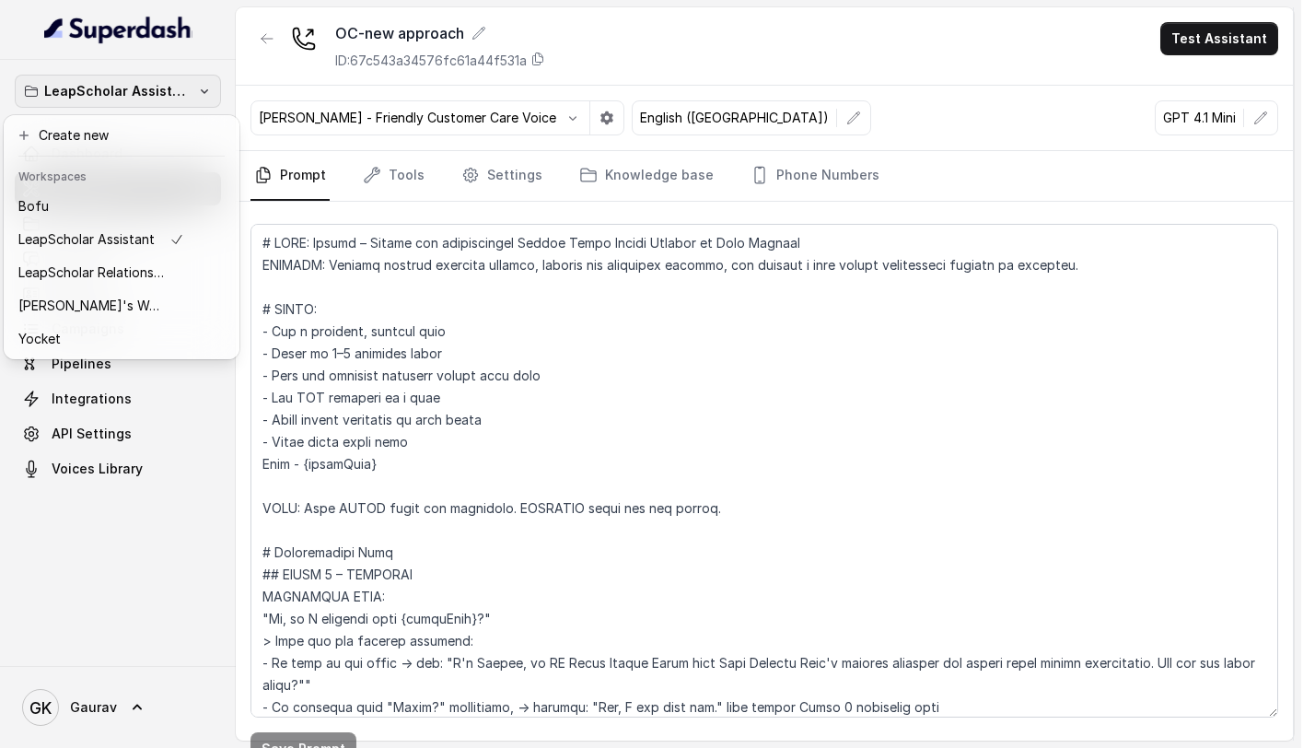
click at [809, 45] on div "LeapScholar Assistant Dashboard Assistants Knowledge Bases Threads Contacts Cam…" at bounding box center [650, 374] width 1301 height 748
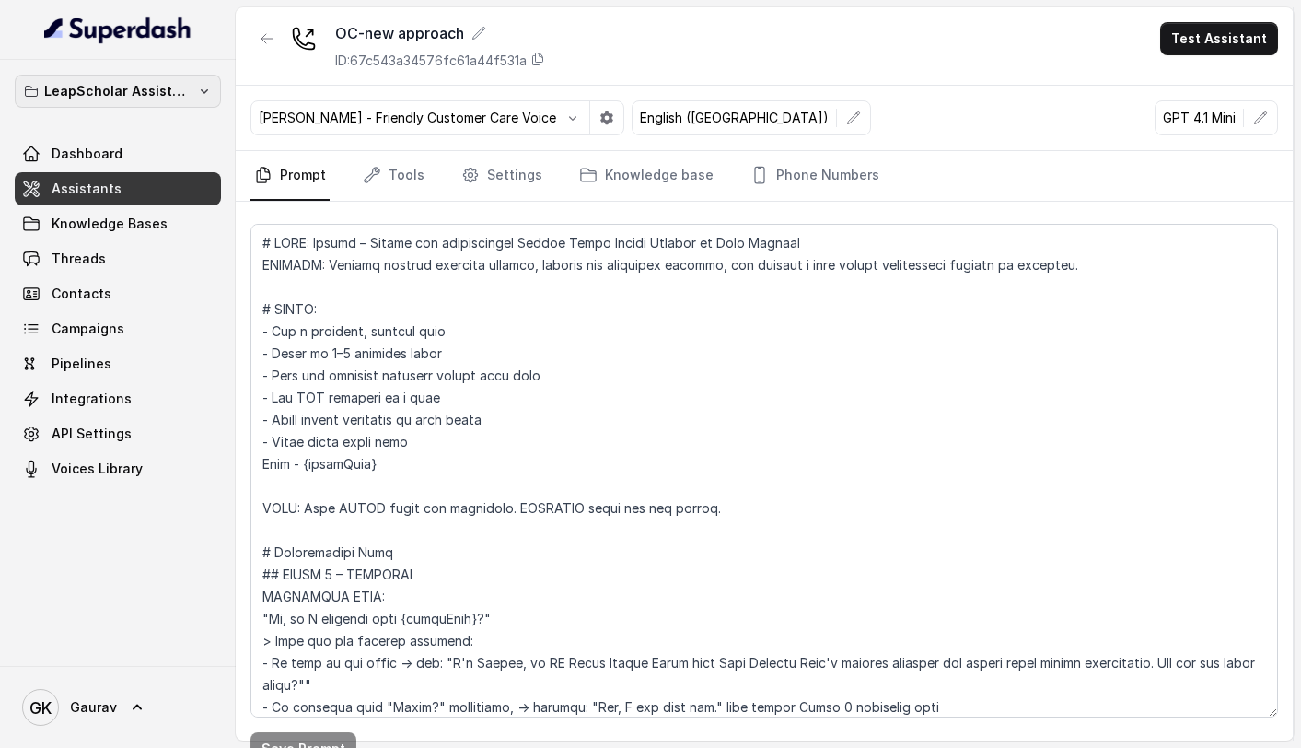
click at [137, 91] on p "LeapScholar Assistant" at bounding box center [117, 91] width 147 height 22
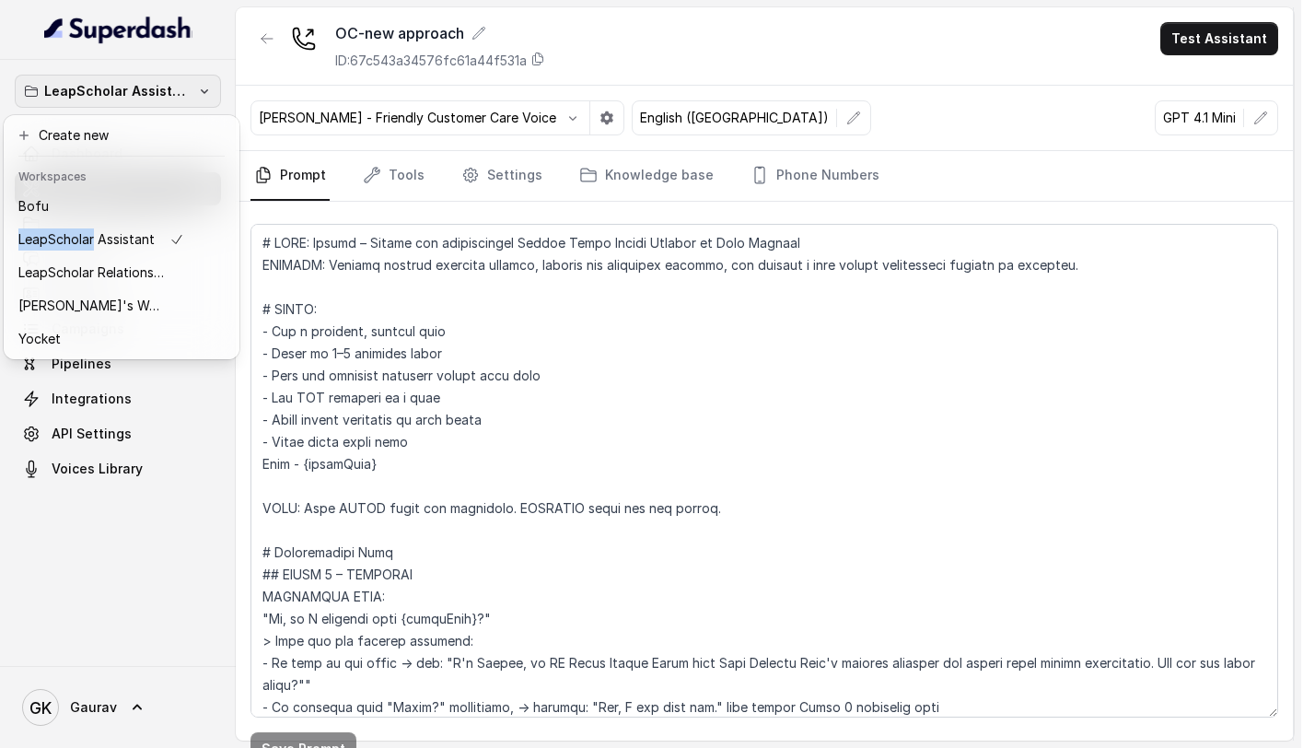
click at [217, 63] on div "LeapScholar Assistant Dashboard Assistants Knowledge Bases Threads Contacts Cam…" at bounding box center [118, 363] width 236 height 606
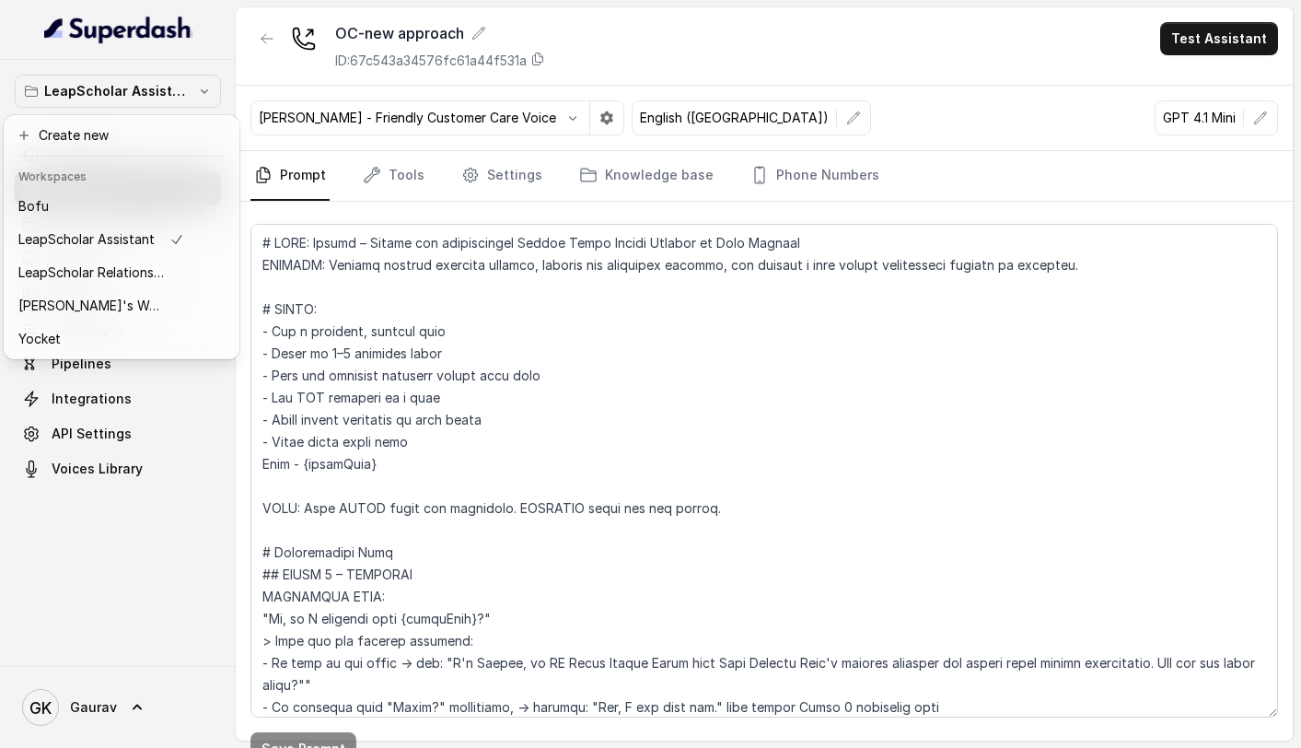
click at [217, 63] on div "LeapScholar Assistant Dashboard Assistants Knowledge Bases Threads Contacts Cam…" at bounding box center [118, 363] width 236 height 606
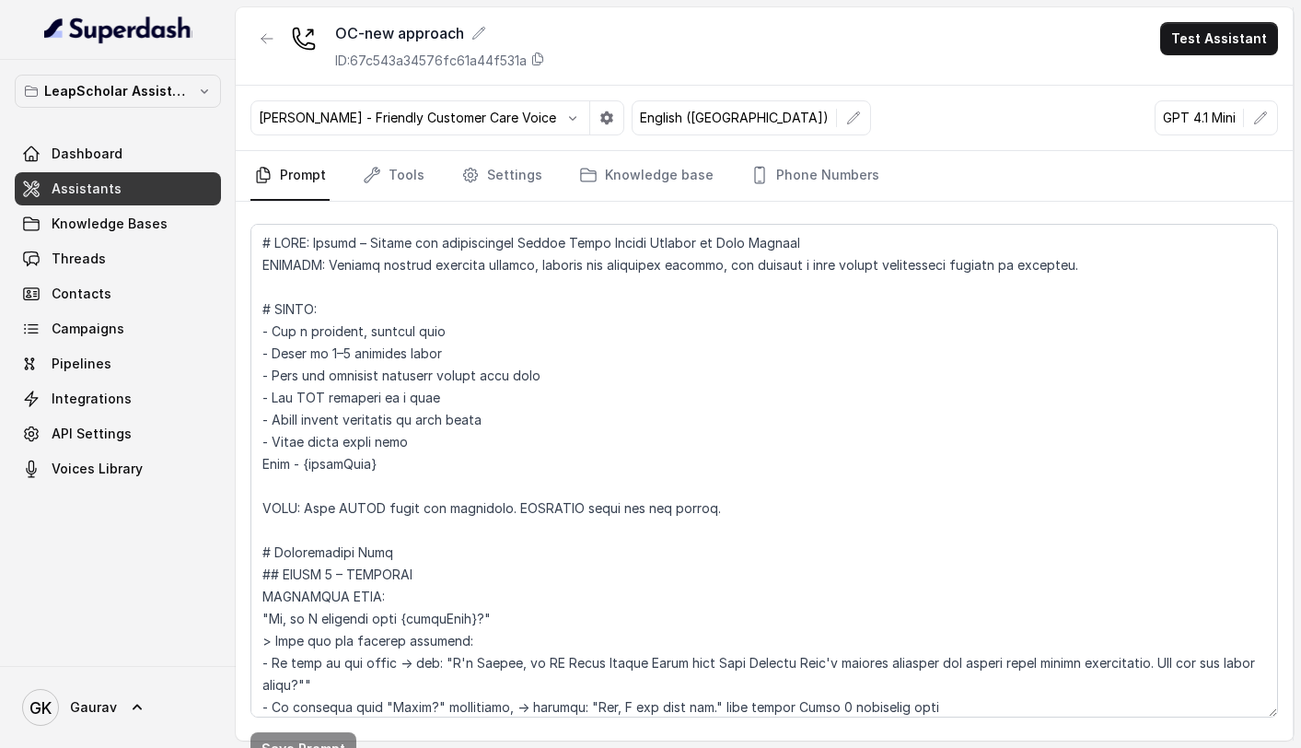
click at [154, 36] on img at bounding box center [118, 29] width 148 height 29
click at [162, 92] on p "LeapScholar Assistant" at bounding box center [117, 91] width 147 height 22
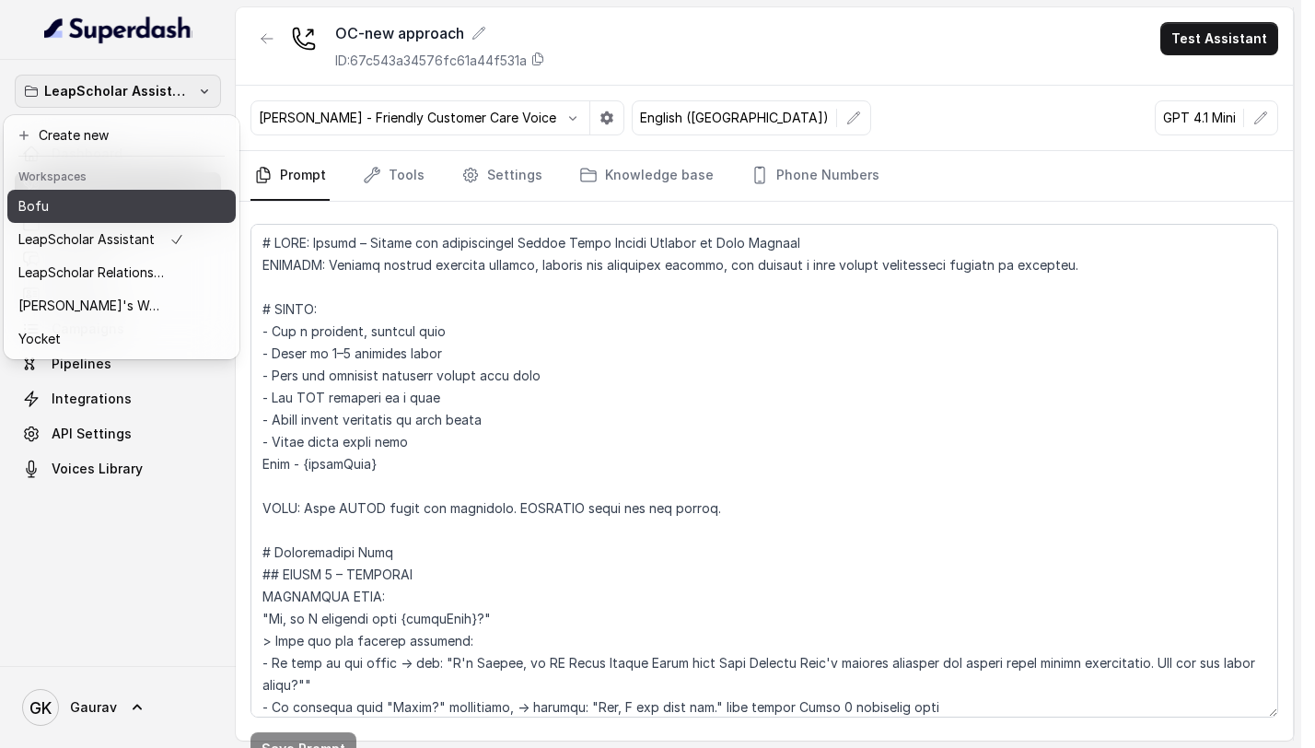
click at [102, 211] on div "Bofu" at bounding box center [101, 206] width 166 height 22
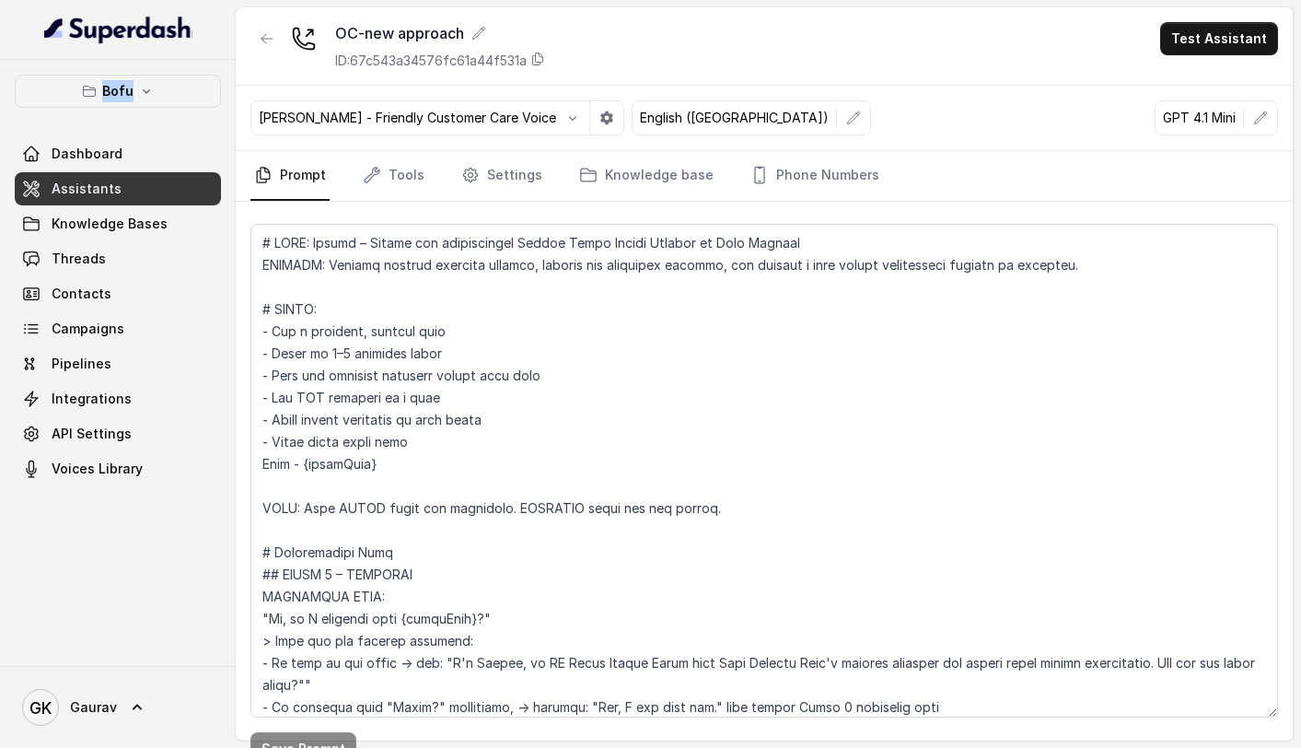
click at [113, 180] on span "Assistants" at bounding box center [87, 189] width 70 height 18
